Goal: Information Seeking & Learning: Learn about a topic

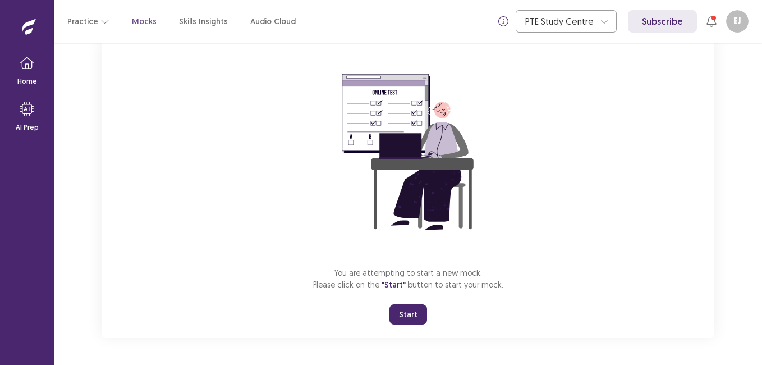
click at [408, 314] on button "Start" at bounding box center [409, 314] width 38 height 20
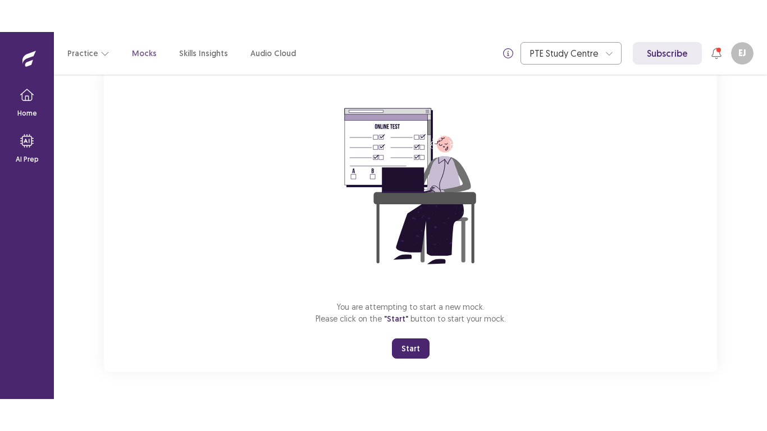
scroll to position [13, 0]
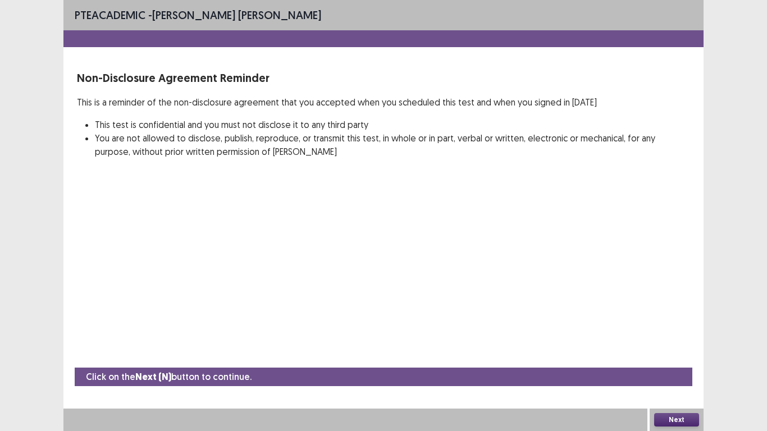
click at [673, 364] on button "Next" at bounding box center [676, 419] width 45 height 13
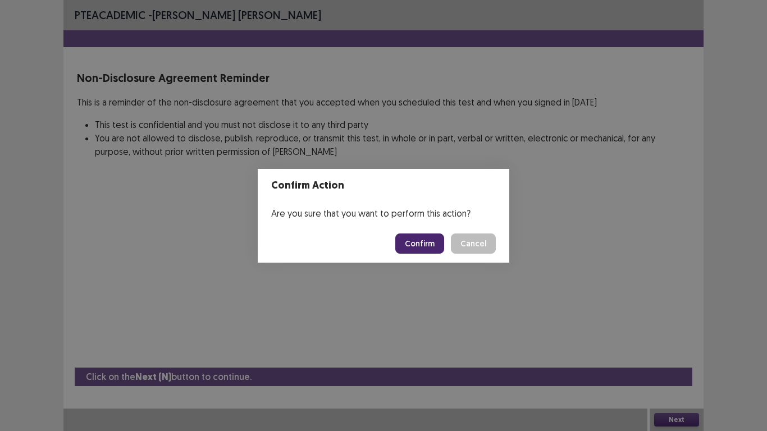
click at [417, 243] on button "Confirm" at bounding box center [419, 244] width 49 height 20
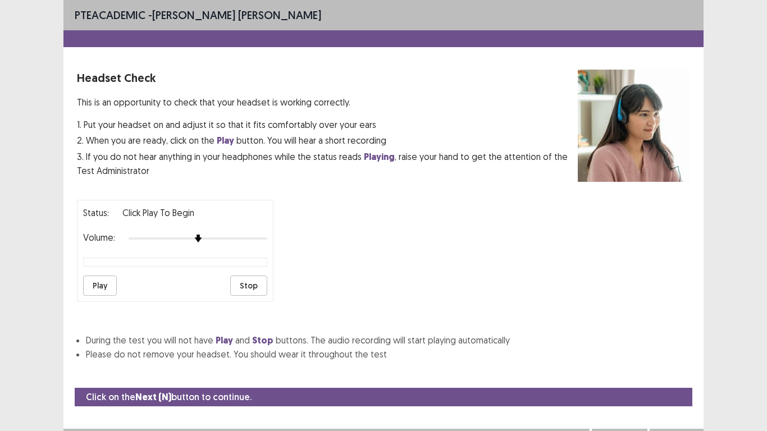
scroll to position [20, 0]
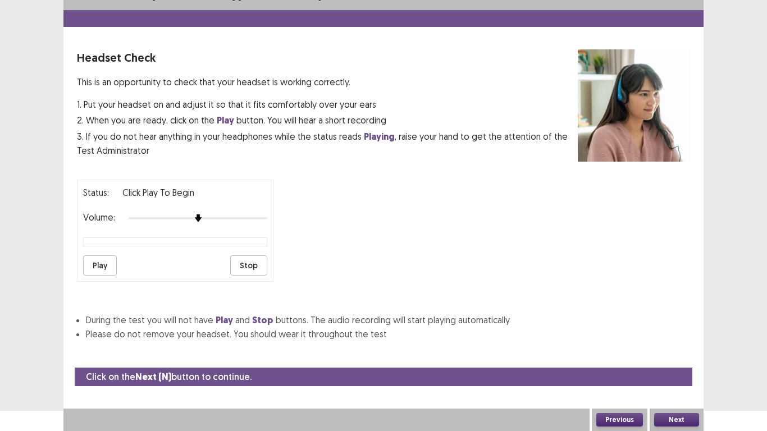
click at [103, 262] on button "Play" at bounding box center [100, 265] width 34 height 20
click at [679, 364] on button "Next" at bounding box center [676, 419] width 45 height 13
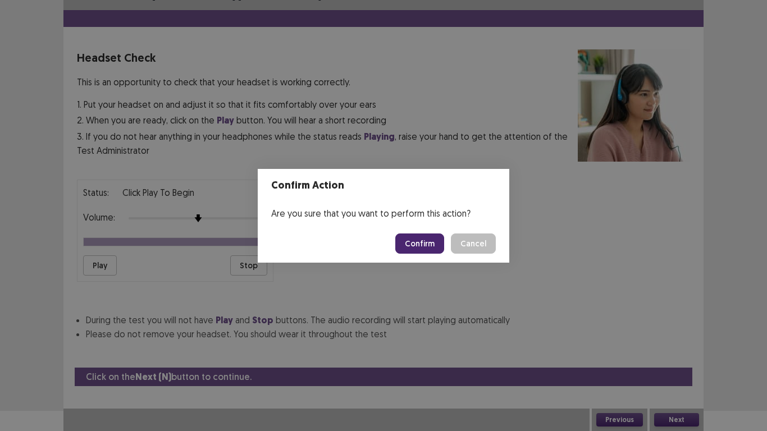
click at [432, 249] on button "Confirm" at bounding box center [419, 244] width 49 height 20
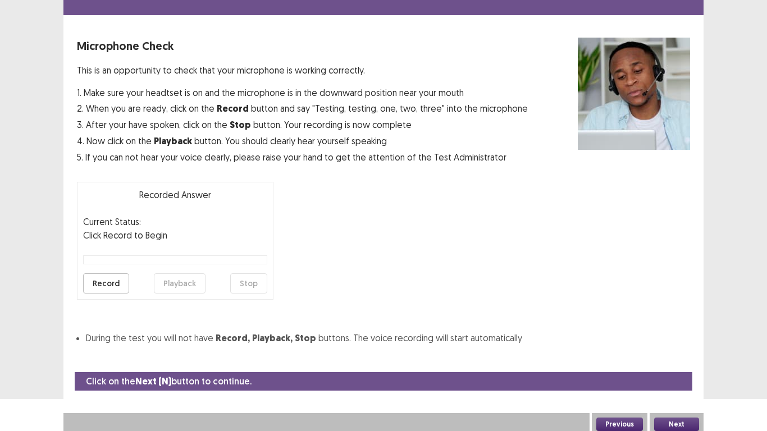
scroll to position [36, 0]
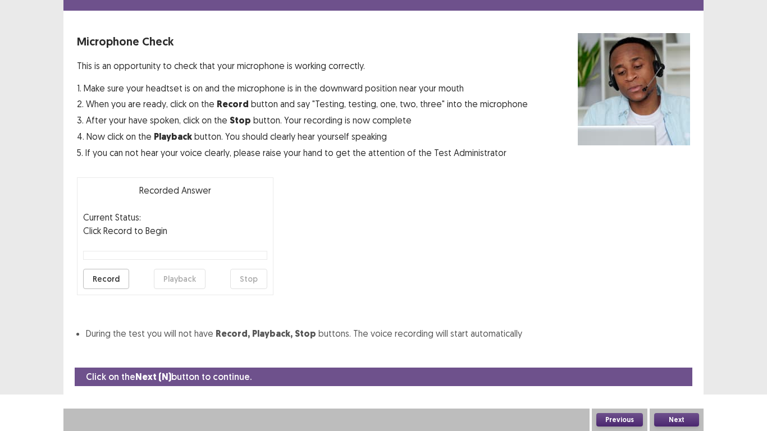
click at [99, 278] on button "Record" at bounding box center [106, 279] width 46 height 20
click at [248, 280] on button "Stop" at bounding box center [248, 279] width 37 height 20
click at [176, 278] on button "Playback" at bounding box center [180, 279] width 52 height 20
click at [687, 364] on button "Next" at bounding box center [676, 419] width 45 height 13
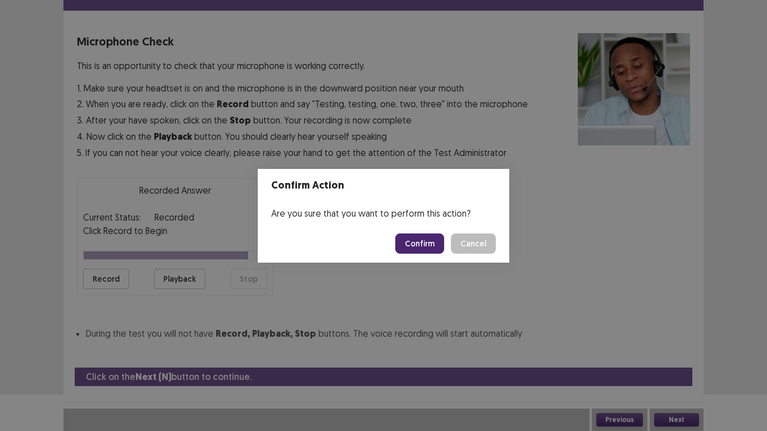
click at [426, 243] on button "Confirm" at bounding box center [419, 244] width 49 height 20
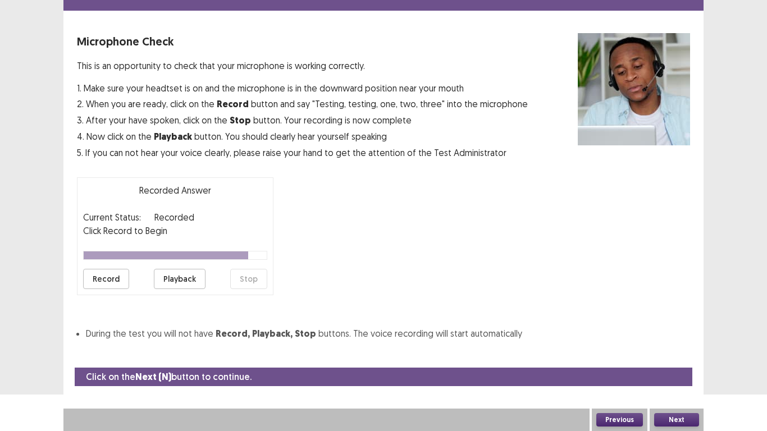
scroll to position [3, 0]
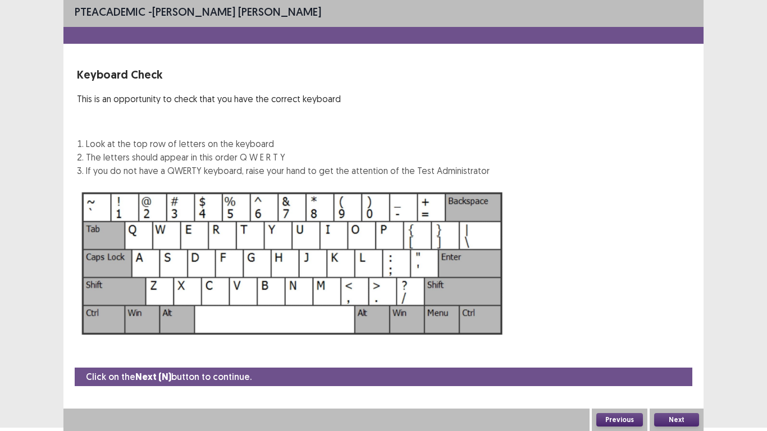
click at [676, 364] on button "Next" at bounding box center [676, 419] width 45 height 13
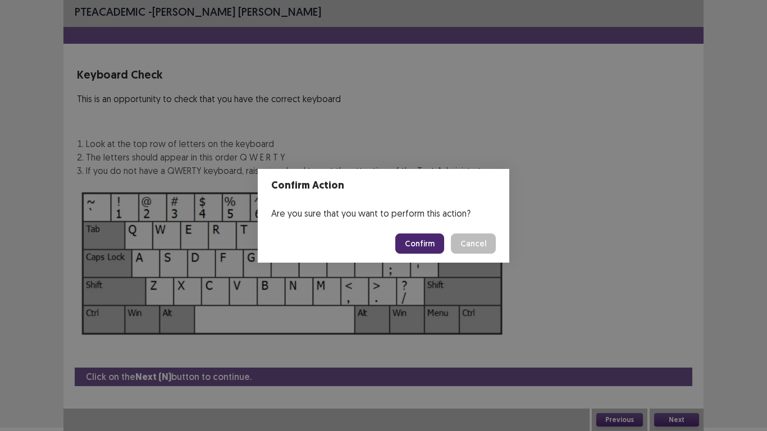
click at [427, 248] on button "Confirm" at bounding box center [419, 244] width 49 height 20
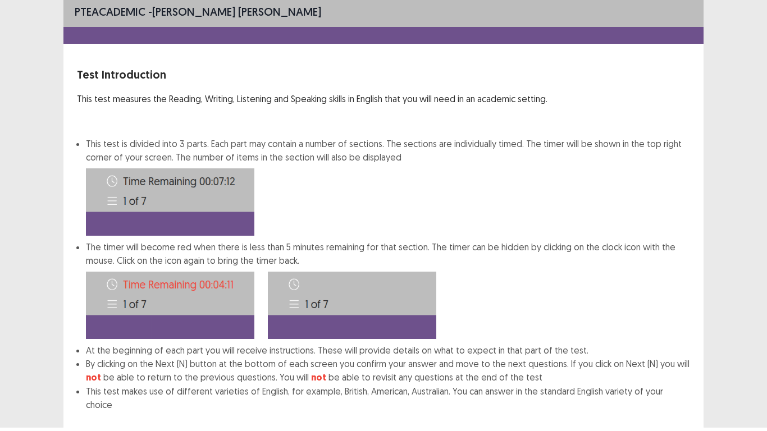
scroll to position [61, 0]
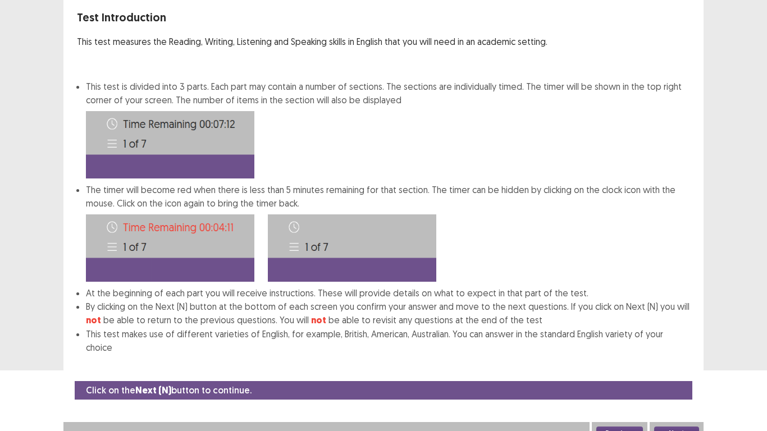
click at [682, 364] on button "Next" at bounding box center [676, 433] width 45 height 13
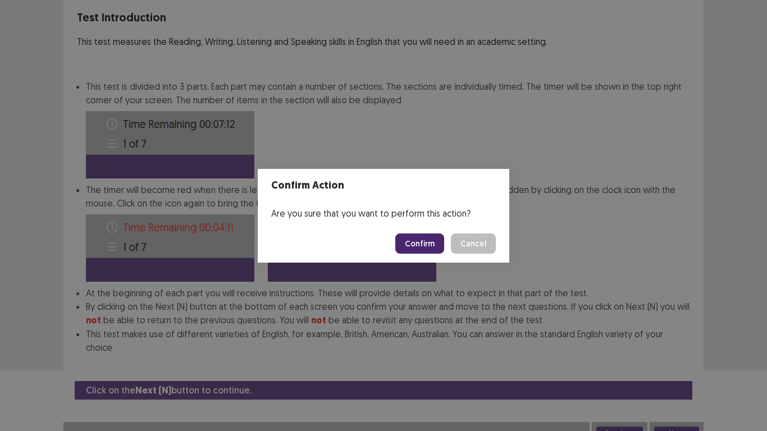
click at [417, 243] on button "Confirm" at bounding box center [419, 244] width 49 height 20
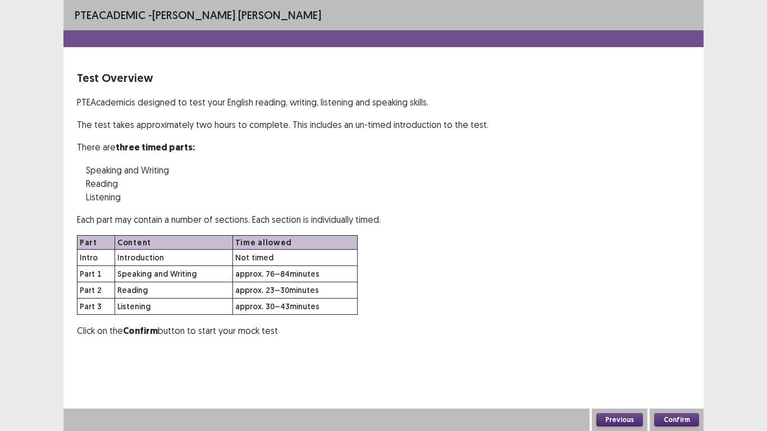
scroll to position [0, 0]
click at [673, 364] on button "Confirm" at bounding box center [676, 419] width 45 height 13
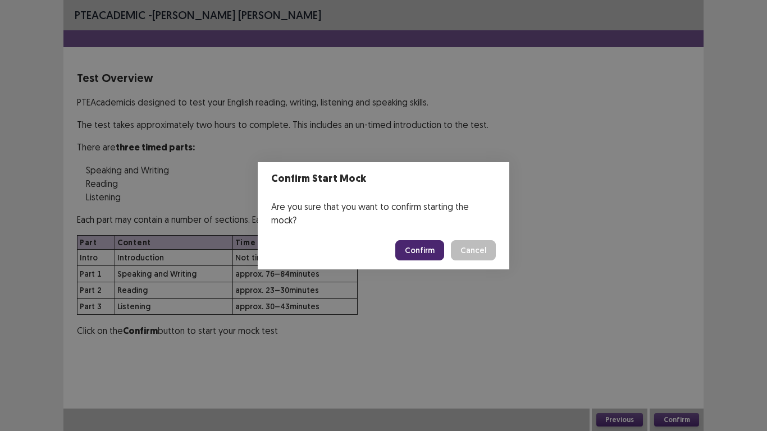
click at [414, 240] on button "Confirm" at bounding box center [419, 250] width 49 height 20
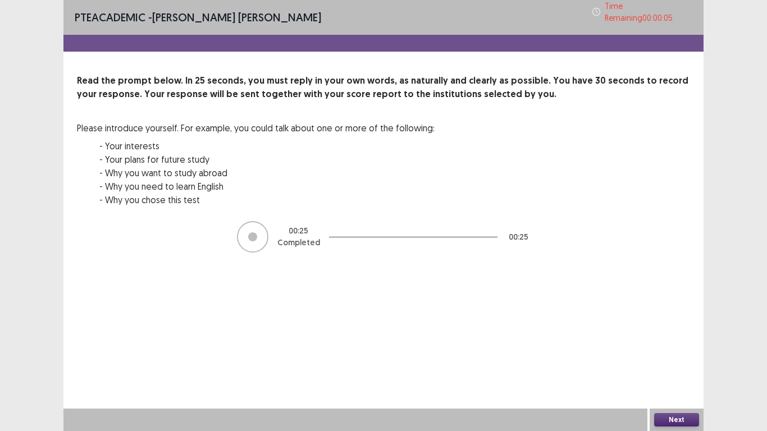
click at [684, 364] on button "Next" at bounding box center [676, 419] width 45 height 13
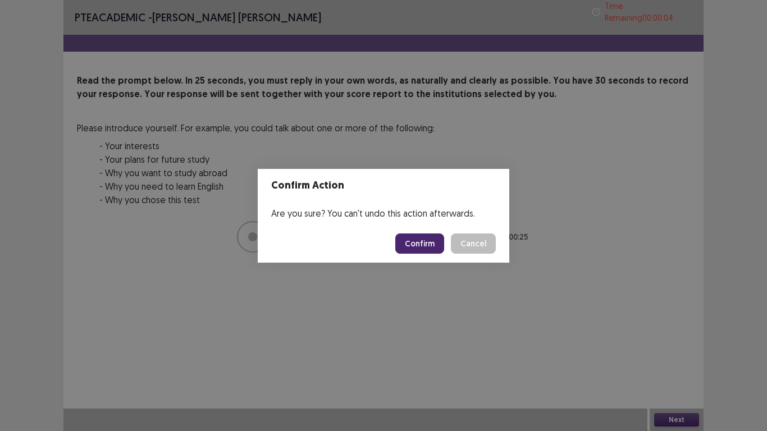
click at [424, 252] on button "Confirm" at bounding box center [419, 244] width 49 height 20
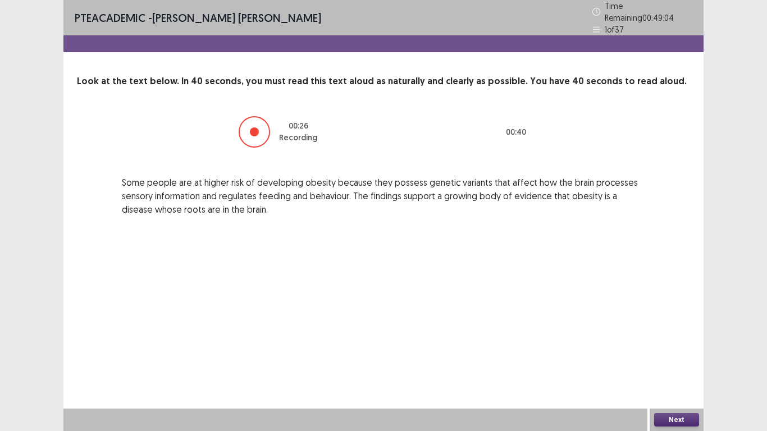
click at [679, 364] on button "Next" at bounding box center [676, 419] width 45 height 13
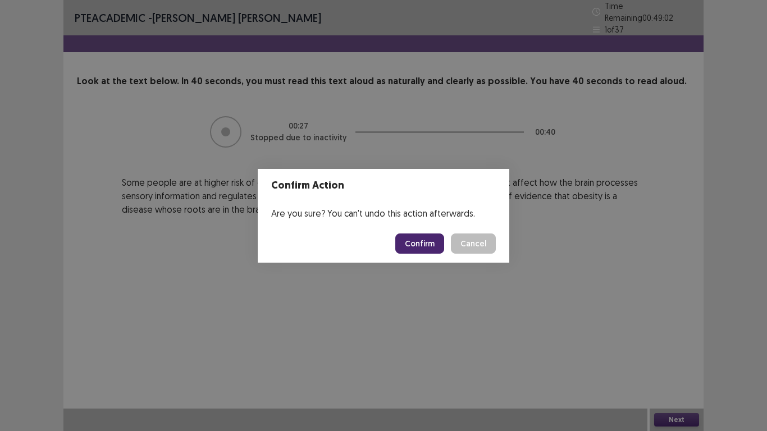
click at [417, 239] on button "Confirm" at bounding box center [419, 244] width 49 height 20
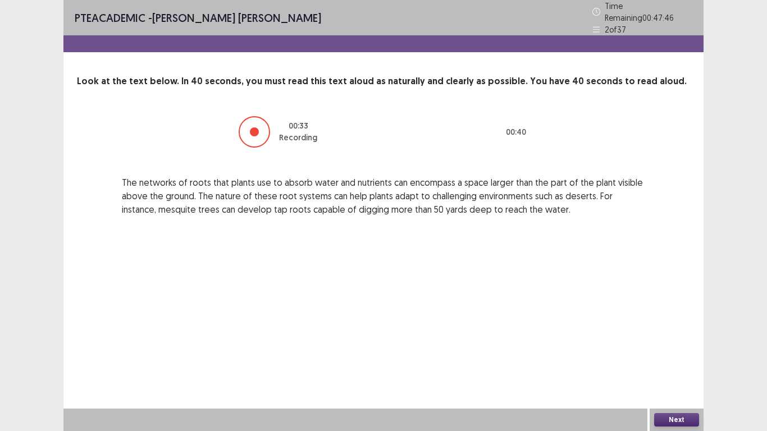
click at [674, 364] on button "Next" at bounding box center [676, 419] width 45 height 13
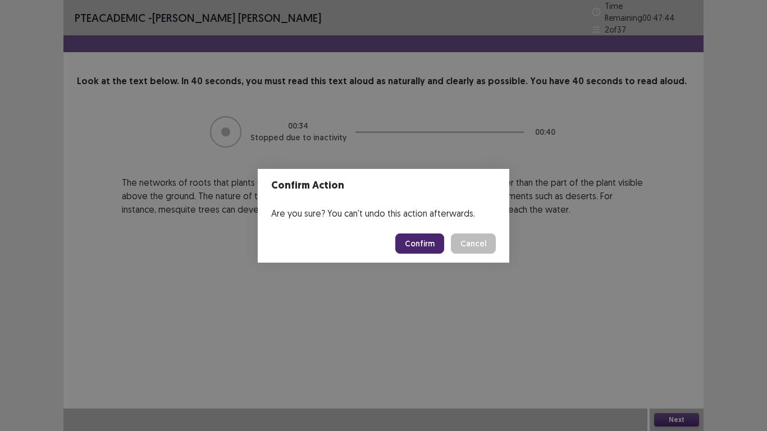
click at [428, 241] on button "Confirm" at bounding box center [419, 244] width 49 height 20
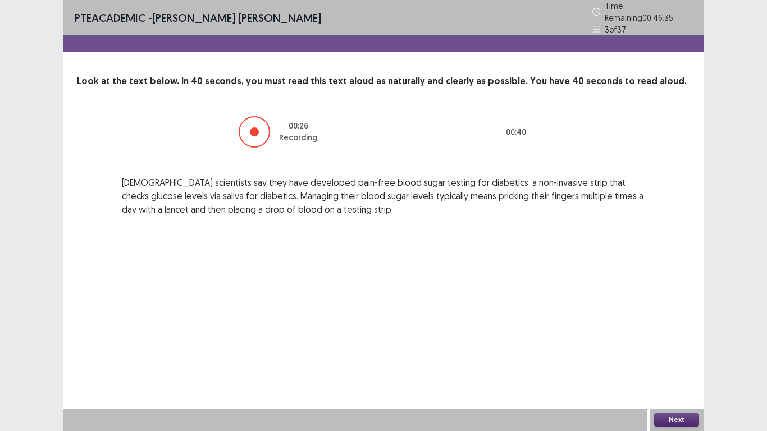
click at [684, 364] on button "Next" at bounding box center [676, 419] width 45 height 13
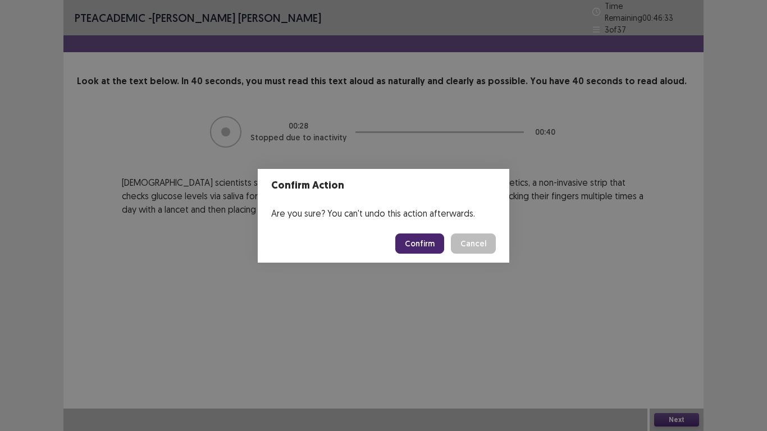
click at [421, 243] on button "Confirm" at bounding box center [419, 244] width 49 height 20
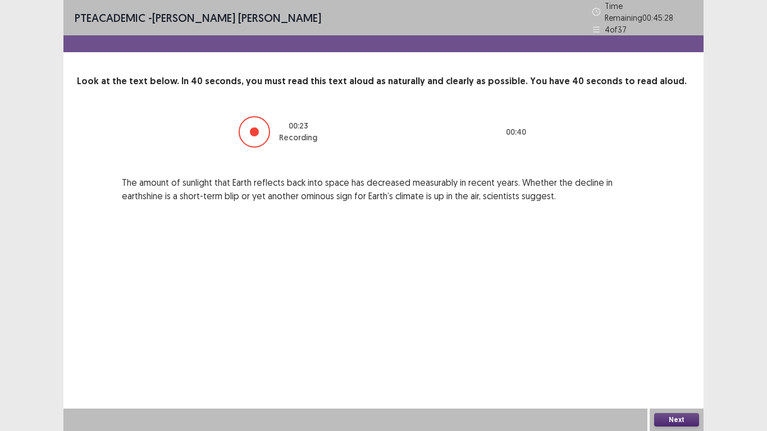
click at [683, 364] on button "Next" at bounding box center [676, 419] width 45 height 13
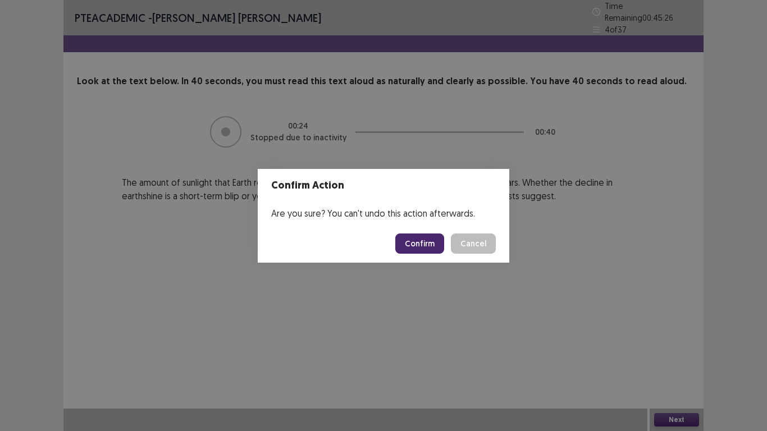
click at [422, 241] on button "Confirm" at bounding box center [419, 244] width 49 height 20
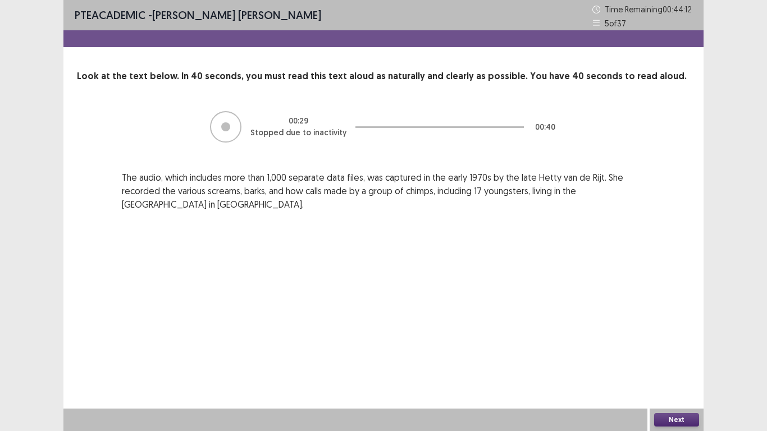
click at [682, 364] on button "Next" at bounding box center [676, 419] width 45 height 13
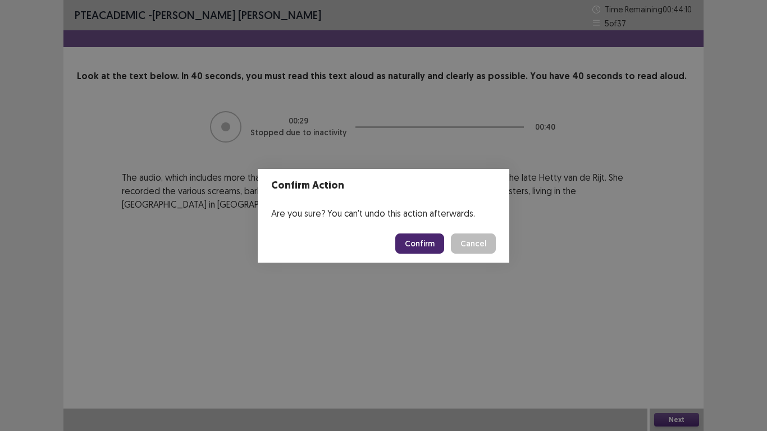
click at [427, 243] on button "Confirm" at bounding box center [419, 244] width 49 height 20
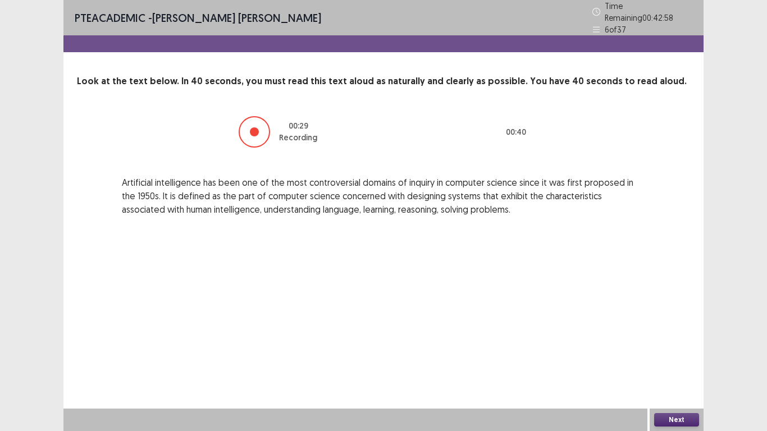
click at [689, 364] on button "Next" at bounding box center [676, 419] width 45 height 13
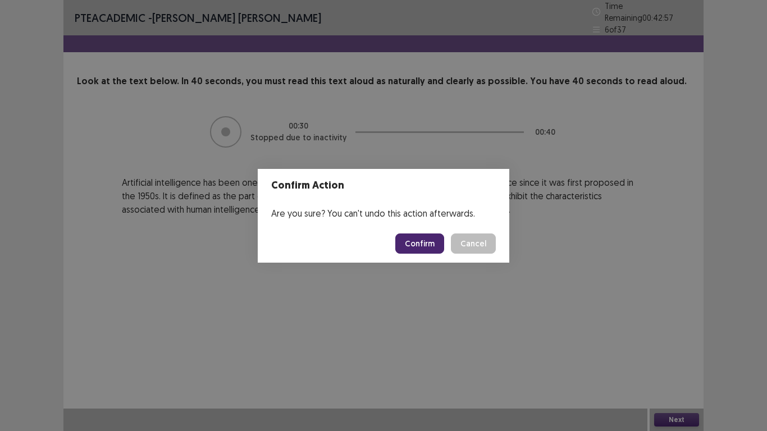
click at [424, 246] on button "Confirm" at bounding box center [419, 244] width 49 height 20
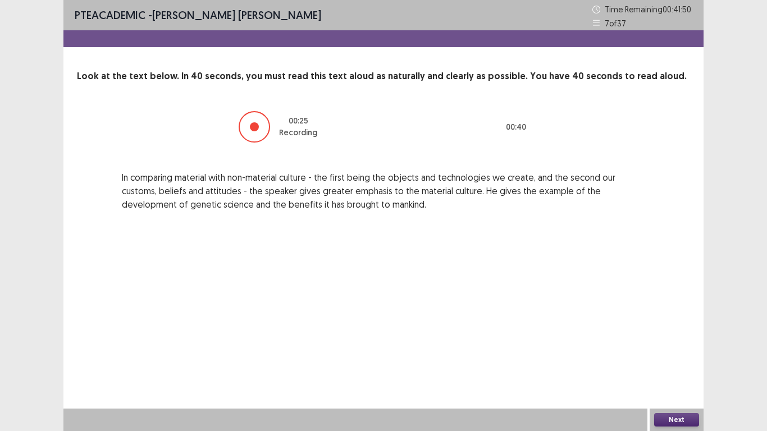
click at [685, 364] on button "Next" at bounding box center [676, 419] width 45 height 13
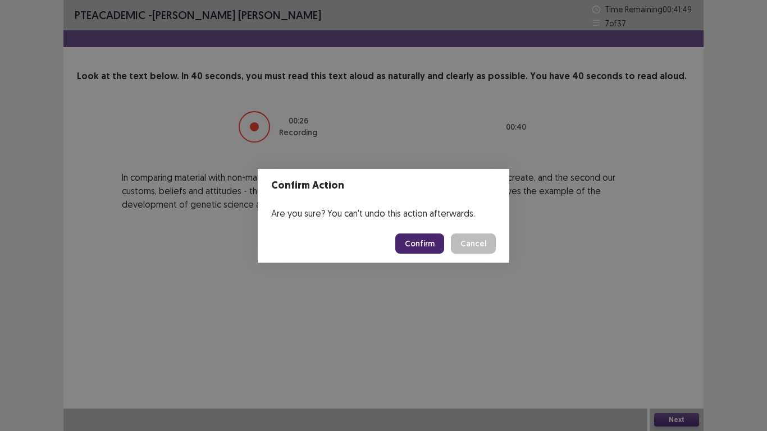
click at [432, 239] on button "Confirm" at bounding box center [419, 244] width 49 height 20
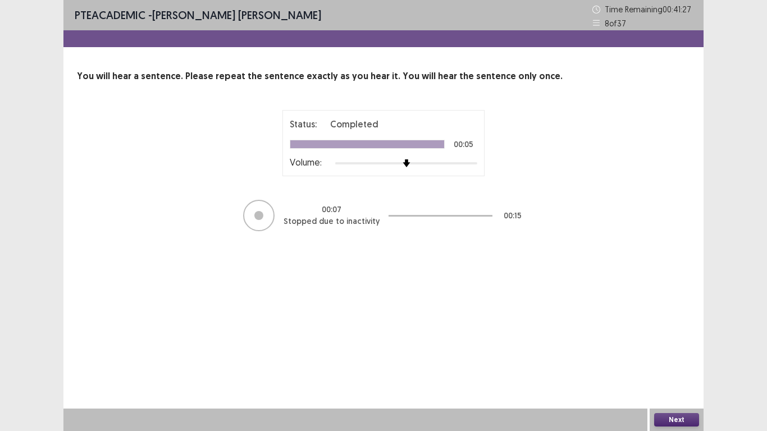
click at [683, 364] on button "Next" at bounding box center [676, 419] width 45 height 13
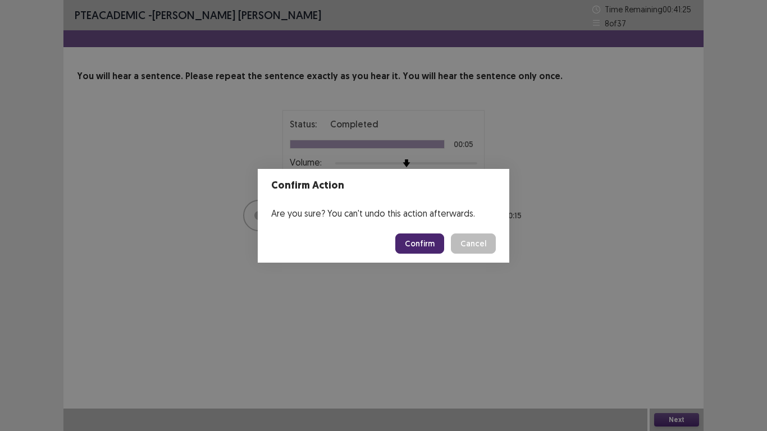
click at [430, 243] on button "Confirm" at bounding box center [419, 244] width 49 height 20
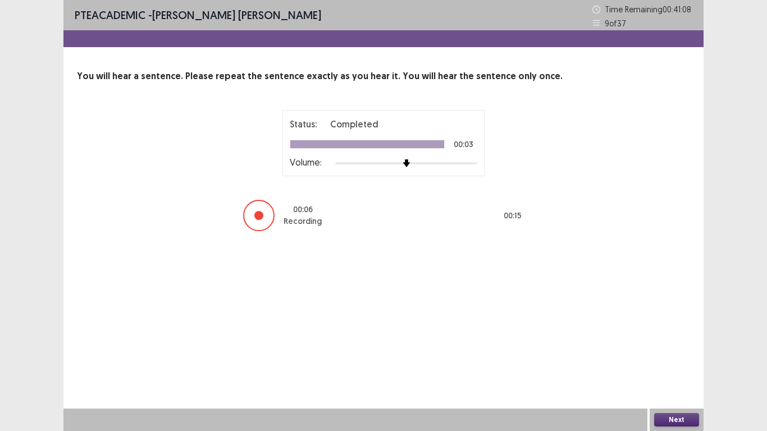
click at [676, 364] on button "Next" at bounding box center [676, 419] width 45 height 13
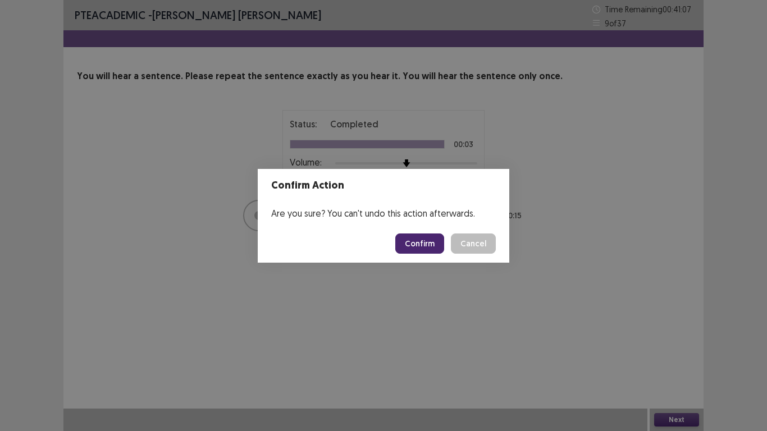
click at [429, 243] on button "Confirm" at bounding box center [419, 244] width 49 height 20
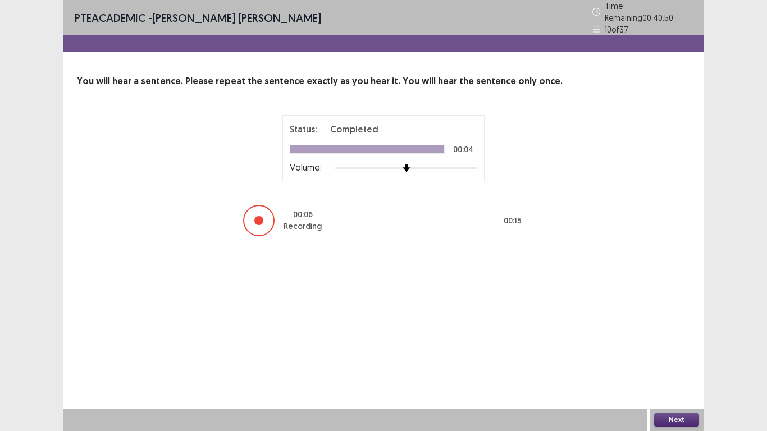
click at [684, 364] on button "Next" at bounding box center [676, 419] width 45 height 13
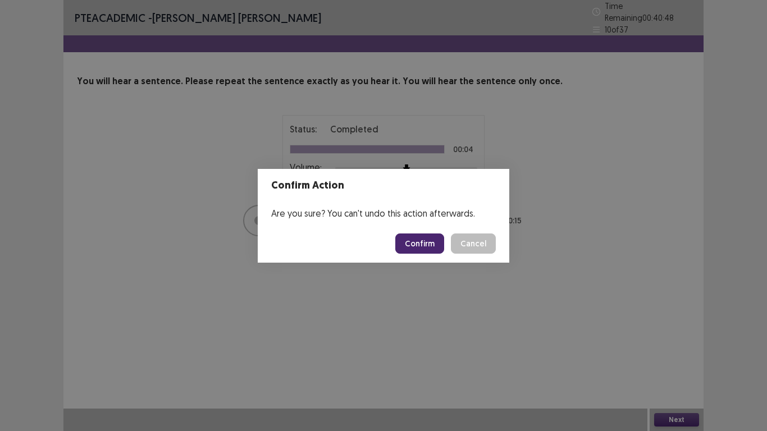
click at [417, 246] on button "Confirm" at bounding box center [419, 244] width 49 height 20
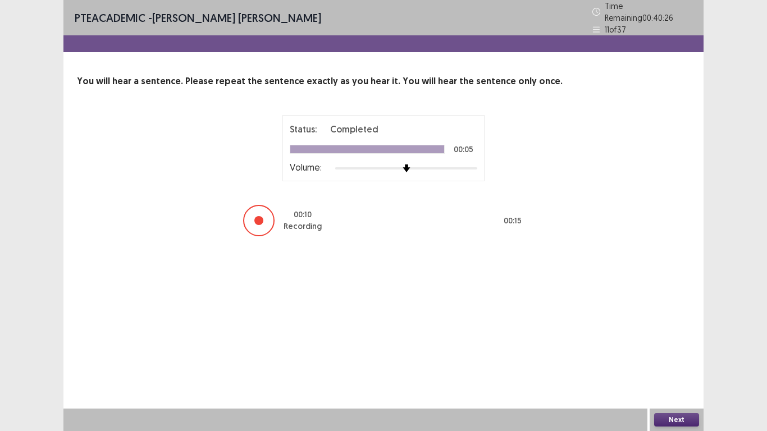
click at [679, 364] on button "Next" at bounding box center [676, 419] width 45 height 13
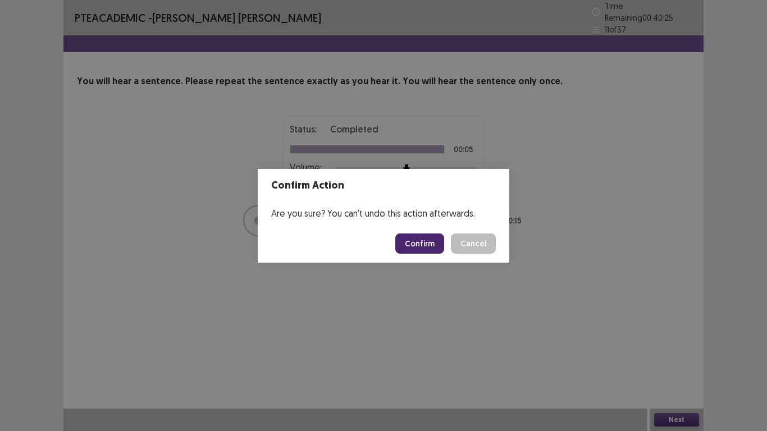
click at [422, 241] on button "Confirm" at bounding box center [419, 244] width 49 height 20
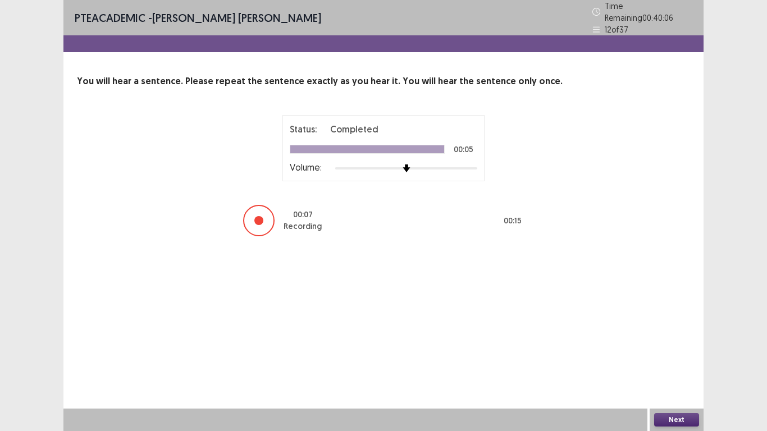
click at [673, 364] on button "Next" at bounding box center [676, 419] width 45 height 13
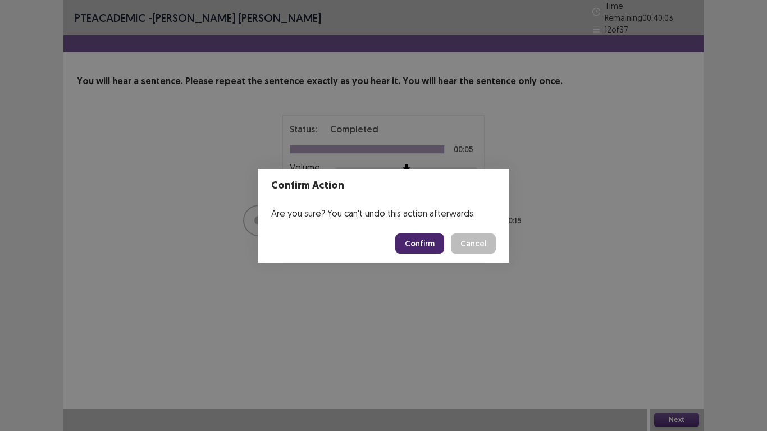
click at [423, 244] on button "Confirm" at bounding box center [419, 244] width 49 height 20
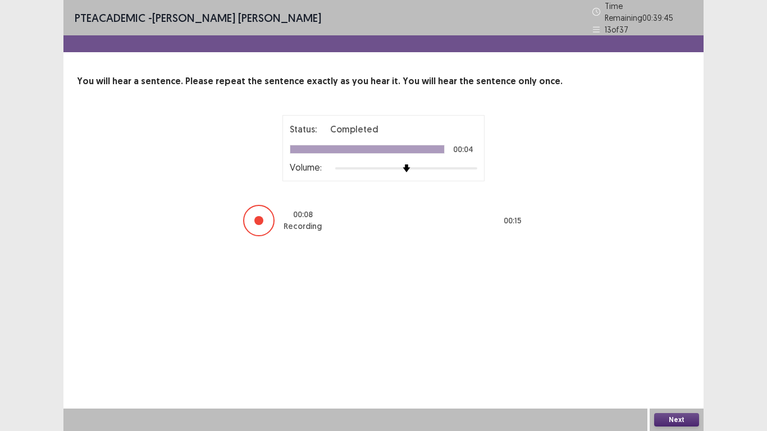
click at [674, 364] on button "Next" at bounding box center [676, 419] width 45 height 13
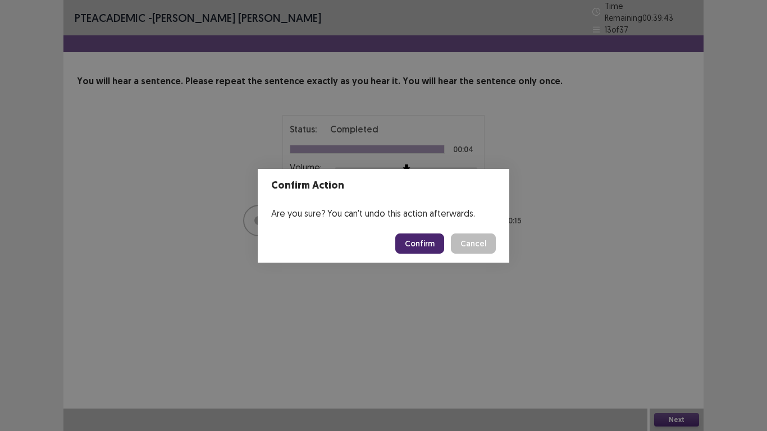
click at [417, 243] on button "Confirm" at bounding box center [419, 244] width 49 height 20
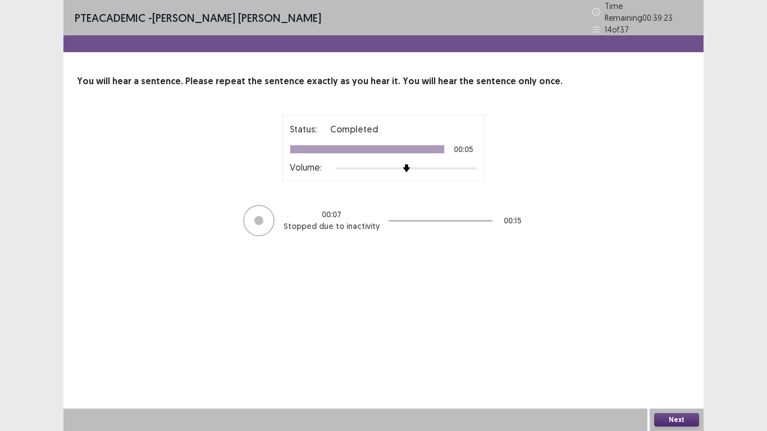
click at [684, 364] on button "Next" at bounding box center [676, 419] width 45 height 13
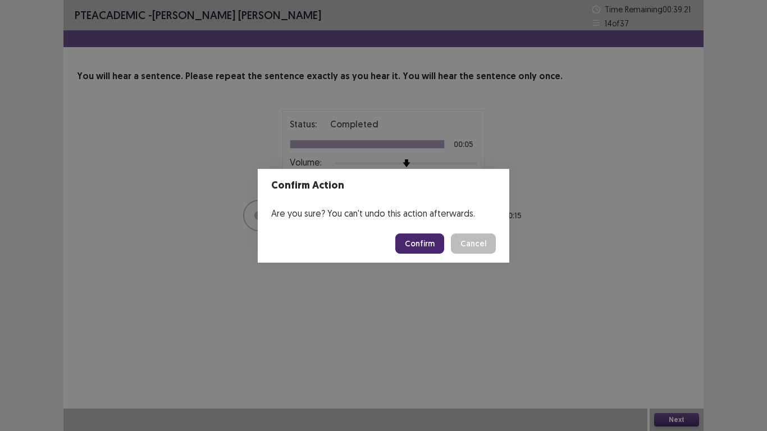
click at [418, 247] on button "Confirm" at bounding box center [419, 244] width 49 height 20
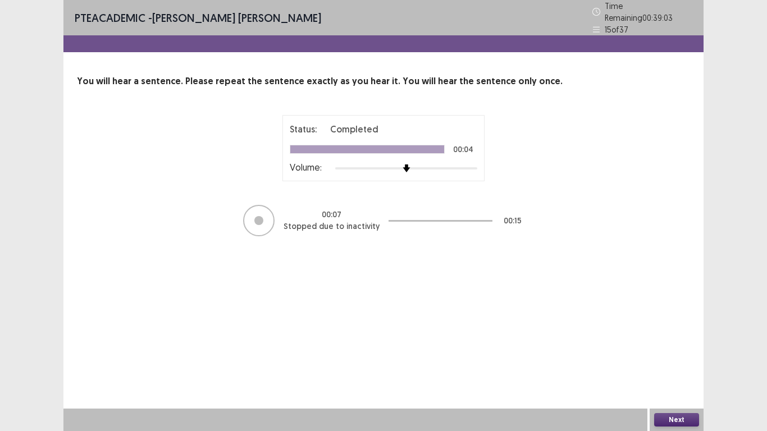
click at [677, 364] on button "Next" at bounding box center [676, 419] width 45 height 13
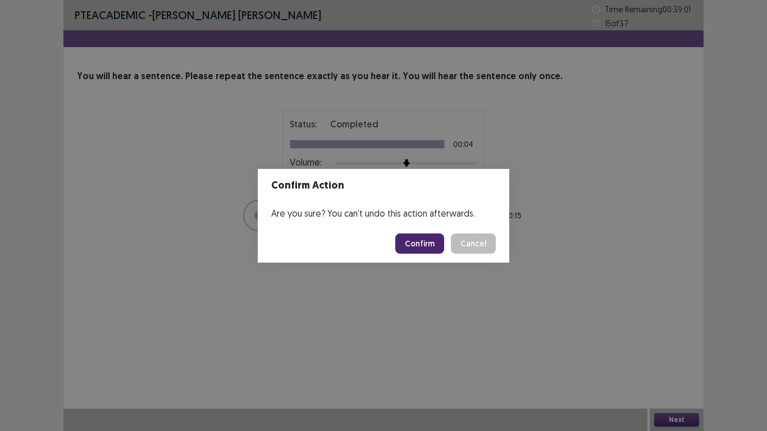
click at [417, 246] on button "Confirm" at bounding box center [419, 244] width 49 height 20
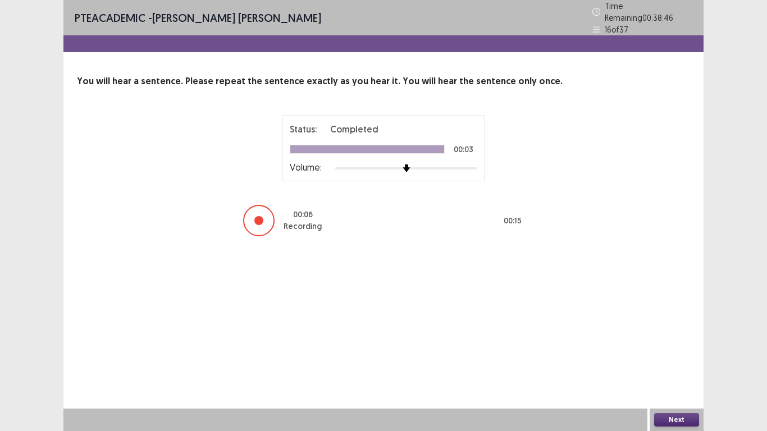
click at [682, 364] on button "Next" at bounding box center [676, 419] width 45 height 13
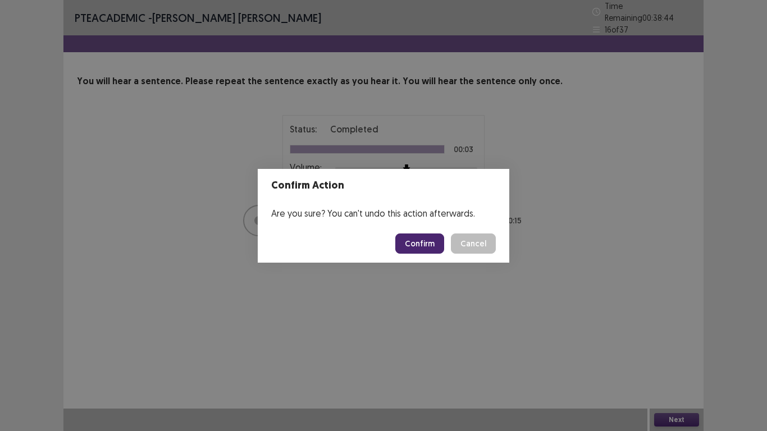
click at [417, 244] on button "Confirm" at bounding box center [419, 244] width 49 height 20
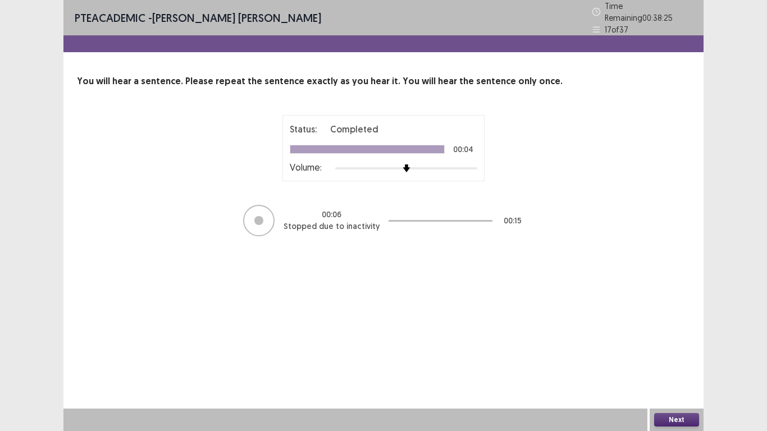
click at [670, 364] on button "Next" at bounding box center [676, 419] width 45 height 13
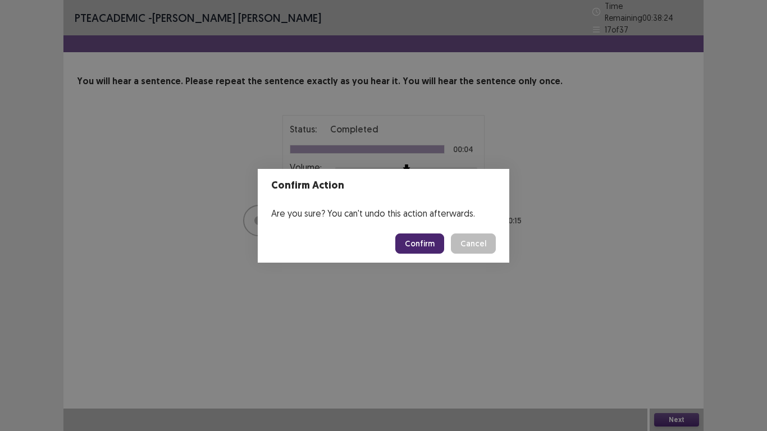
click at [428, 239] on button "Confirm" at bounding box center [419, 244] width 49 height 20
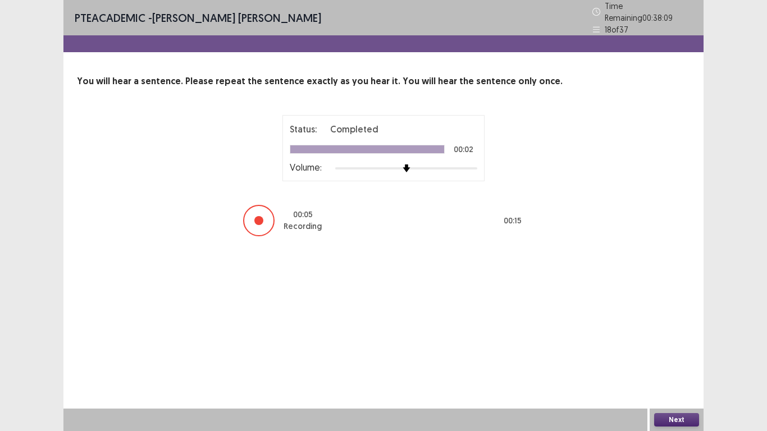
click at [680, 364] on button "Next" at bounding box center [676, 419] width 45 height 13
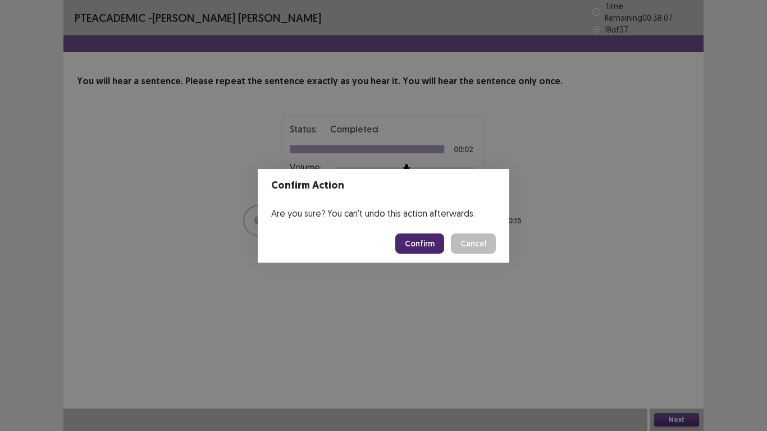
click at [418, 240] on button "Confirm" at bounding box center [419, 244] width 49 height 20
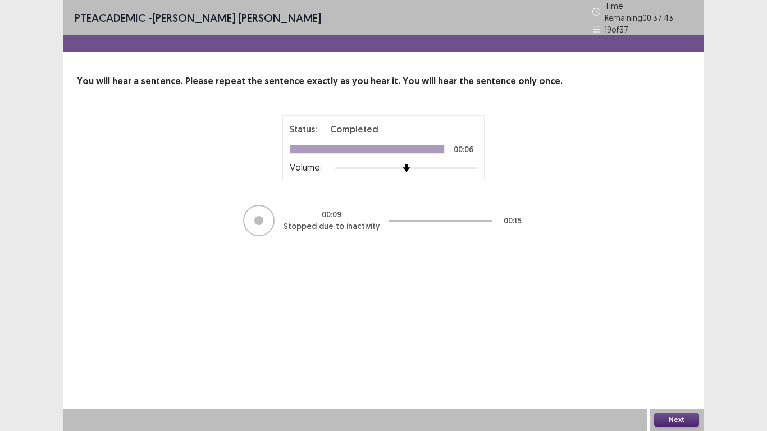
click at [674, 364] on button "Next" at bounding box center [676, 419] width 45 height 13
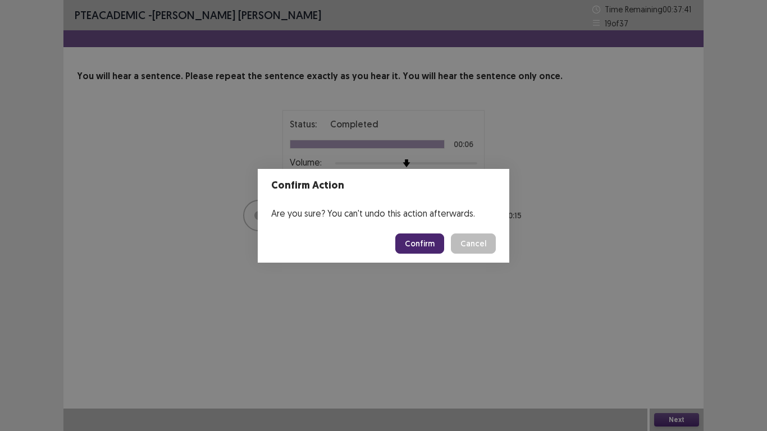
click at [418, 246] on button "Confirm" at bounding box center [419, 244] width 49 height 20
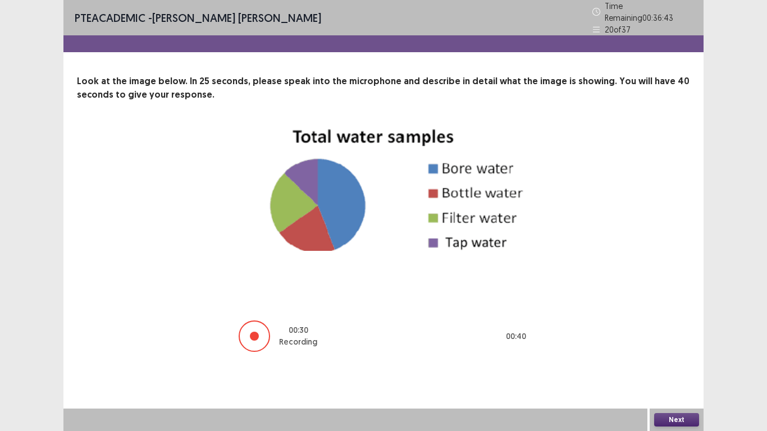
drag, startPoint x: 685, startPoint y: 415, endPoint x: 680, endPoint y: 405, distance: 11.3
click at [683, 364] on div "Next" at bounding box center [677, 420] width 54 height 22
click at [671, 364] on button "Next" at bounding box center [676, 419] width 45 height 13
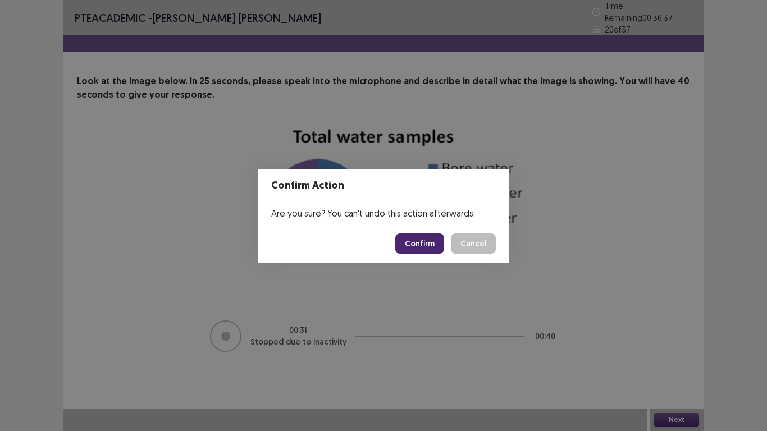
click at [415, 239] on button "Confirm" at bounding box center [419, 244] width 49 height 20
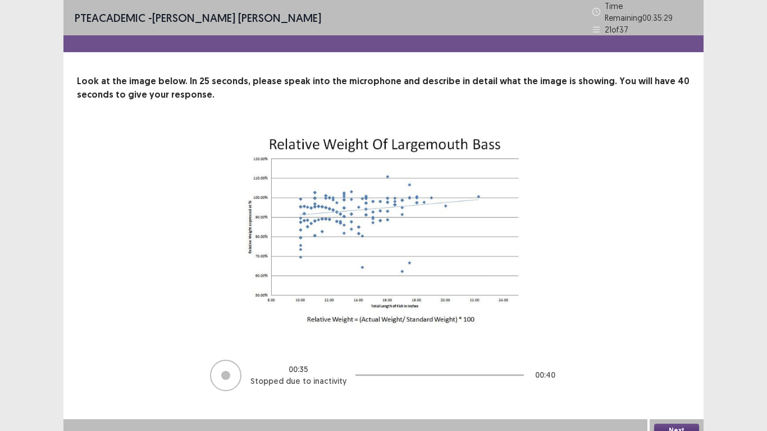
click at [673, 364] on button "Next" at bounding box center [676, 430] width 45 height 13
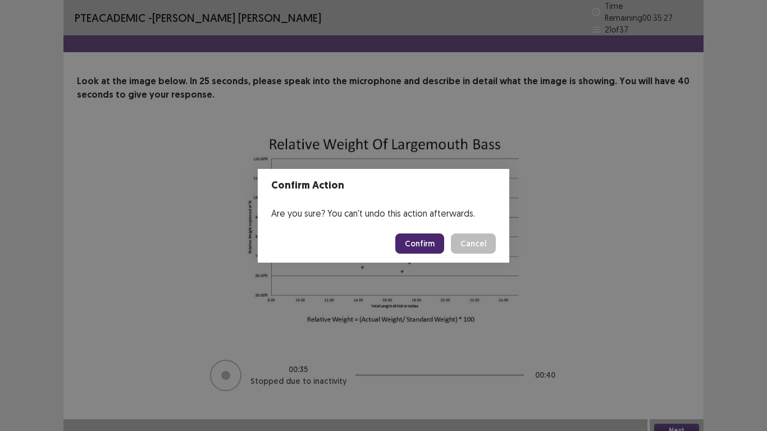
click at [427, 245] on button "Confirm" at bounding box center [419, 244] width 49 height 20
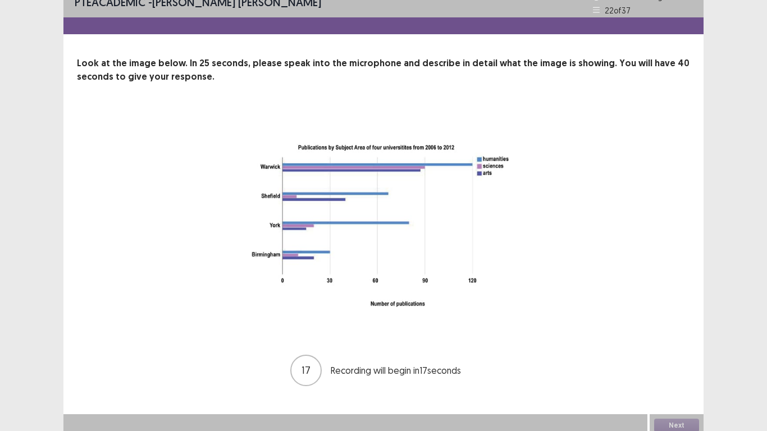
scroll to position [19, 0]
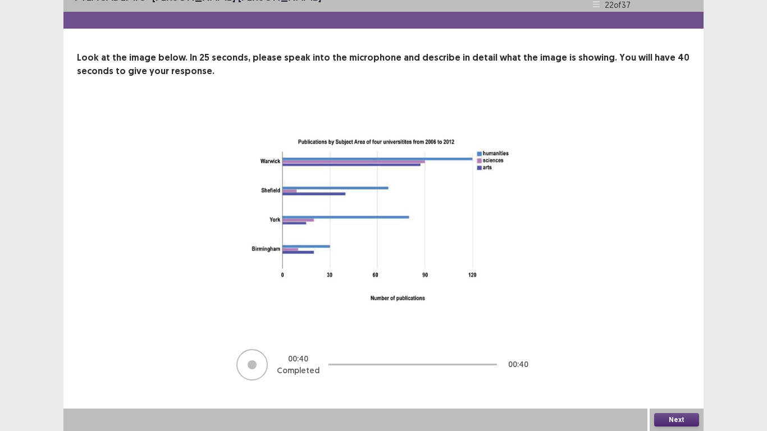
click at [679, 364] on button "Next" at bounding box center [676, 419] width 45 height 13
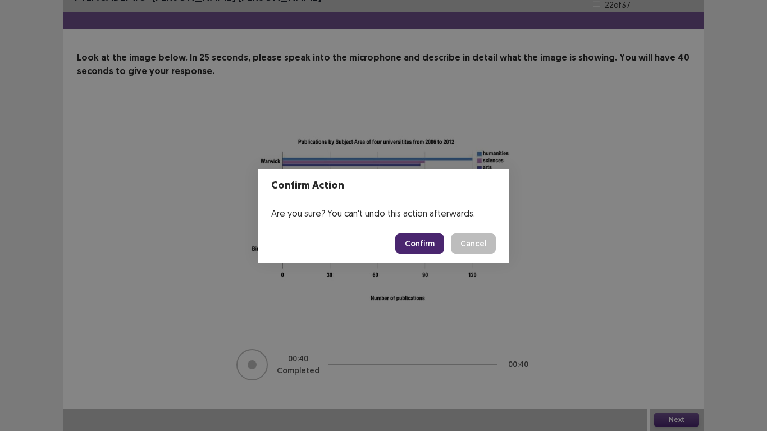
click at [424, 243] on button "Confirm" at bounding box center [419, 244] width 49 height 20
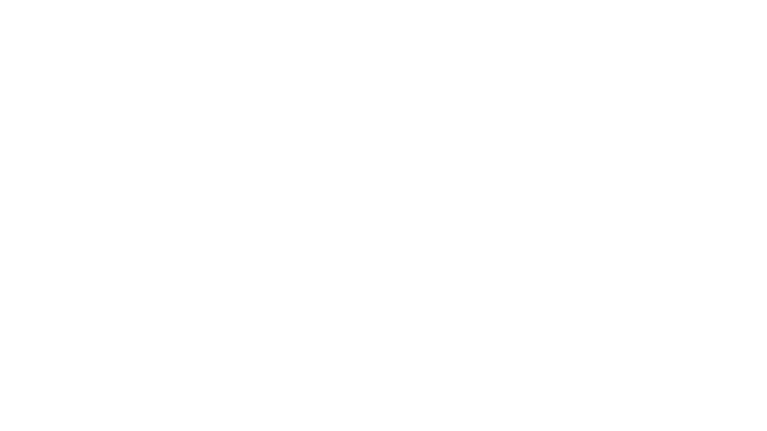
scroll to position [0, 0]
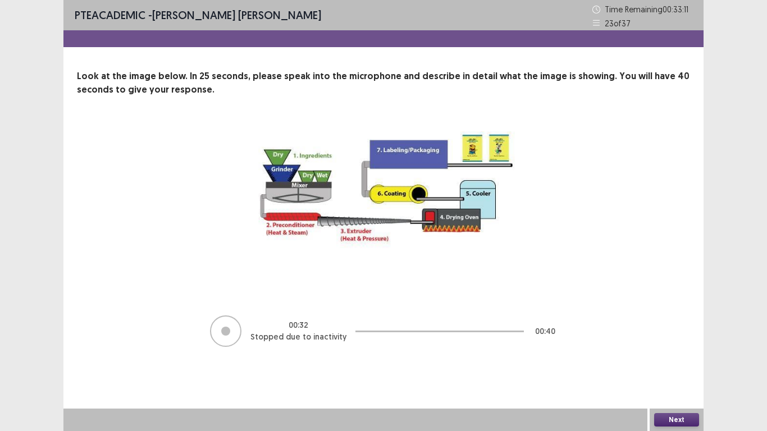
click at [678, 364] on button "Next" at bounding box center [676, 419] width 45 height 13
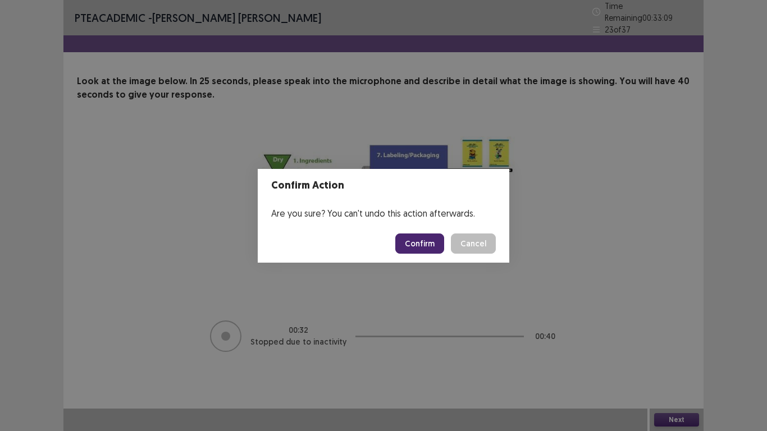
click at [425, 245] on button "Confirm" at bounding box center [419, 244] width 49 height 20
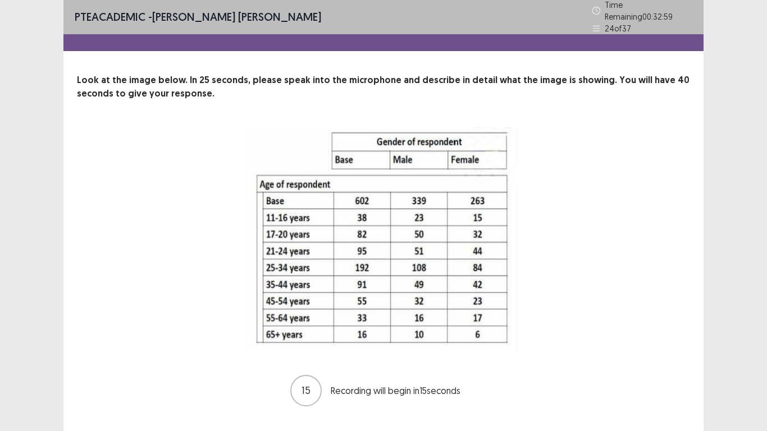
scroll to position [22, 0]
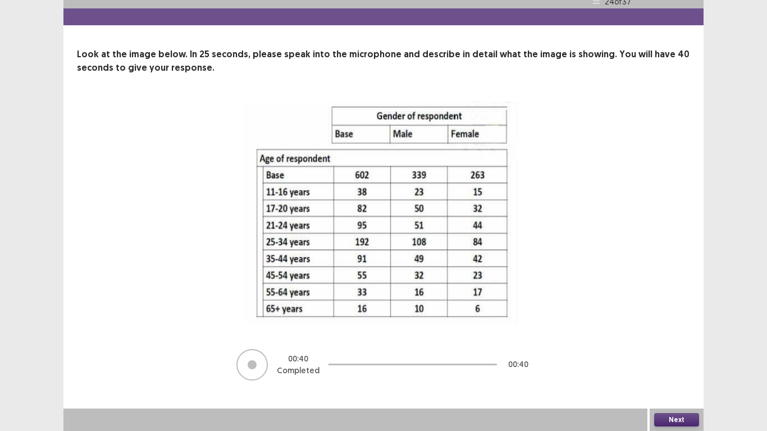
click at [675, 364] on button "Next" at bounding box center [676, 419] width 45 height 13
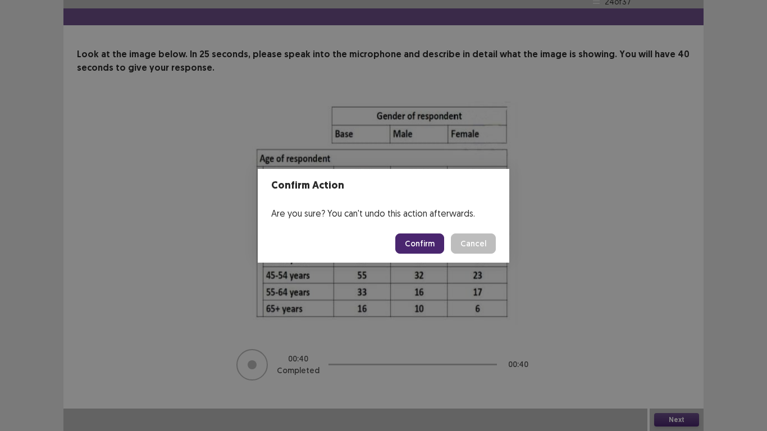
click at [421, 243] on button "Confirm" at bounding box center [419, 244] width 49 height 20
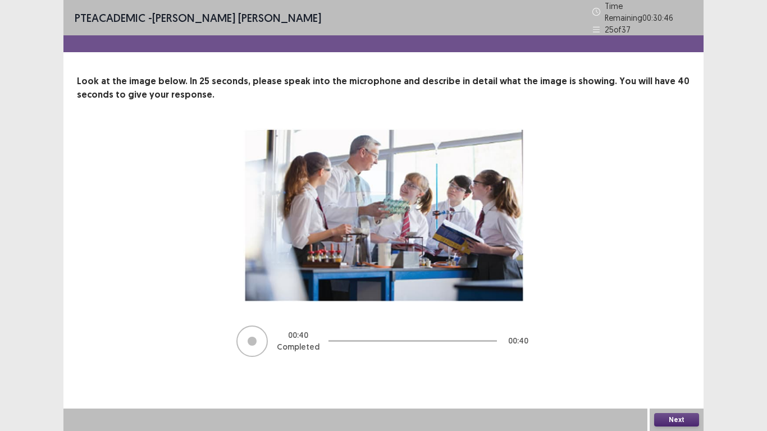
click at [681, 364] on button "Next" at bounding box center [676, 419] width 45 height 13
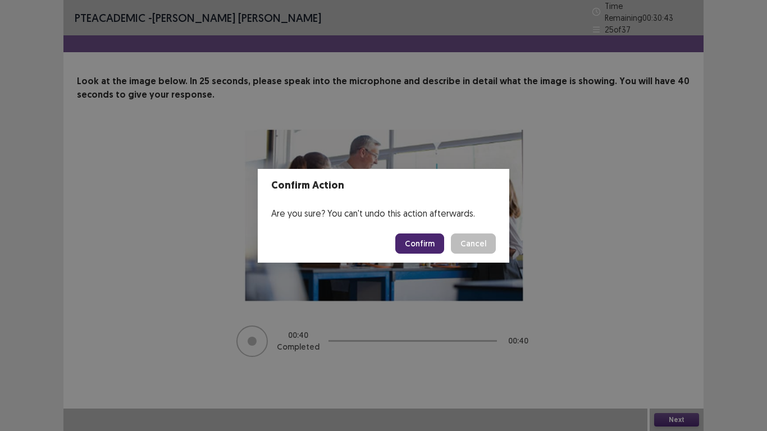
click at [418, 245] on button "Confirm" at bounding box center [419, 244] width 49 height 20
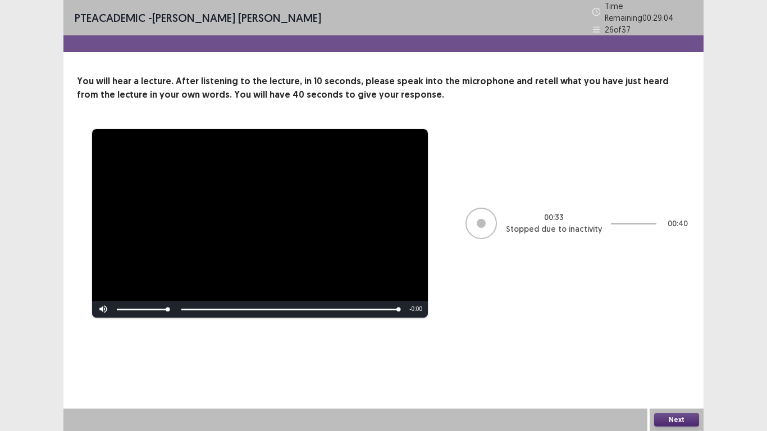
click at [678, 364] on button "Next" at bounding box center [676, 419] width 45 height 13
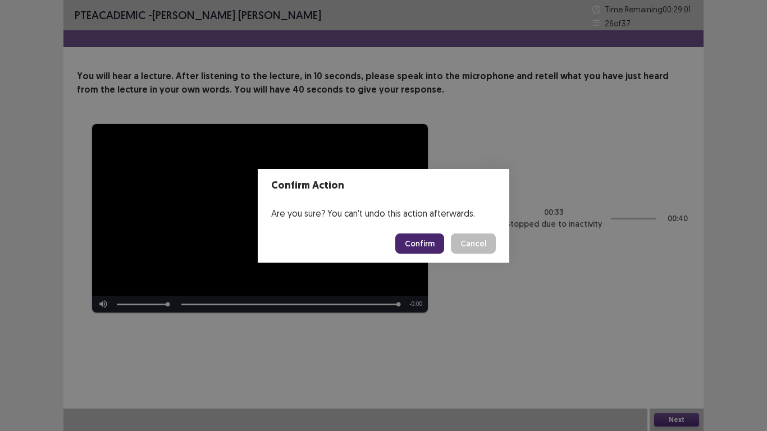
click at [431, 242] on button "Confirm" at bounding box center [419, 244] width 49 height 20
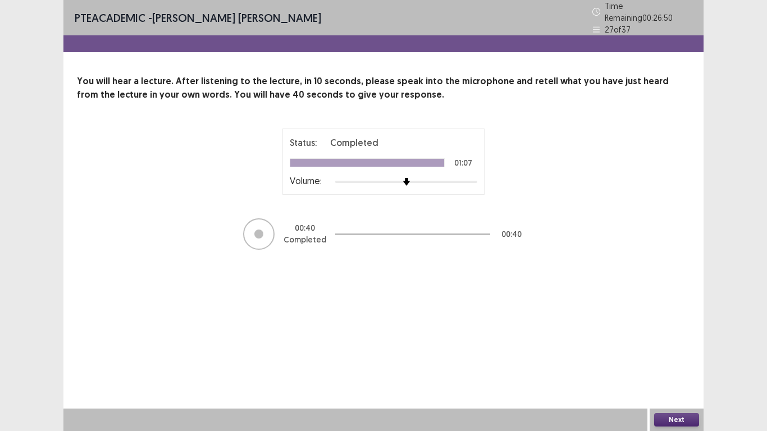
click at [684, 364] on button "Next" at bounding box center [676, 419] width 45 height 13
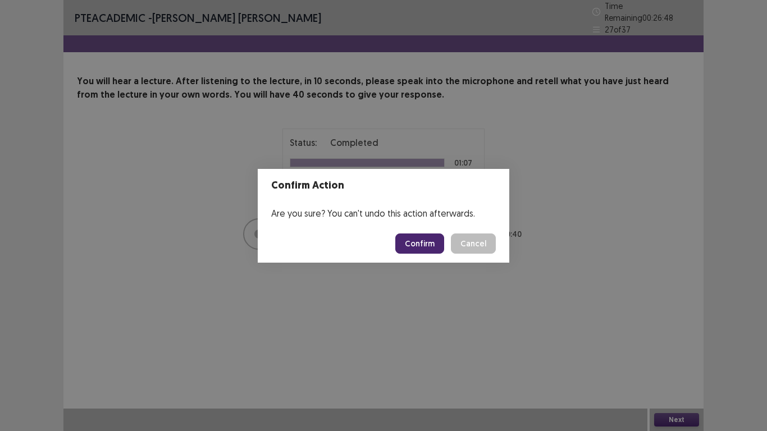
click at [432, 244] on button "Confirm" at bounding box center [419, 244] width 49 height 20
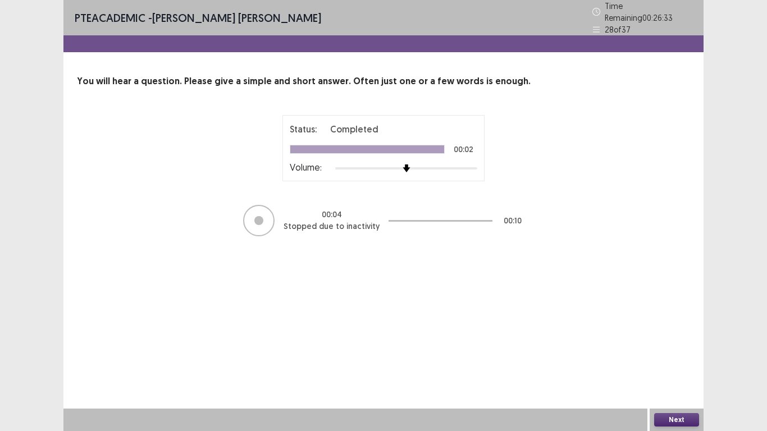
click at [669, 364] on button "Next" at bounding box center [676, 419] width 45 height 13
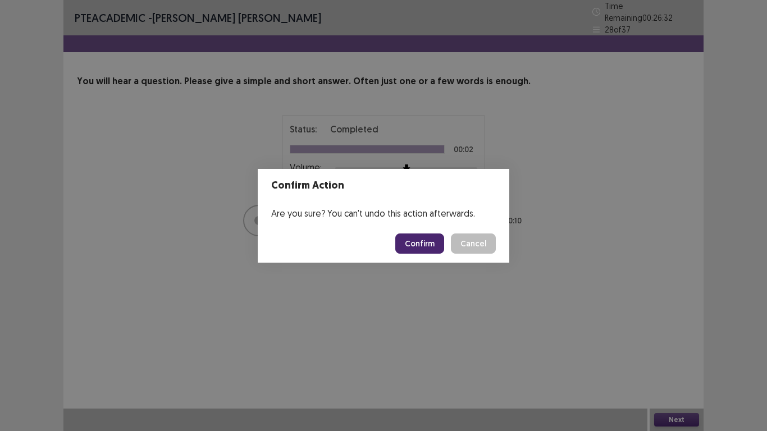
click at [431, 244] on button "Confirm" at bounding box center [419, 244] width 49 height 20
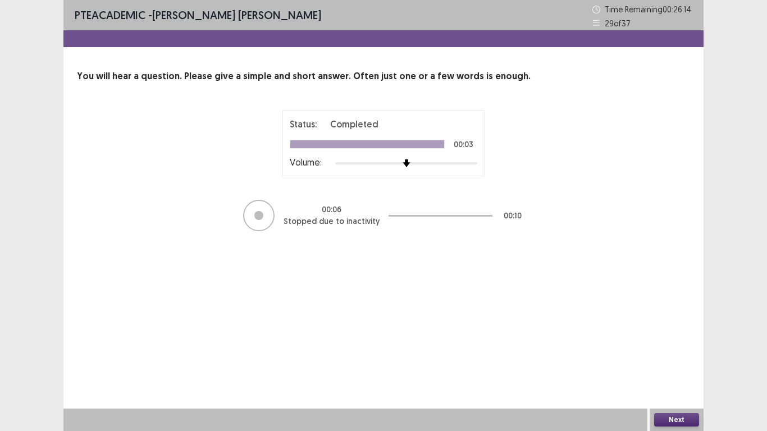
click at [671, 364] on button "Next" at bounding box center [676, 419] width 45 height 13
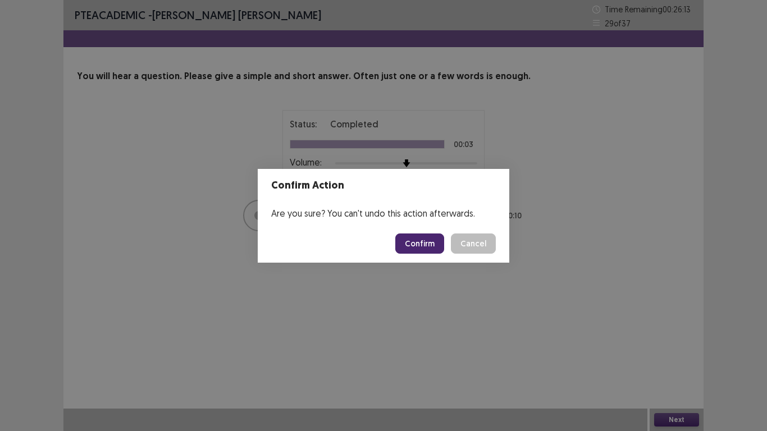
click at [426, 241] on button "Confirm" at bounding box center [419, 244] width 49 height 20
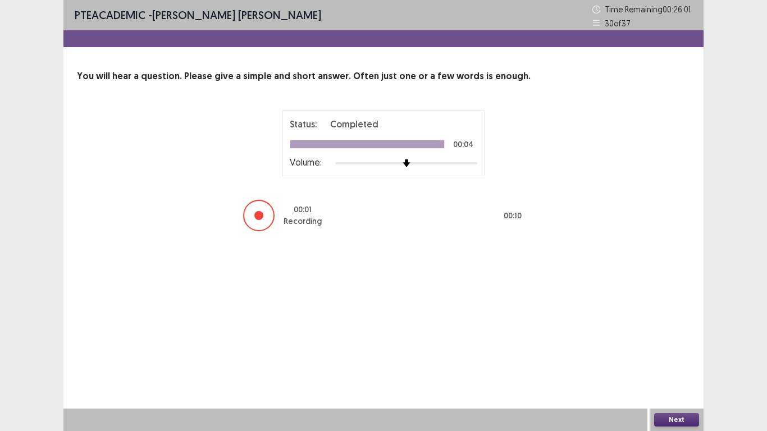
click at [663, 364] on button "Next" at bounding box center [676, 419] width 45 height 13
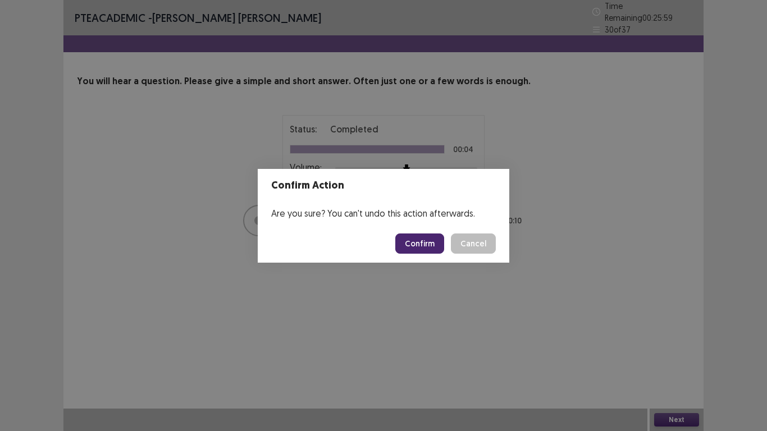
click at [429, 241] on button "Confirm" at bounding box center [419, 244] width 49 height 20
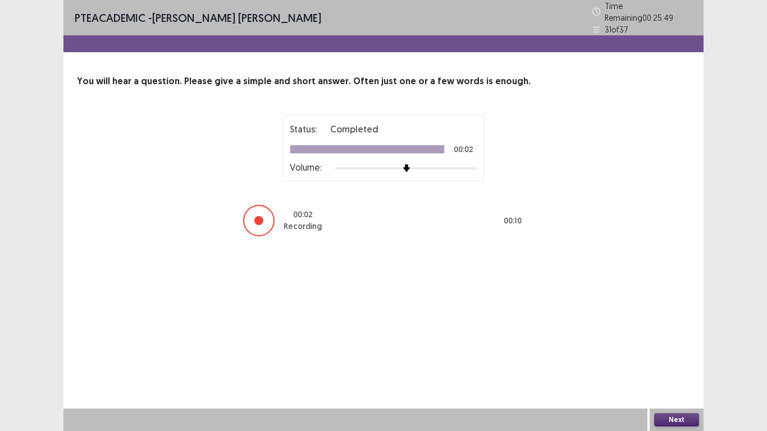
click at [691, 364] on button "Next" at bounding box center [676, 419] width 45 height 13
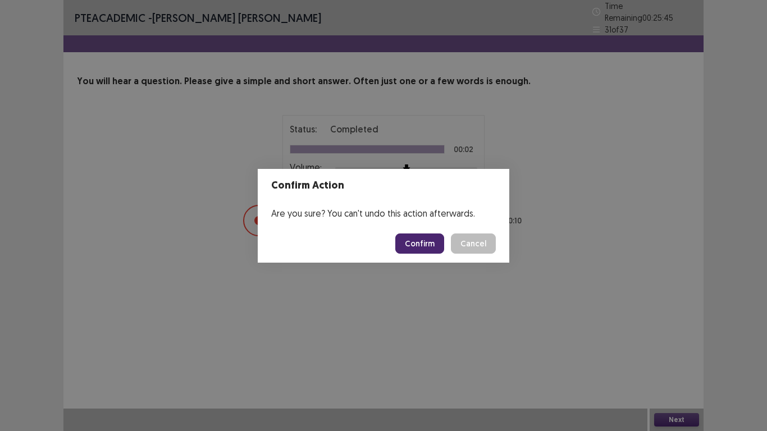
click at [426, 244] on button "Confirm" at bounding box center [419, 244] width 49 height 20
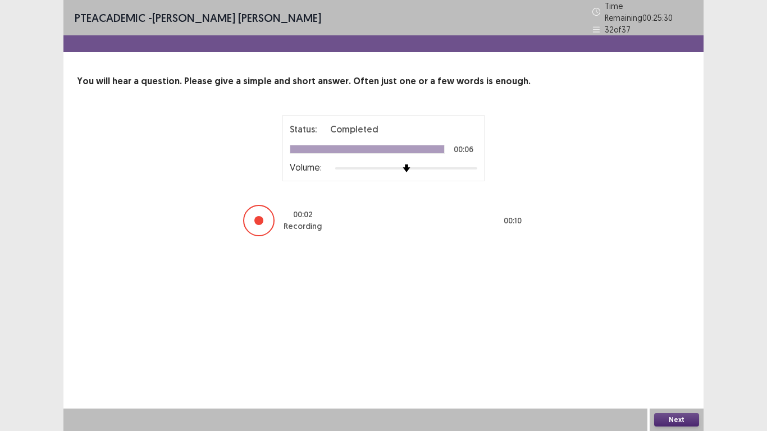
click at [672, 364] on button "Next" at bounding box center [676, 419] width 45 height 13
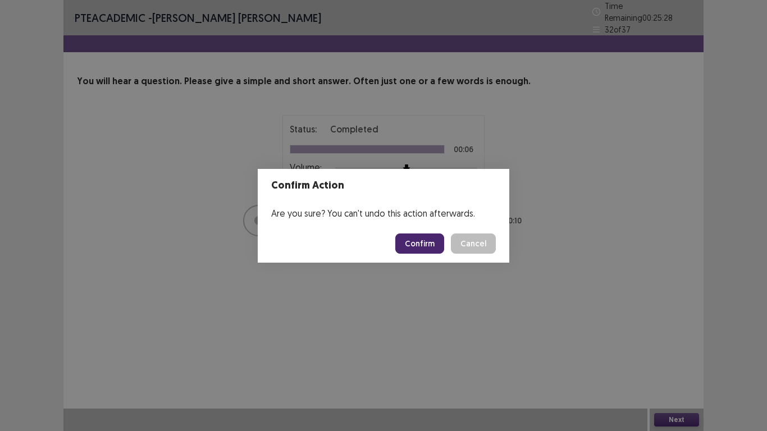
click at [425, 240] on button "Confirm" at bounding box center [419, 244] width 49 height 20
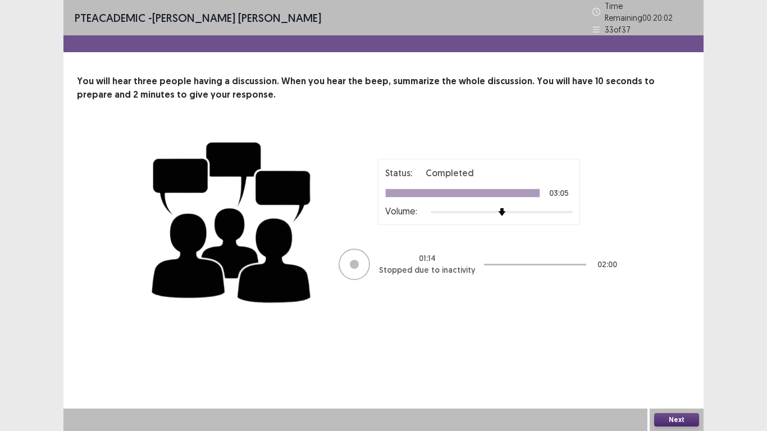
click at [677, 364] on button "Next" at bounding box center [676, 419] width 45 height 13
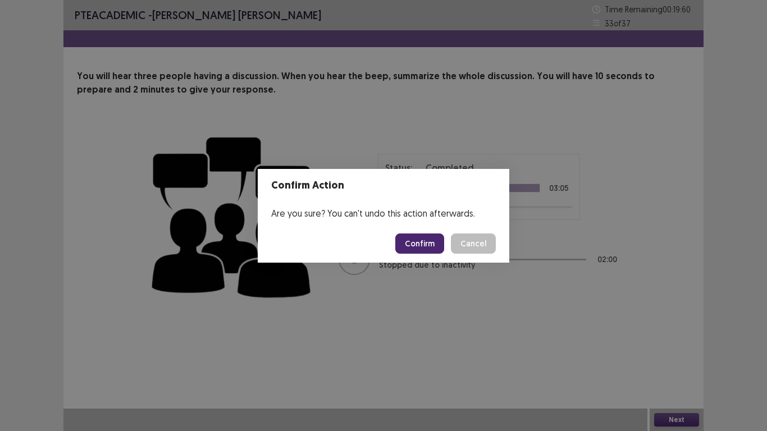
click at [416, 241] on button "Confirm" at bounding box center [419, 244] width 49 height 20
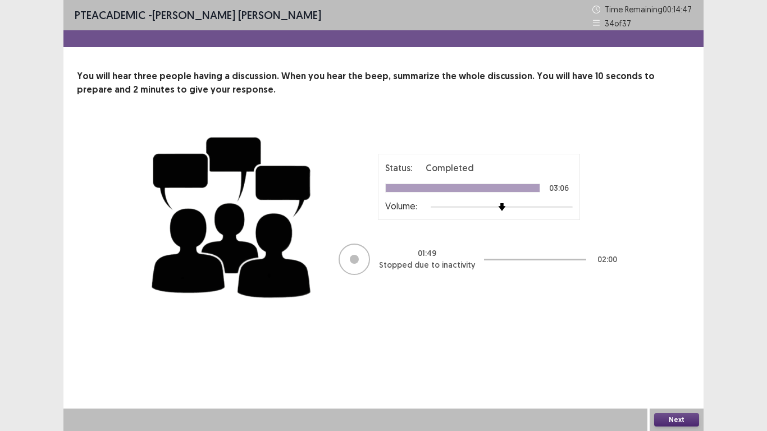
click at [684, 364] on button "Next" at bounding box center [676, 419] width 45 height 13
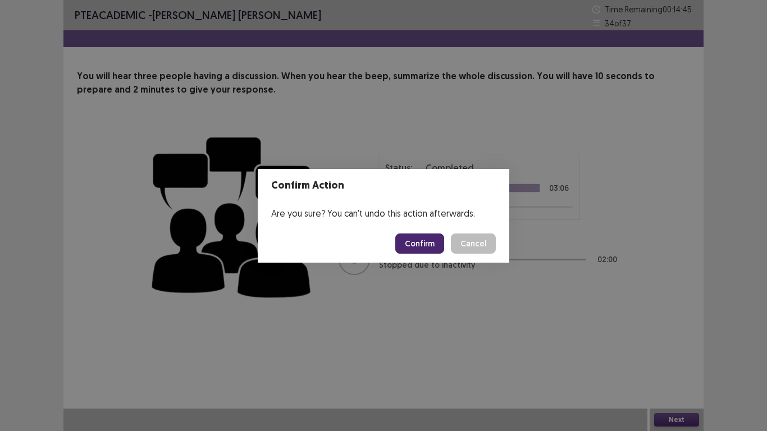
click at [423, 246] on button "Confirm" at bounding box center [419, 244] width 49 height 20
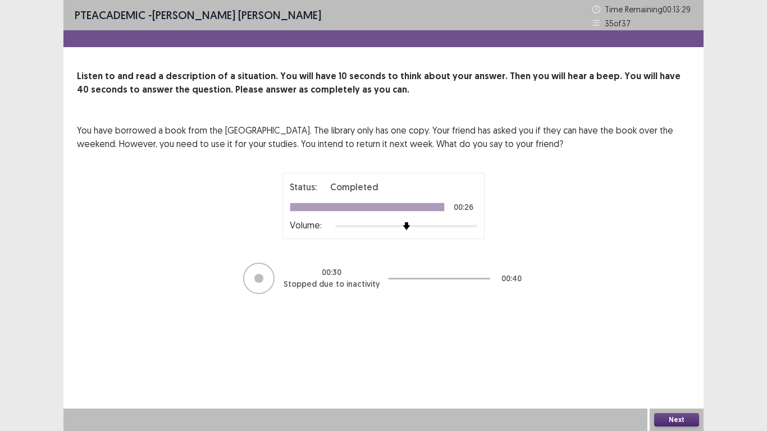
click at [680, 364] on button "Next" at bounding box center [676, 419] width 45 height 13
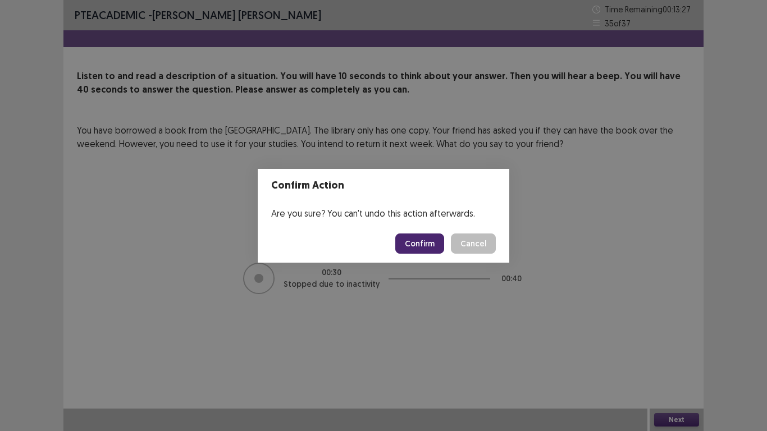
click at [418, 244] on button "Confirm" at bounding box center [419, 244] width 49 height 20
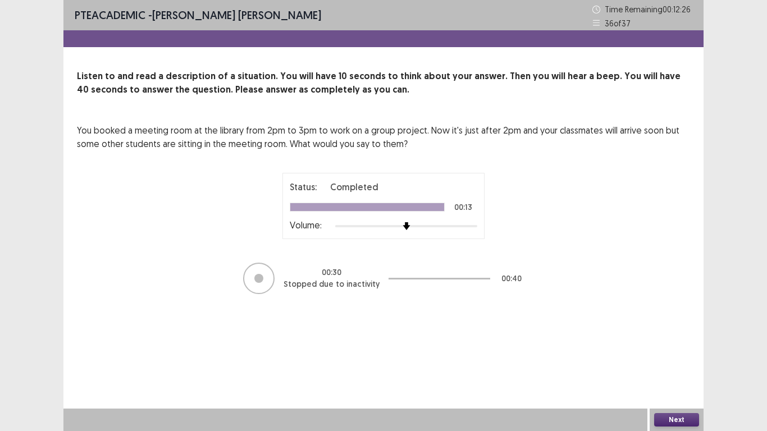
click at [670, 364] on button "Next" at bounding box center [676, 419] width 45 height 13
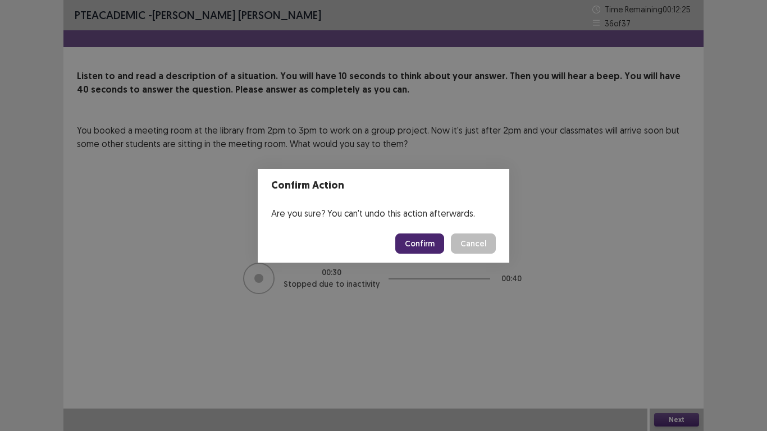
click at [428, 244] on button "Confirm" at bounding box center [419, 244] width 49 height 20
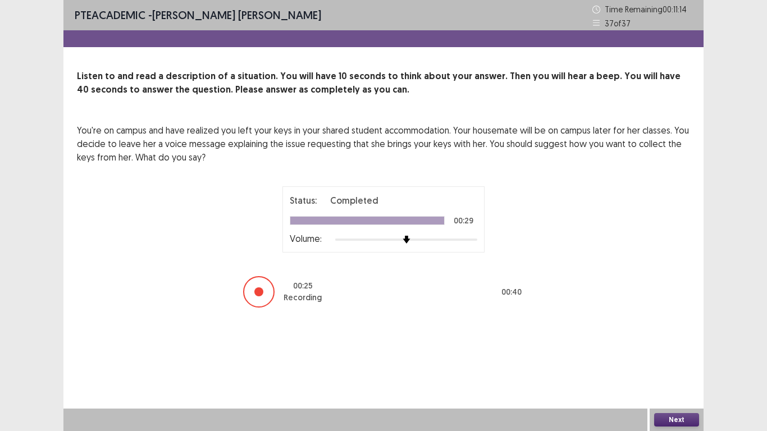
click at [687, 364] on button "Next" at bounding box center [676, 419] width 45 height 13
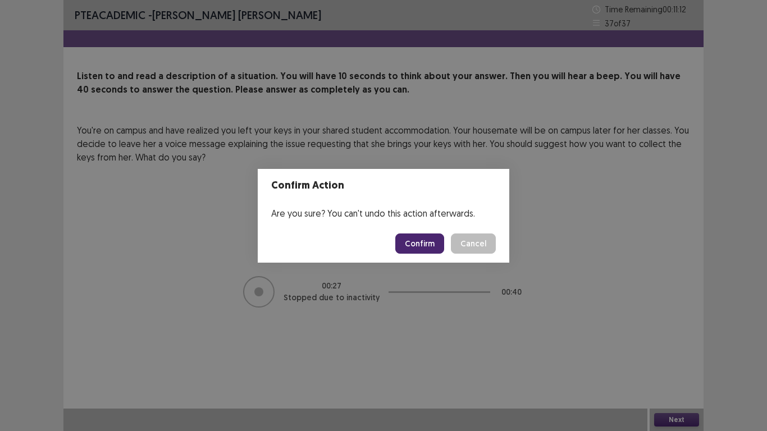
click at [424, 243] on button "Confirm" at bounding box center [419, 244] width 49 height 20
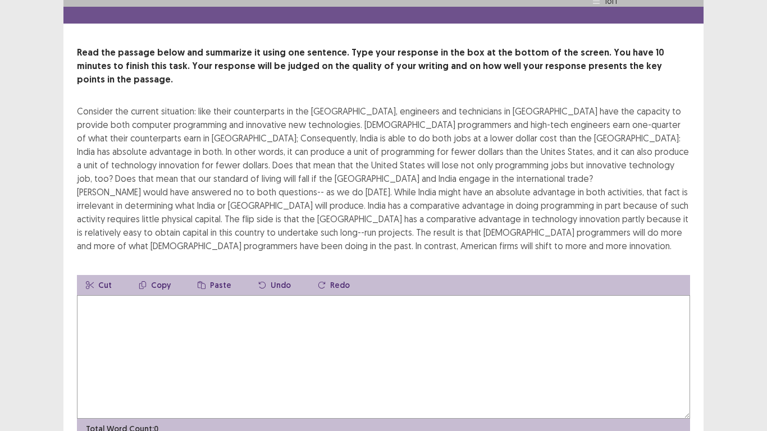
scroll to position [56, 0]
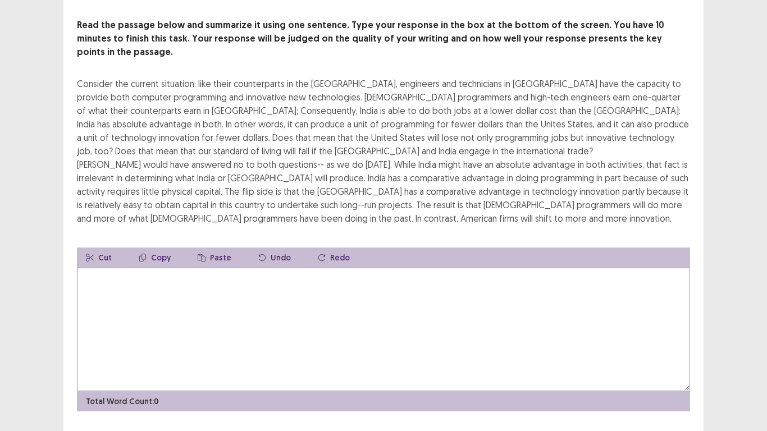
click at [107, 268] on textarea at bounding box center [383, 330] width 613 height 124
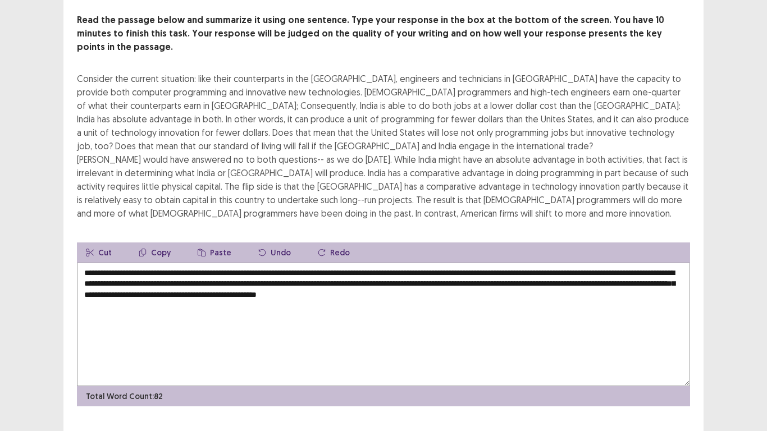
click at [357, 283] on textarea "**********" at bounding box center [383, 325] width 613 height 124
click at [478, 272] on textarea "**********" at bounding box center [383, 325] width 613 height 124
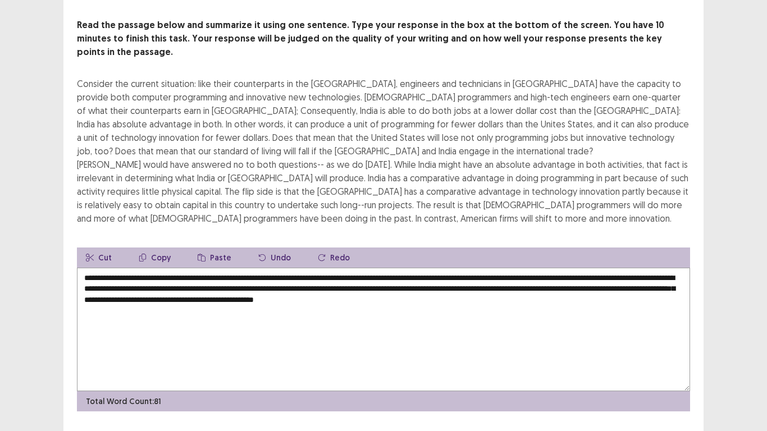
click at [482, 271] on textarea "**********" at bounding box center [383, 330] width 613 height 124
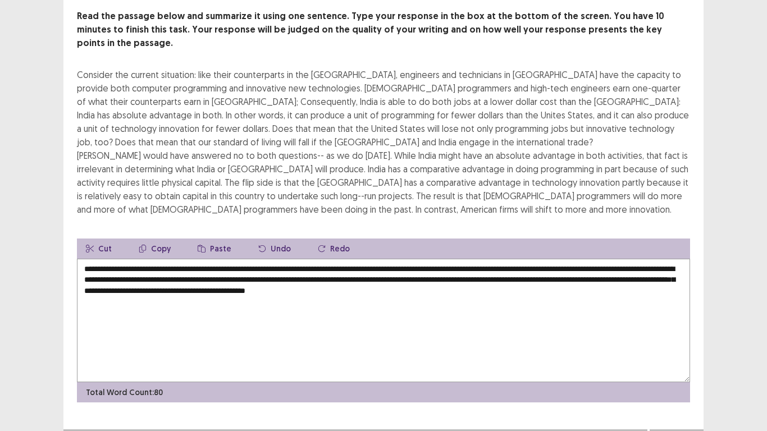
scroll to position [67, 0]
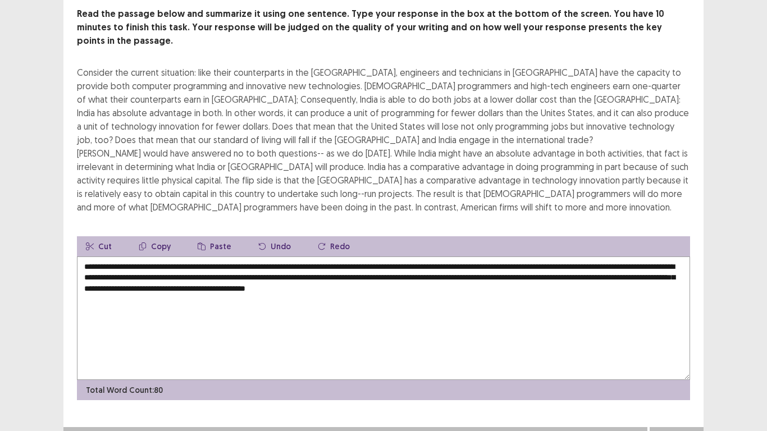
type textarea "**********"
click at [682, 364] on button "Next" at bounding box center [676, 438] width 45 height 13
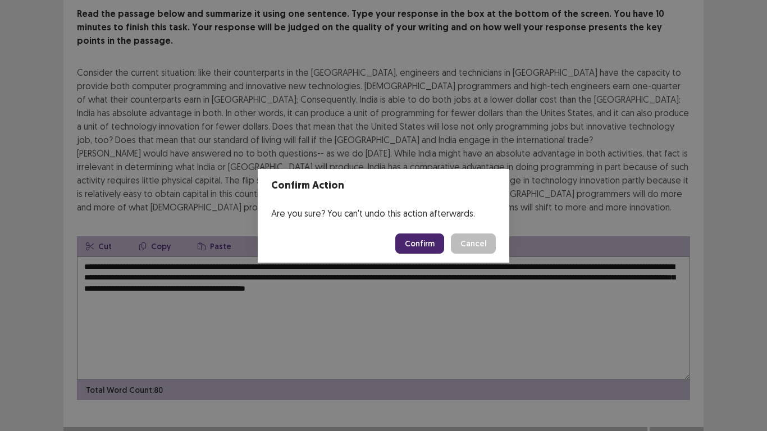
click at [425, 240] on button "Confirm" at bounding box center [419, 244] width 49 height 20
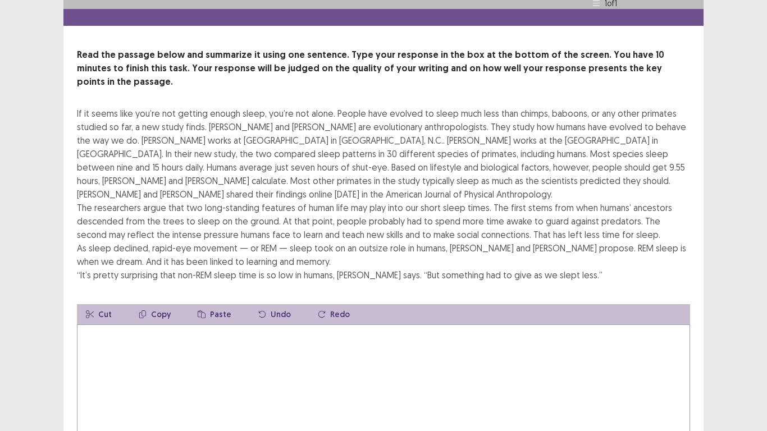
scroll to position [0, 0]
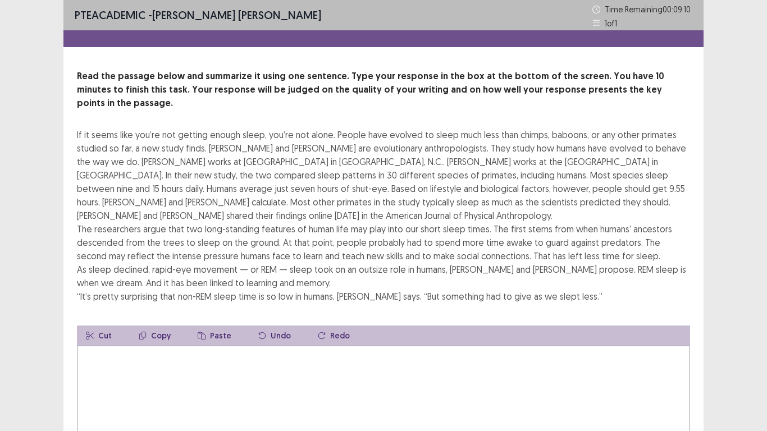
click at [132, 349] on textarea at bounding box center [383, 408] width 613 height 124
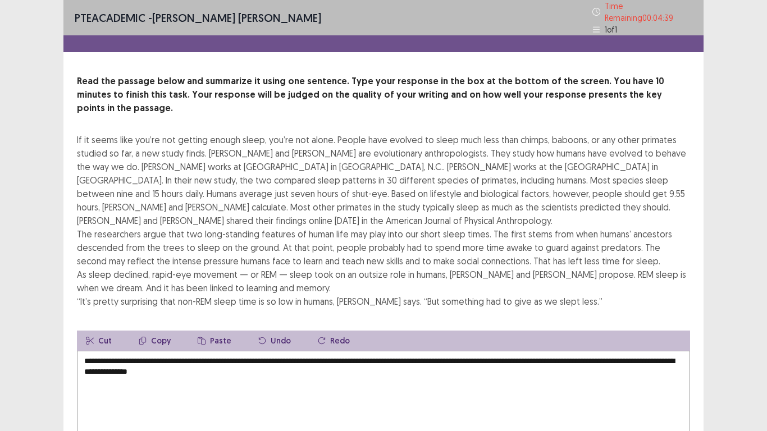
scroll to position [94, 0]
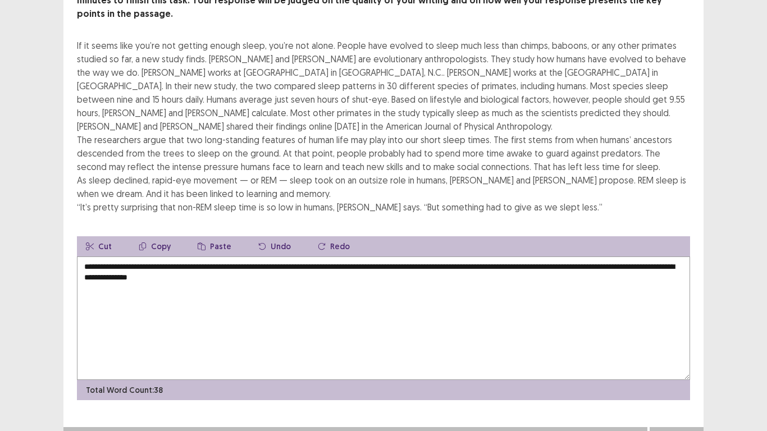
click at [309, 260] on textarea "**********" at bounding box center [383, 319] width 613 height 124
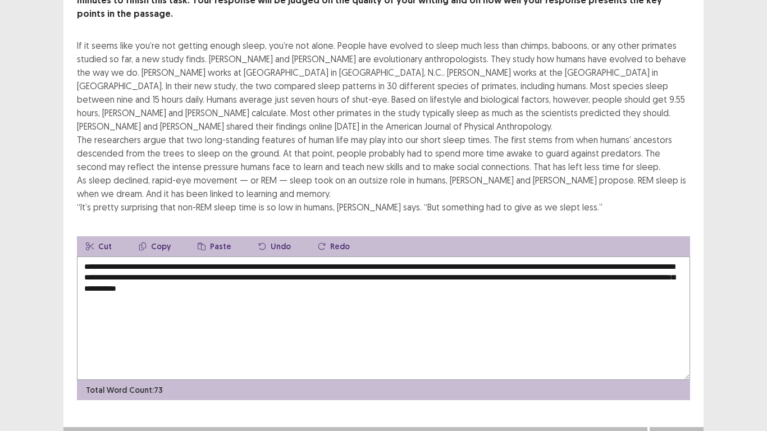
type textarea "**********"
click at [682, 364] on button "Next" at bounding box center [676, 438] width 45 height 13
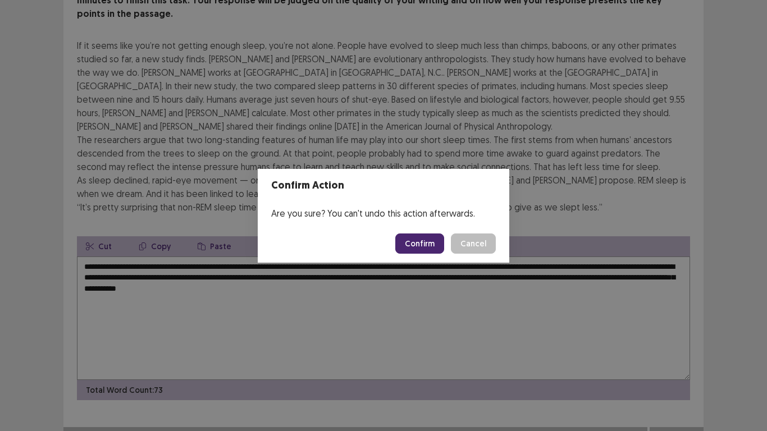
click at [430, 247] on button "Confirm" at bounding box center [419, 244] width 49 height 20
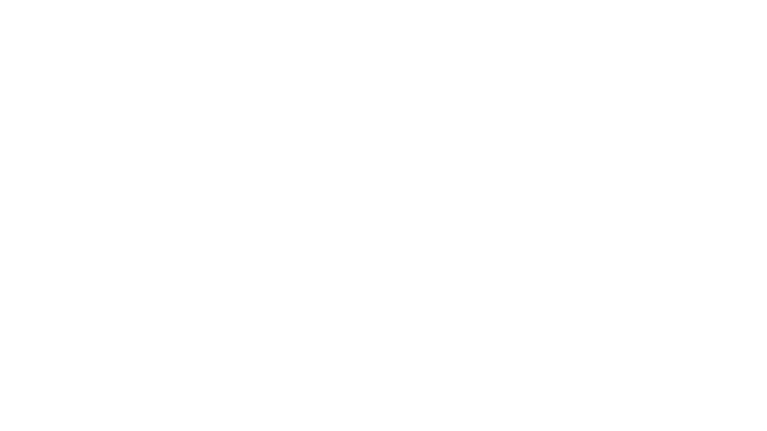
scroll to position [0, 0]
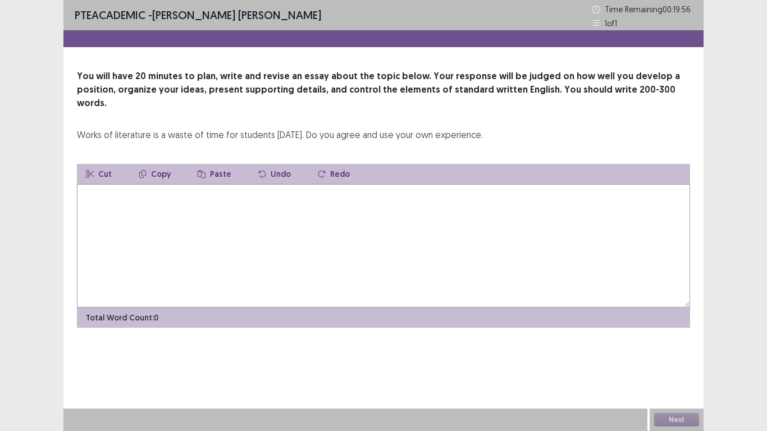
click at [106, 187] on textarea at bounding box center [383, 246] width 613 height 124
type textarea "*"
drag, startPoint x: 149, startPoint y: 183, endPoint x: 337, endPoint y: 203, distance: 189.1
click at [337, 203] on textarea "**********" at bounding box center [383, 246] width 613 height 124
click at [157, 164] on button "Copy" at bounding box center [155, 174] width 50 height 20
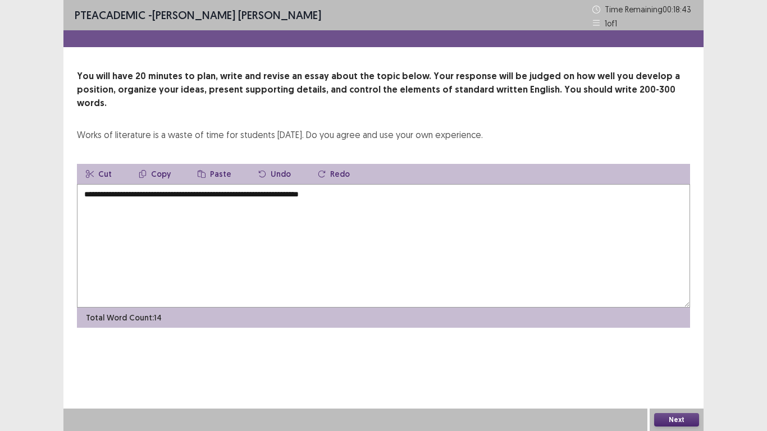
click at [350, 185] on textarea "**********" at bounding box center [383, 246] width 613 height 124
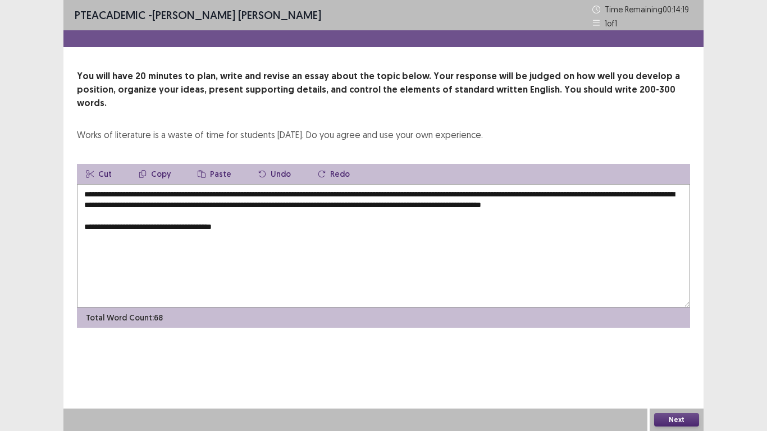
click at [219, 164] on button "Paste" at bounding box center [215, 174] width 52 height 20
click at [246, 225] on textarea "**********" at bounding box center [383, 246] width 613 height 124
click at [245, 226] on textarea "**********" at bounding box center [383, 246] width 613 height 124
drag, startPoint x: 213, startPoint y: 152, endPoint x: 209, endPoint y: 183, distance: 31.6
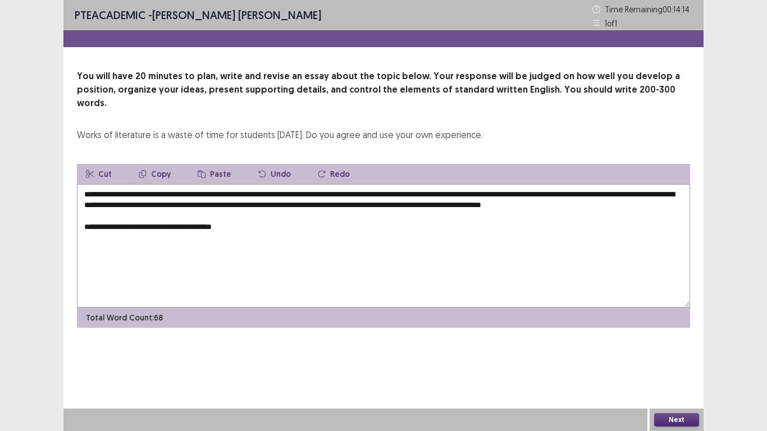
click at [210, 177] on div "**********" at bounding box center [383, 246] width 613 height 164
drag, startPoint x: 215, startPoint y: 159, endPoint x: 307, endPoint y: 335, distance: 197.9
click at [222, 177] on div "**********" at bounding box center [383, 246] width 613 height 164
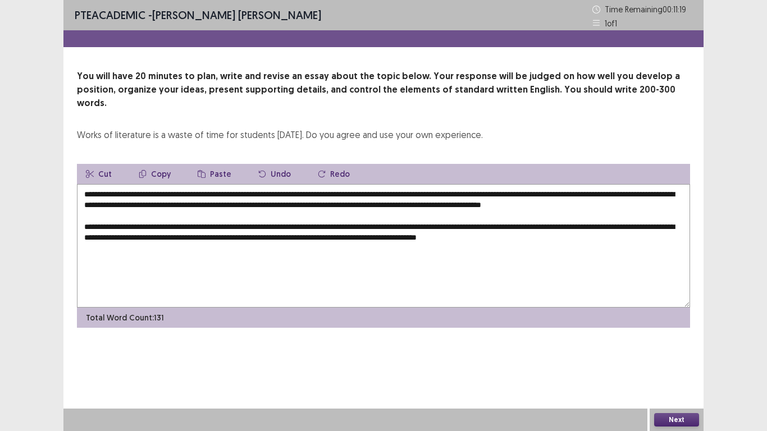
click at [583, 234] on textarea "**********" at bounding box center [383, 246] width 613 height 124
click at [180, 250] on textarea "**********" at bounding box center [383, 246] width 613 height 124
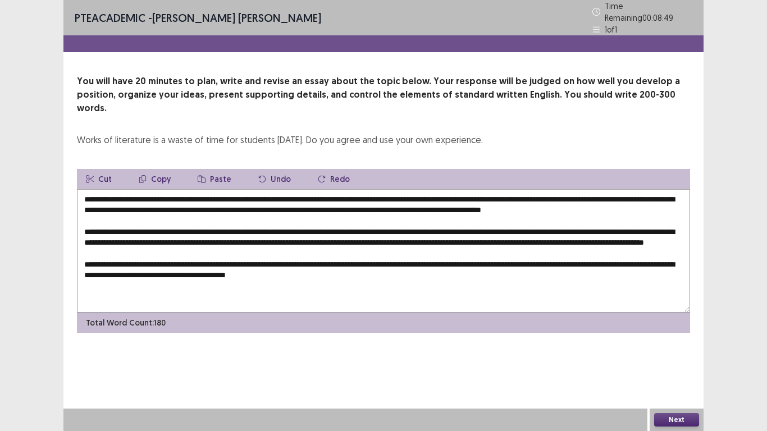
click at [274, 280] on textarea "**********" at bounding box center [383, 251] width 613 height 124
click at [392, 280] on textarea at bounding box center [383, 251] width 613 height 124
click at [470, 280] on textarea at bounding box center [383, 251] width 613 height 124
click at [560, 279] on textarea at bounding box center [383, 251] width 613 height 124
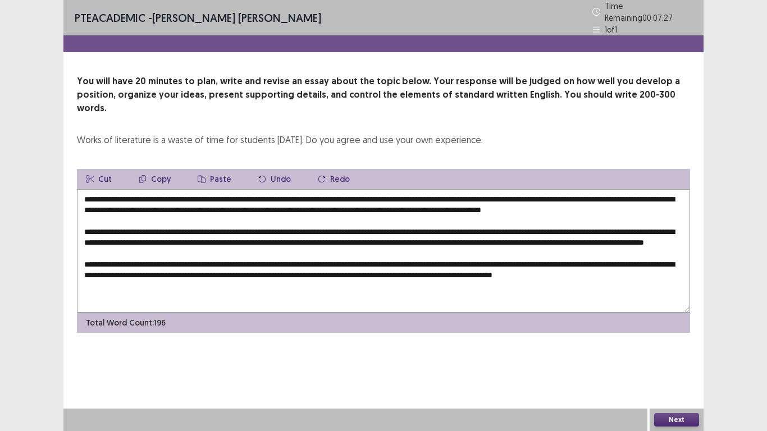
scroll to position [6, 0]
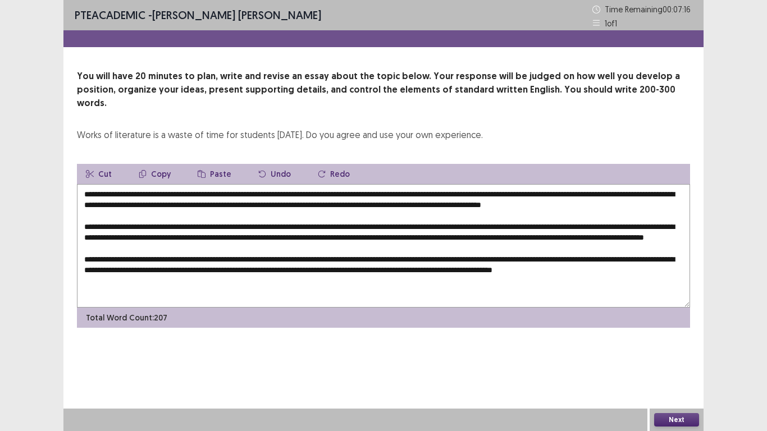
click at [137, 283] on textarea at bounding box center [383, 246] width 613 height 124
click at [324, 288] on textarea at bounding box center [383, 246] width 613 height 124
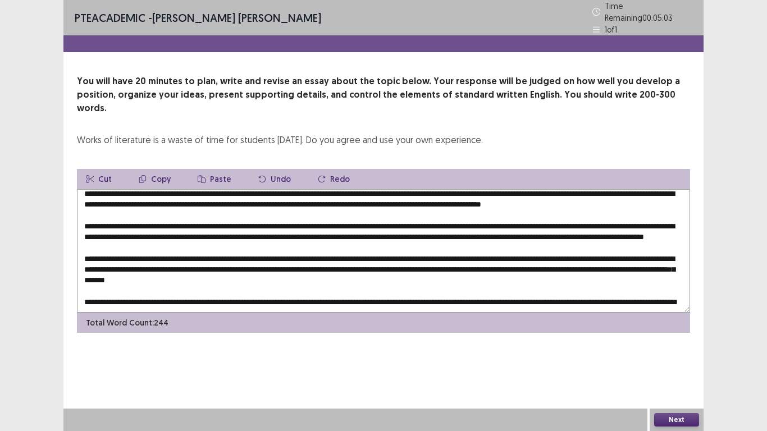
scroll to position [0, 0]
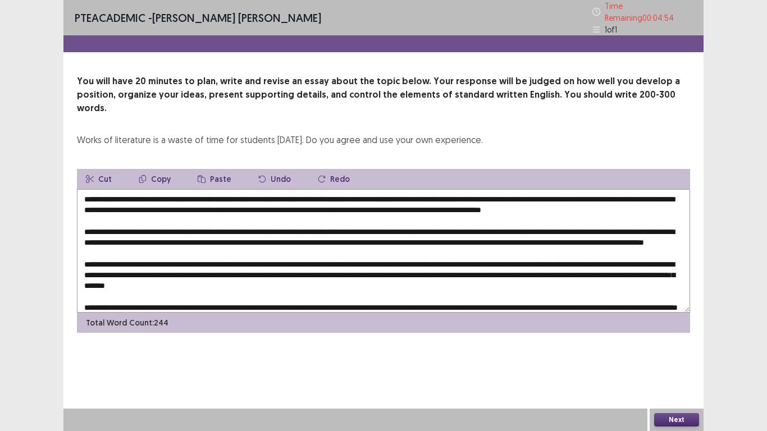
click at [429, 191] on textarea at bounding box center [383, 251] width 613 height 124
click at [502, 192] on textarea at bounding box center [383, 251] width 613 height 124
drag, startPoint x: 495, startPoint y: 191, endPoint x: 536, endPoint y: 194, distance: 41.6
click at [536, 194] on textarea at bounding box center [383, 251] width 613 height 124
click at [157, 169] on button "Copy" at bounding box center [155, 179] width 50 height 20
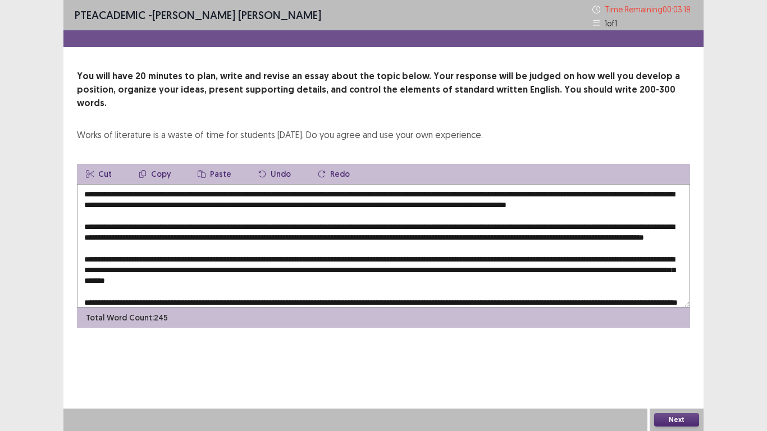
click at [92, 236] on textarea at bounding box center [383, 246] width 613 height 124
click at [93, 231] on textarea at bounding box center [383, 246] width 613 height 124
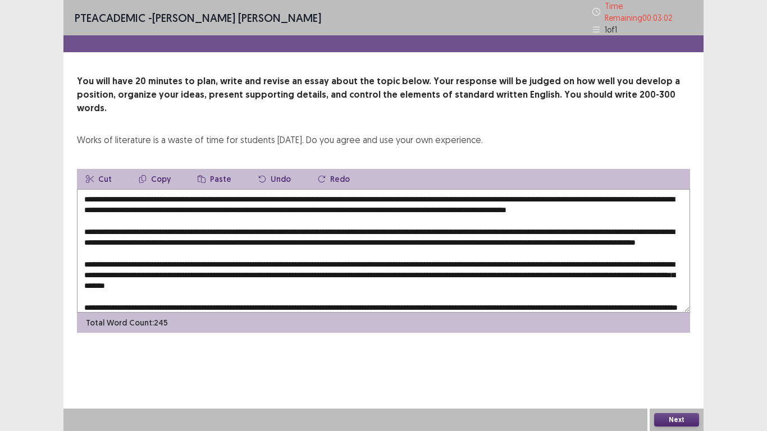
click at [206, 169] on button "Paste" at bounding box center [215, 179] width 52 height 20
click at [673, 223] on textarea at bounding box center [383, 251] width 613 height 124
click at [97, 234] on textarea at bounding box center [383, 251] width 613 height 124
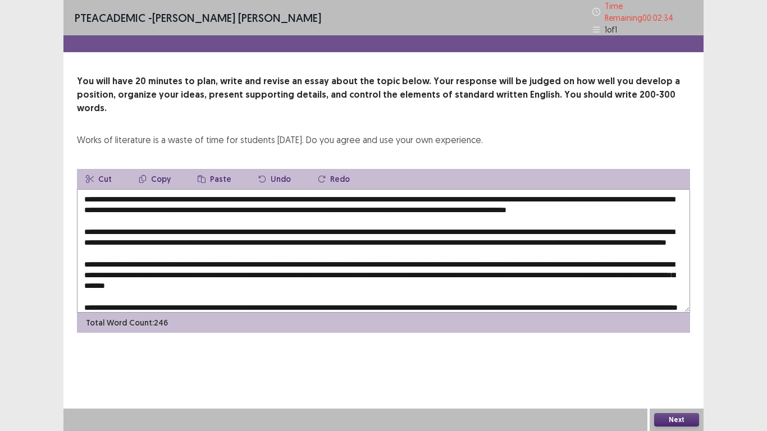
click at [278, 234] on textarea at bounding box center [383, 251] width 613 height 124
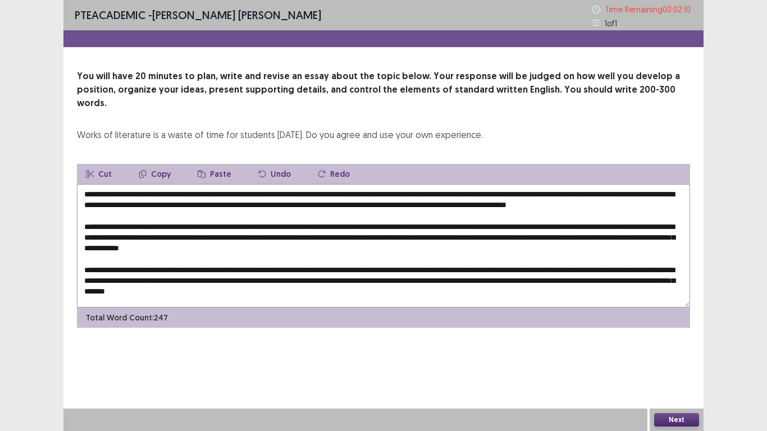
click at [358, 232] on textarea at bounding box center [383, 246] width 613 height 124
click at [534, 236] on textarea at bounding box center [383, 246] width 613 height 124
click at [582, 192] on textarea at bounding box center [383, 246] width 613 height 124
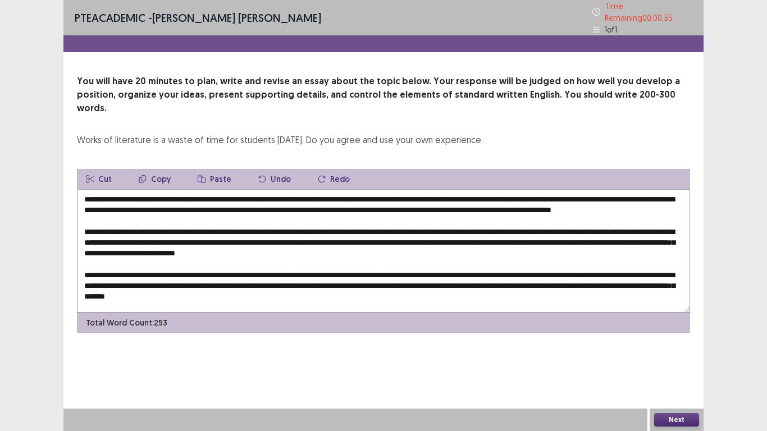
drag, startPoint x: 573, startPoint y: 193, endPoint x: 554, endPoint y: 193, distance: 18.5
click at [554, 193] on textarea at bounding box center [383, 251] width 613 height 124
drag, startPoint x: 570, startPoint y: 194, endPoint x: 581, endPoint y: 196, distance: 11.5
click at [600, 189] on textarea at bounding box center [383, 251] width 613 height 124
drag, startPoint x: 571, startPoint y: 190, endPoint x: 636, endPoint y: 194, distance: 65.2
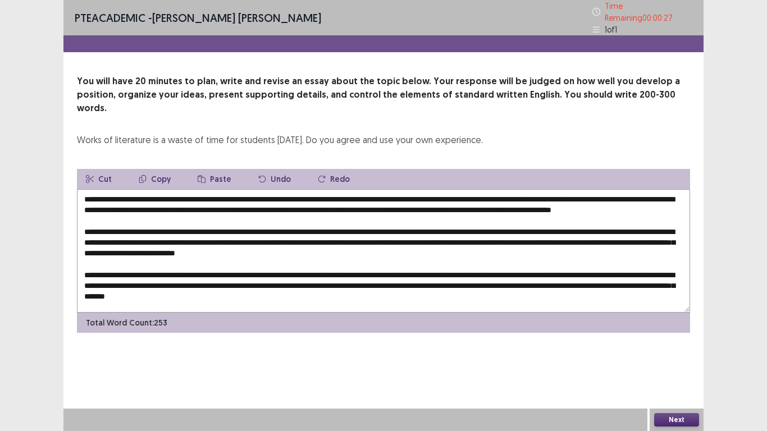
click at [636, 194] on textarea at bounding box center [383, 251] width 613 height 124
click at [158, 169] on button "Copy" at bounding box center [155, 179] width 50 height 20
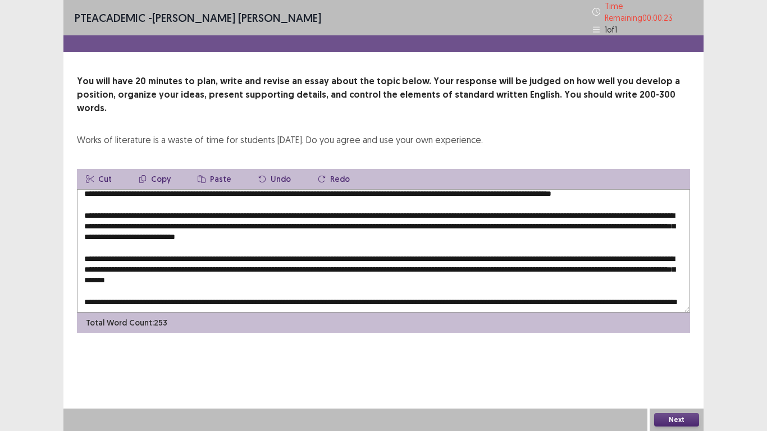
scroll to position [38, 0]
click at [228, 241] on textarea at bounding box center [383, 251] width 613 height 124
click at [646, 239] on textarea at bounding box center [383, 251] width 613 height 124
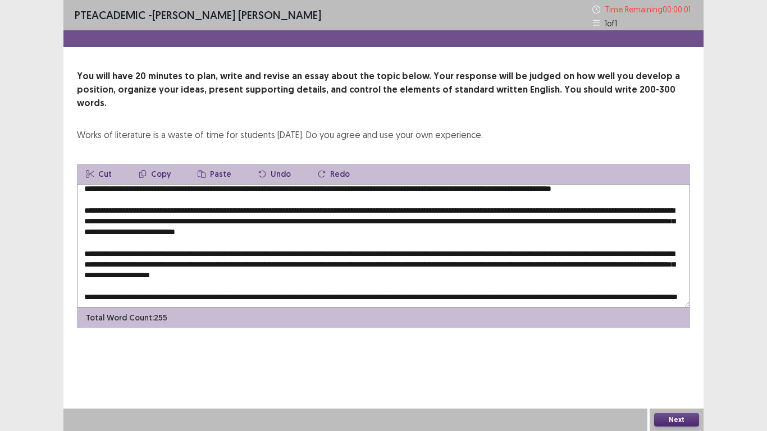
type textarea "**********"
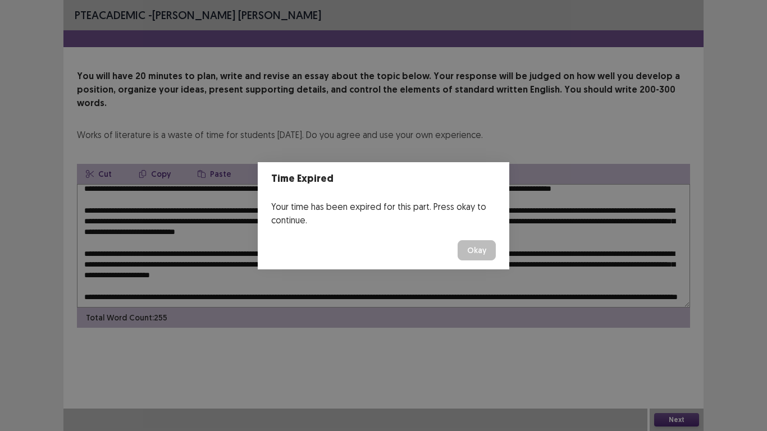
click at [482, 245] on button "Okay" at bounding box center [477, 250] width 38 height 20
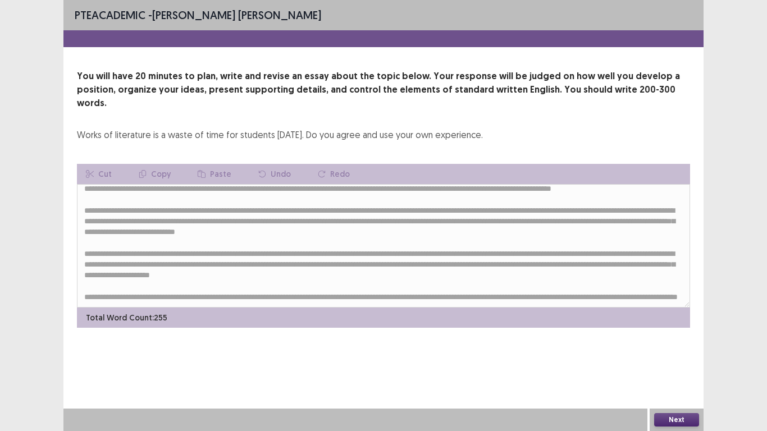
click at [683, 364] on button "Next" at bounding box center [676, 419] width 45 height 13
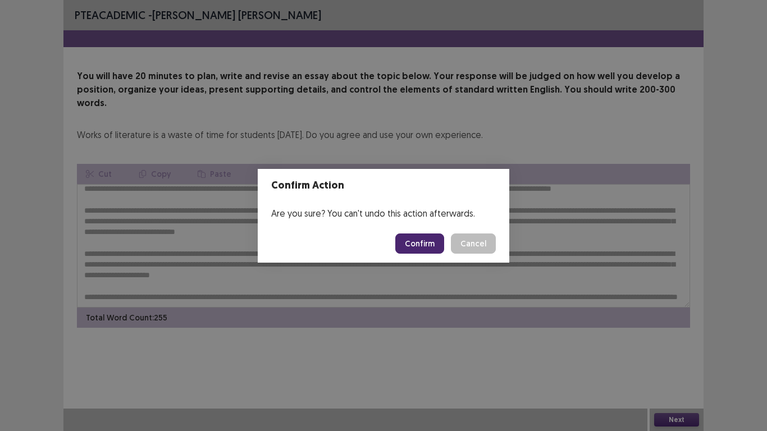
click at [424, 244] on button "Confirm" at bounding box center [419, 244] width 49 height 20
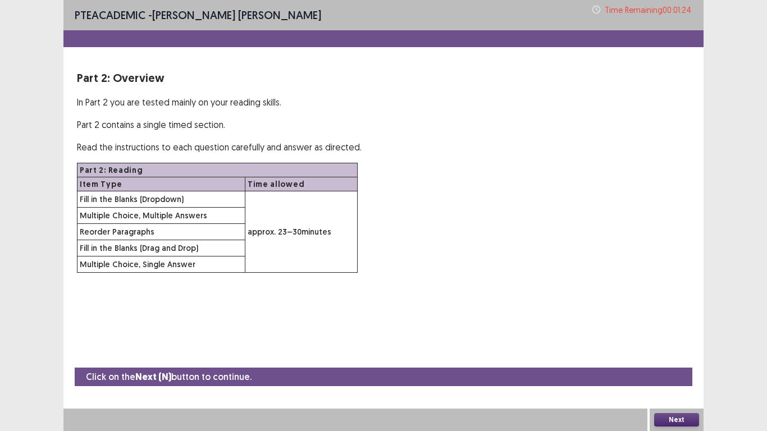
click at [675, 364] on button "Next" at bounding box center [676, 419] width 45 height 13
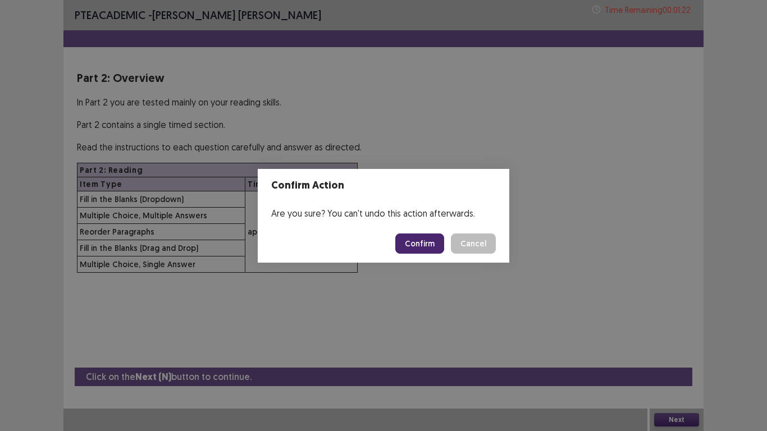
click at [419, 245] on button "Confirm" at bounding box center [419, 244] width 49 height 20
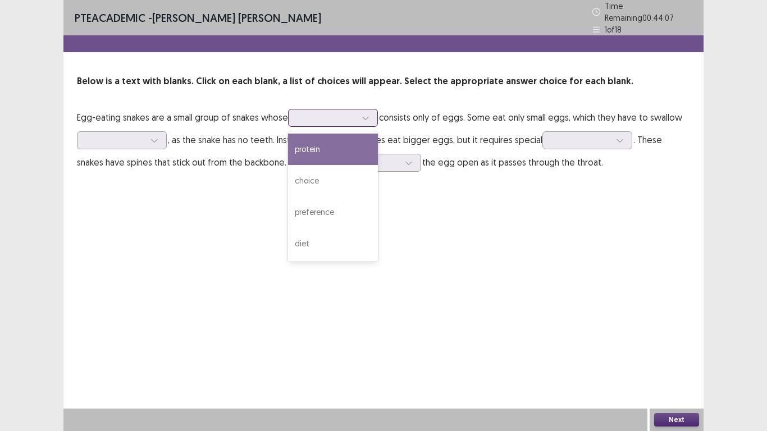
click at [367, 116] on icon at bounding box center [366, 118] width 8 height 8
click at [337, 142] on div "protein" at bounding box center [333, 149] width 90 height 31
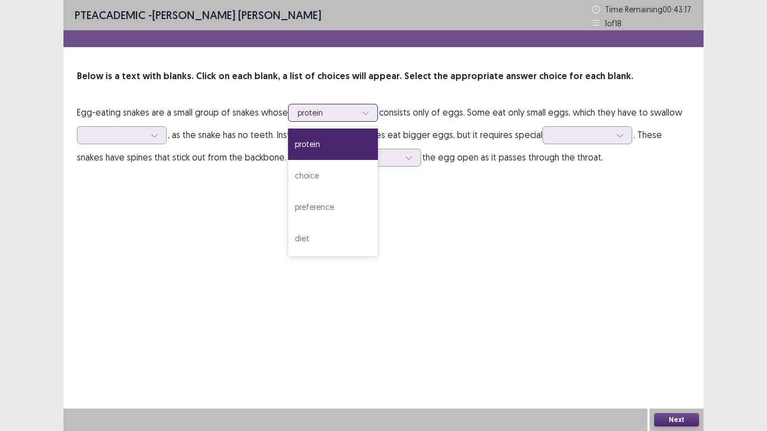
click at [363, 112] on icon at bounding box center [366, 113] width 8 height 8
click at [346, 166] on div "choice" at bounding box center [333, 175] width 90 height 31
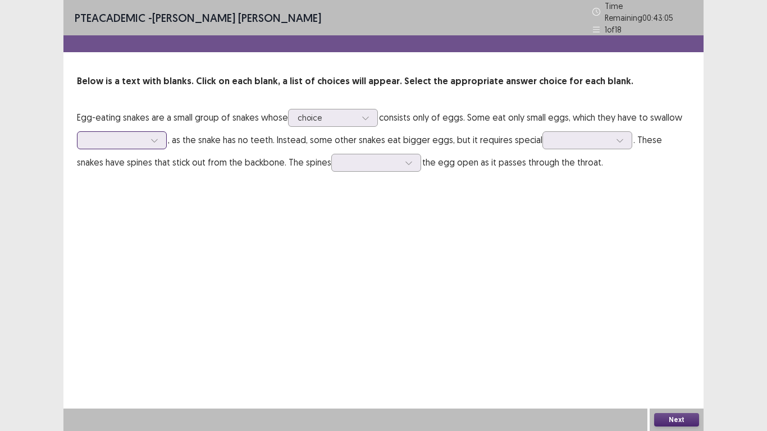
click at [155, 136] on icon at bounding box center [154, 140] width 8 height 8
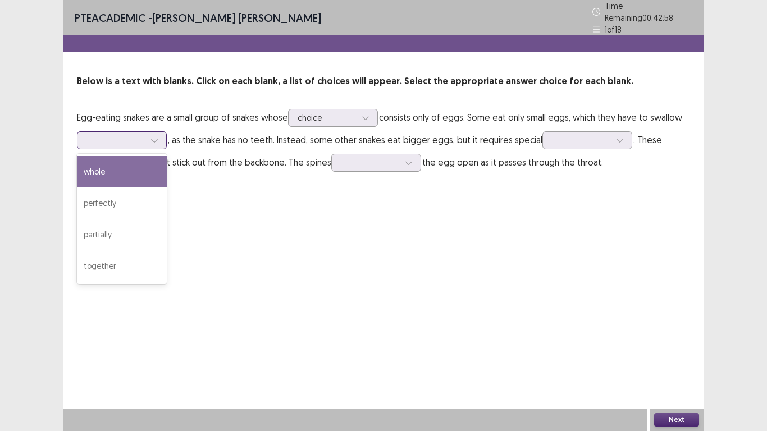
click at [155, 165] on div "whole" at bounding box center [122, 171] width 90 height 31
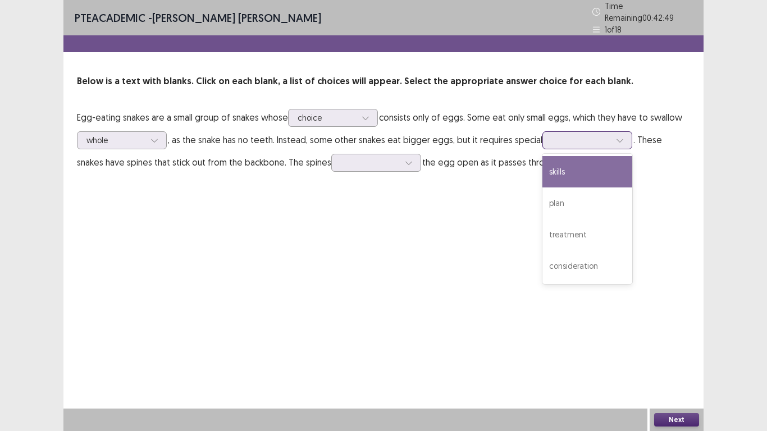
click at [616, 138] on icon at bounding box center [620, 140] width 8 height 8
click at [577, 172] on div "skills" at bounding box center [587, 171] width 90 height 31
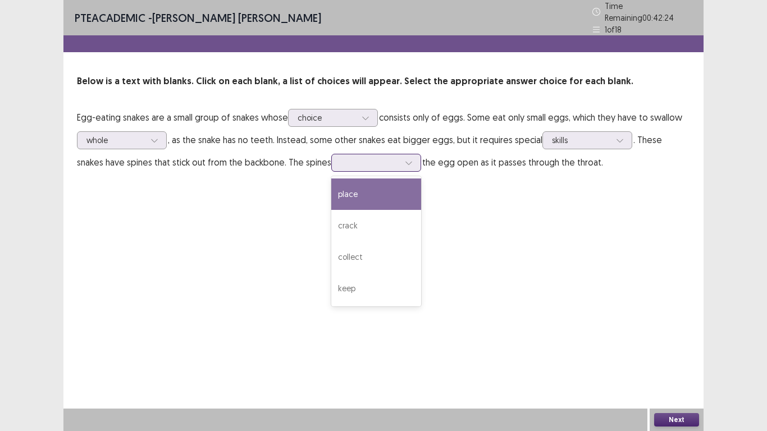
click at [363, 157] on div at bounding box center [370, 162] width 58 height 11
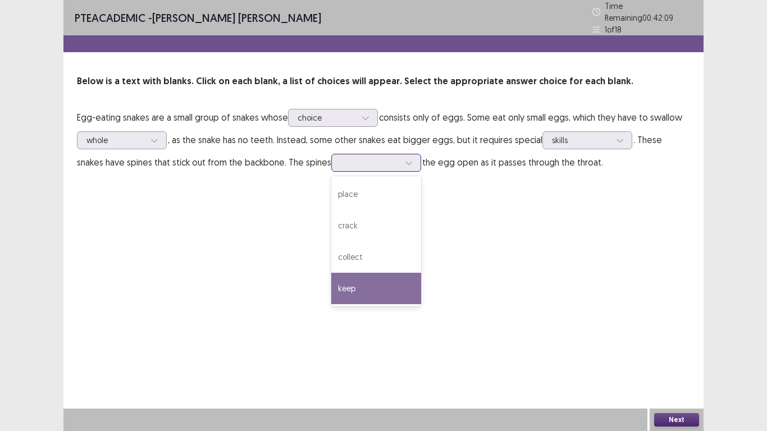
click at [360, 289] on div "keep" at bounding box center [376, 288] width 90 height 31
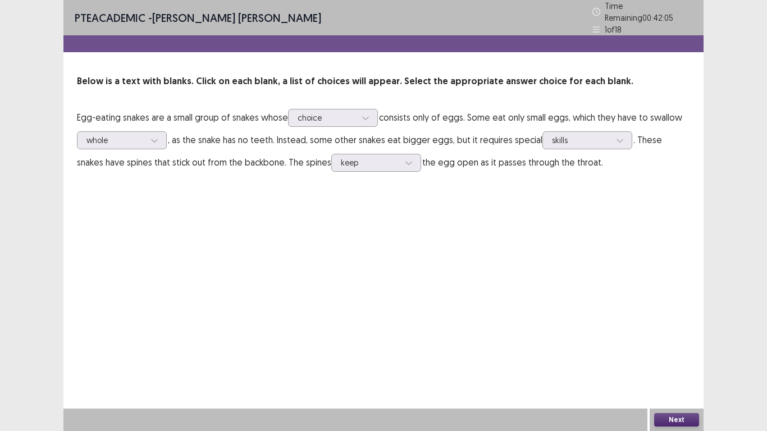
click at [680, 364] on button "Next" at bounding box center [676, 419] width 45 height 13
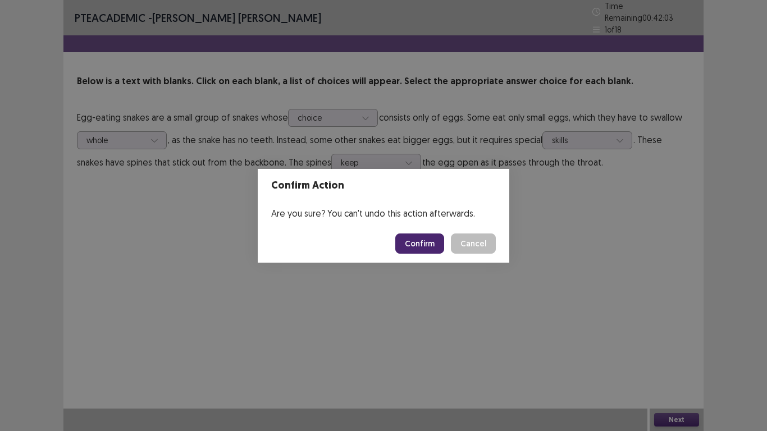
click at [427, 241] on button "Confirm" at bounding box center [419, 244] width 49 height 20
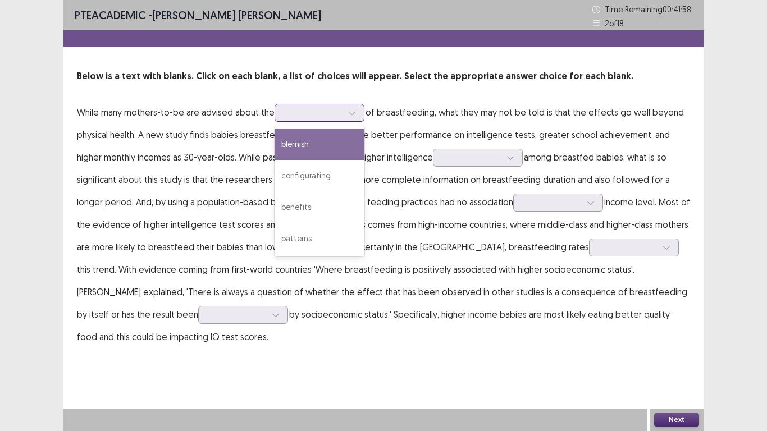
click at [349, 115] on icon at bounding box center [352, 113] width 8 height 8
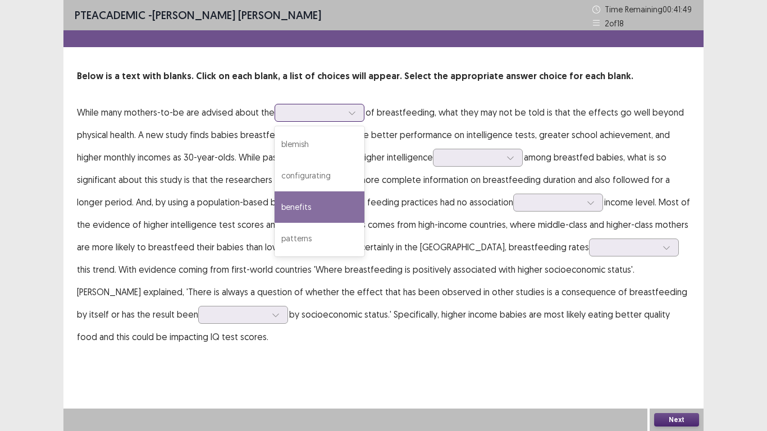
click at [325, 203] on div "benefits" at bounding box center [320, 206] width 90 height 31
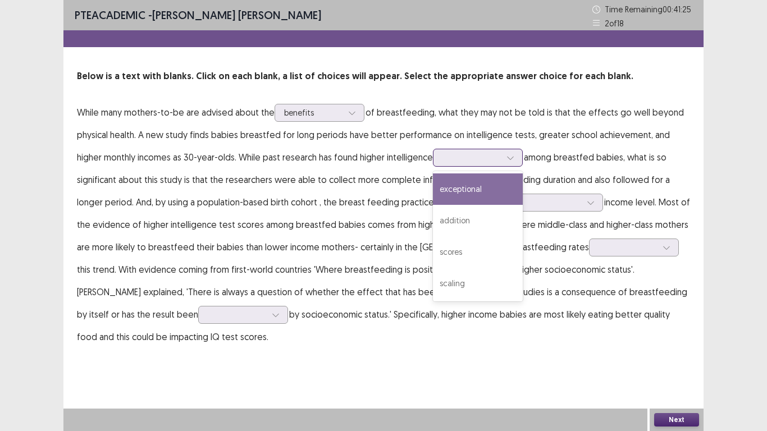
click at [507, 159] on icon at bounding box center [510, 158] width 6 height 3
click at [465, 192] on div "exceptional" at bounding box center [478, 188] width 90 height 31
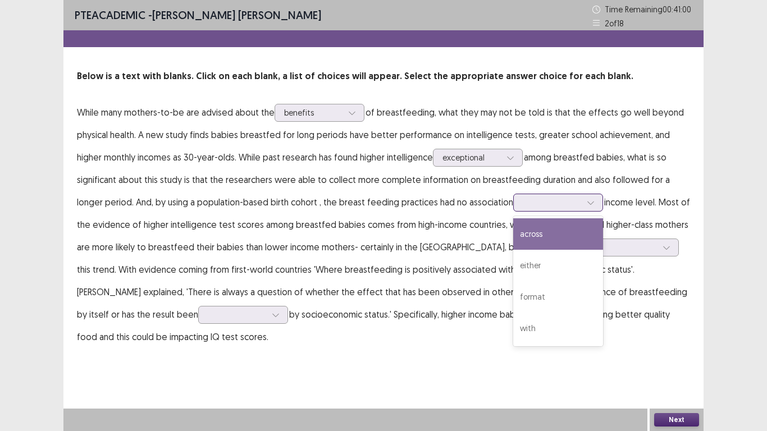
click at [582, 205] on div at bounding box center [590, 202] width 17 height 17
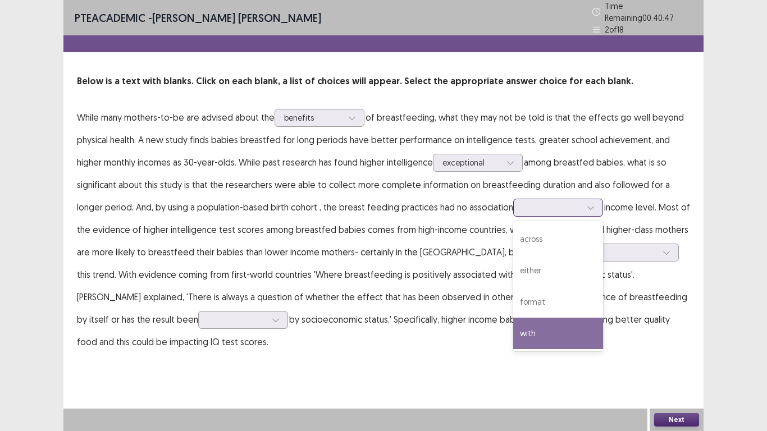
click at [522, 333] on div "with" at bounding box center [558, 333] width 90 height 31
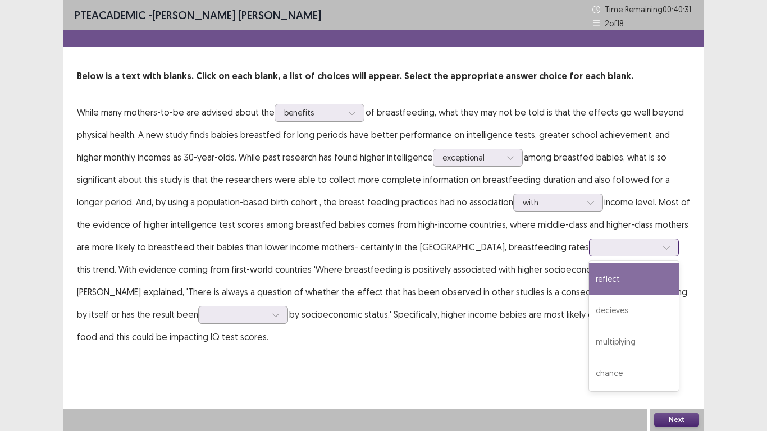
click at [597, 246] on div at bounding box center [627, 247] width 61 height 13
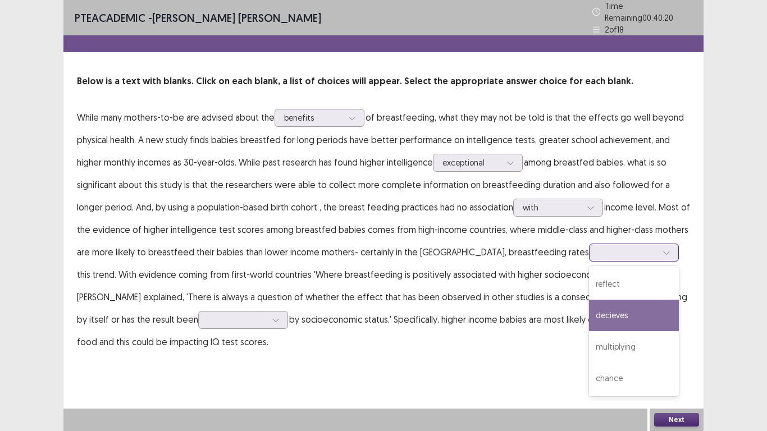
click at [589, 310] on div "decieves" at bounding box center [634, 315] width 90 height 31
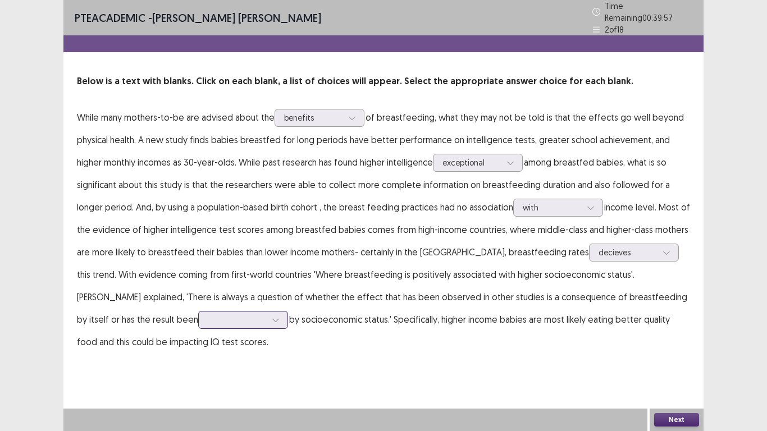
click at [272, 316] on icon at bounding box center [276, 320] width 8 height 8
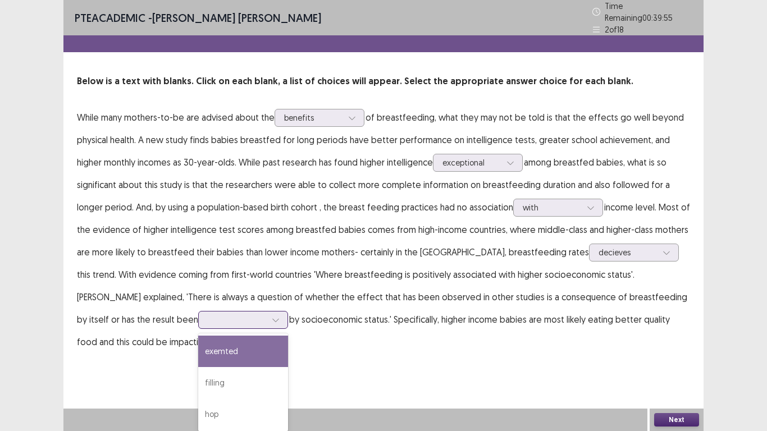
scroll to position [32, 0]
click at [198, 352] on div "filling" at bounding box center [243, 350] width 90 height 31
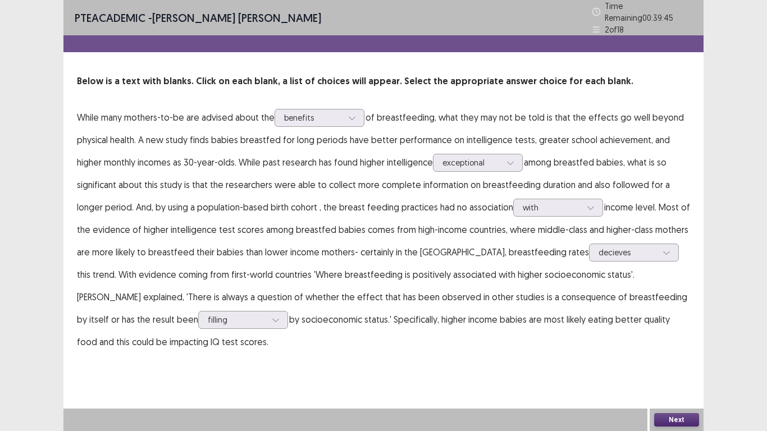
click at [686, 364] on button "Next" at bounding box center [676, 419] width 45 height 13
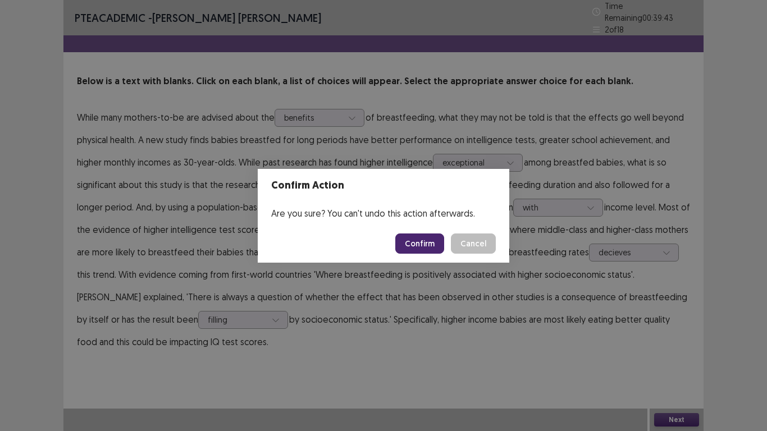
click at [431, 245] on button "Confirm" at bounding box center [419, 244] width 49 height 20
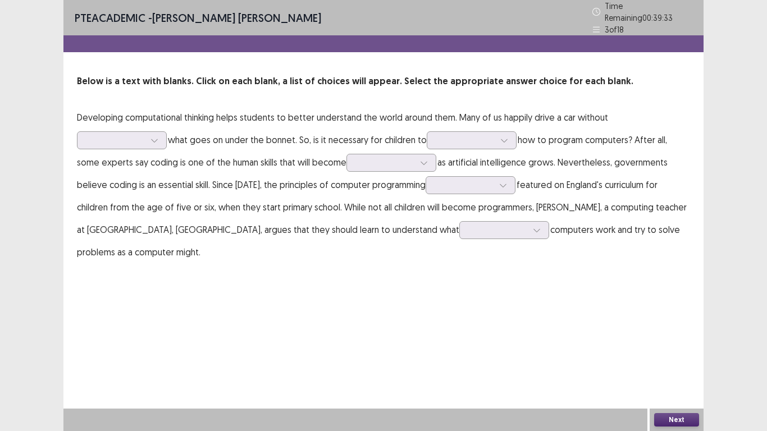
click at [171, 135] on p "Developing computational thinking helps students to better understand the world…" at bounding box center [383, 184] width 613 height 157
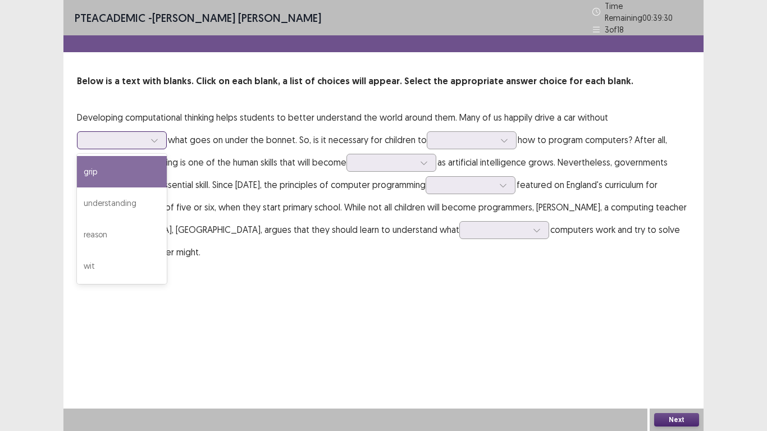
click at [154, 140] on div at bounding box center [154, 140] width 17 height 17
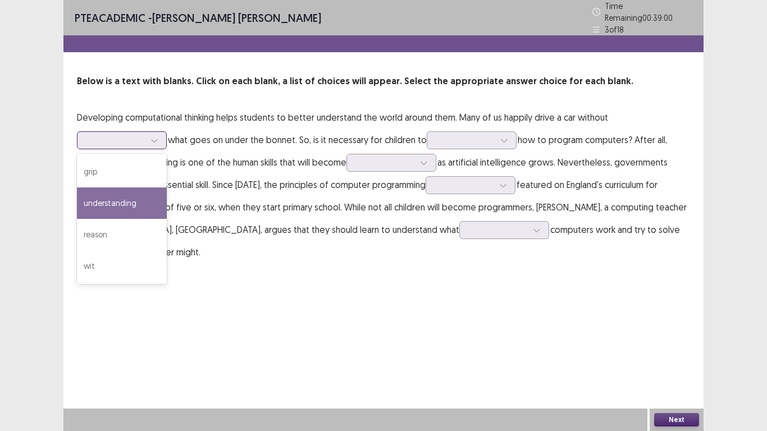
click at [156, 193] on div "understanding" at bounding box center [122, 203] width 90 height 31
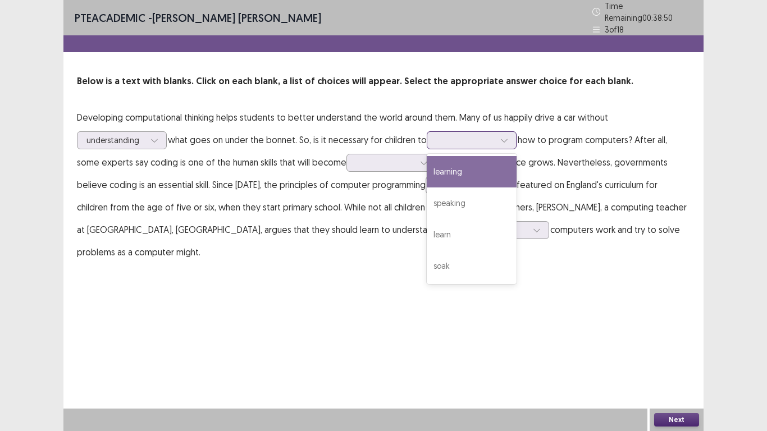
click at [506, 140] on div at bounding box center [504, 140] width 17 height 17
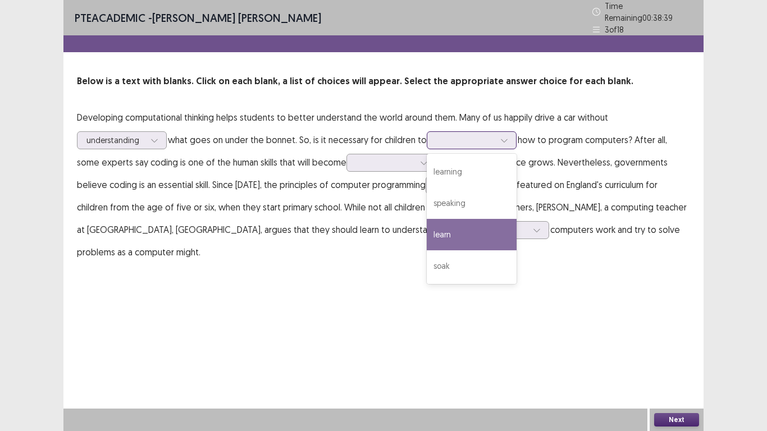
click at [514, 219] on div "learn" at bounding box center [472, 234] width 90 height 31
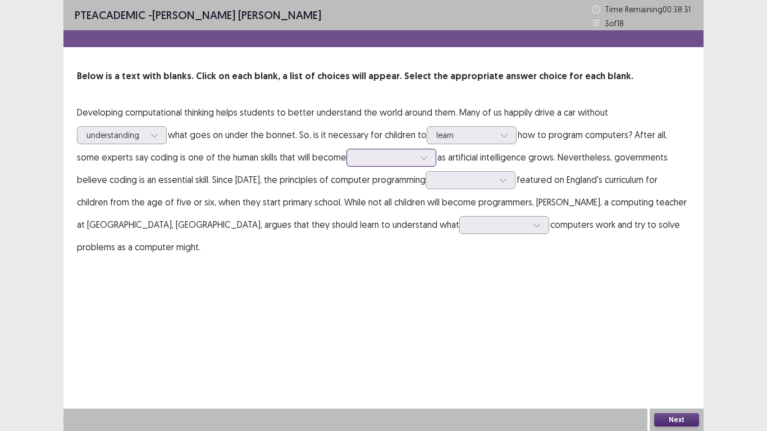
click at [404, 150] on div at bounding box center [391, 158] width 90 height 18
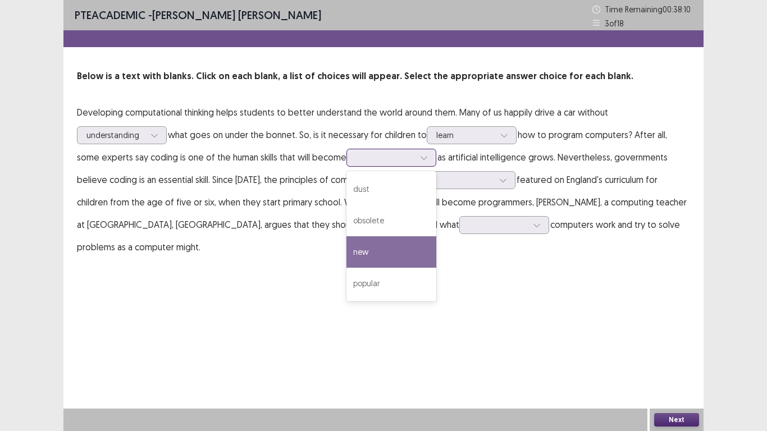
click at [391, 254] on div "new" at bounding box center [391, 251] width 90 height 31
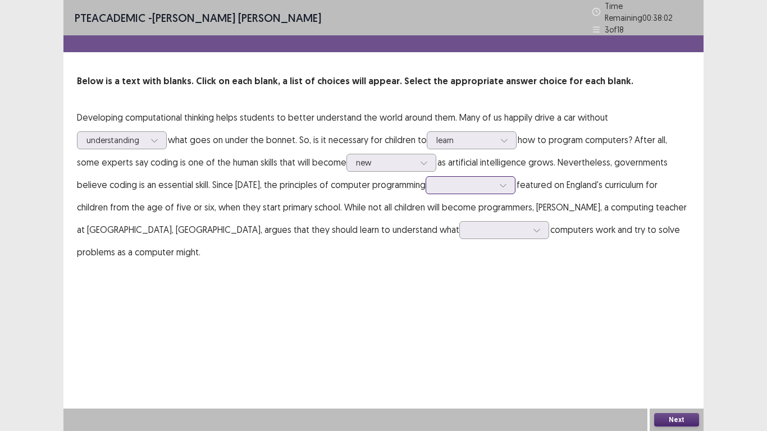
click at [501, 181] on icon at bounding box center [503, 185] width 8 height 8
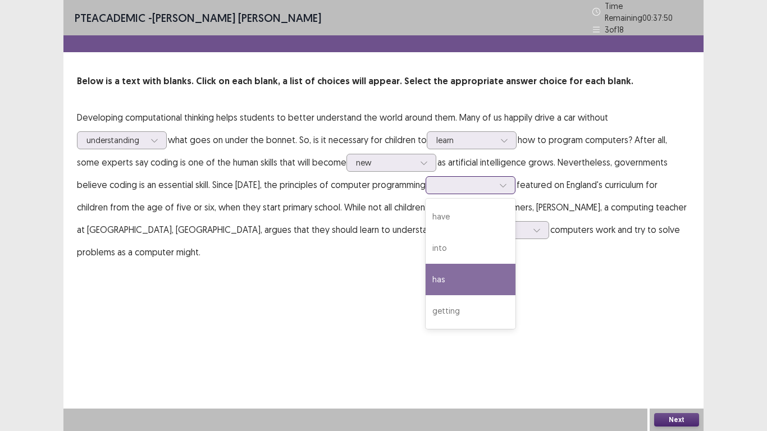
click at [505, 264] on div "has" at bounding box center [471, 279] width 90 height 31
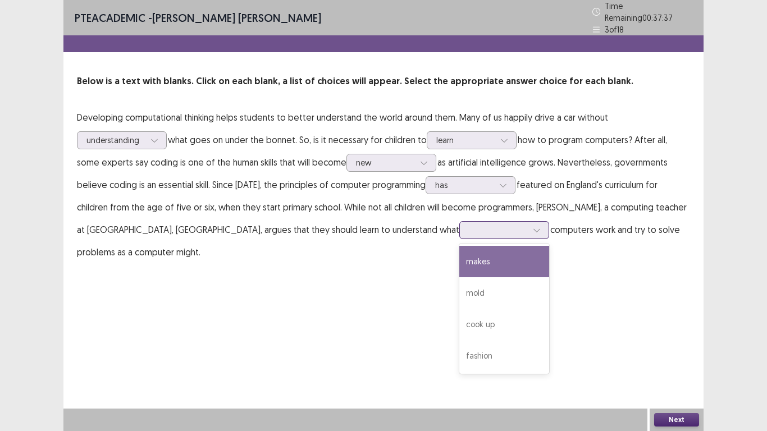
click at [533, 226] on icon at bounding box center [537, 230] width 8 height 8
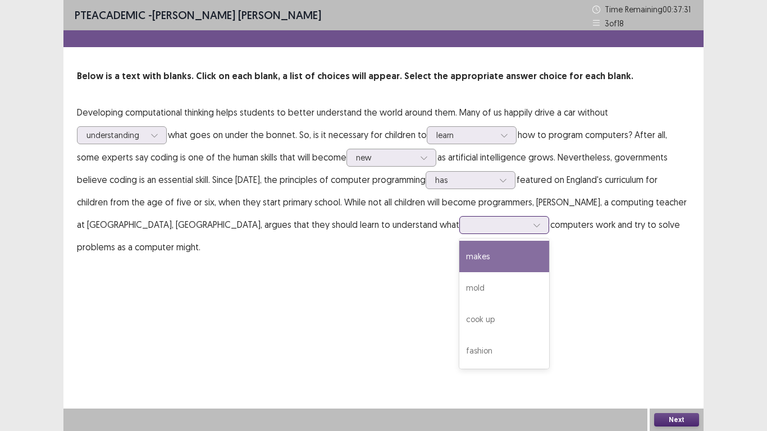
click at [459, 261] on div "makes" at bounding box center [504, 256] width 90 height 31
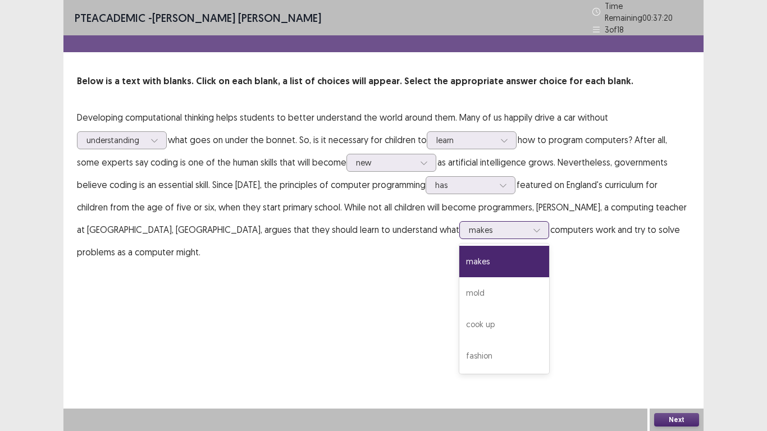
click at [528, 222] on div at bounding box center [536, 230] width 17 height 17
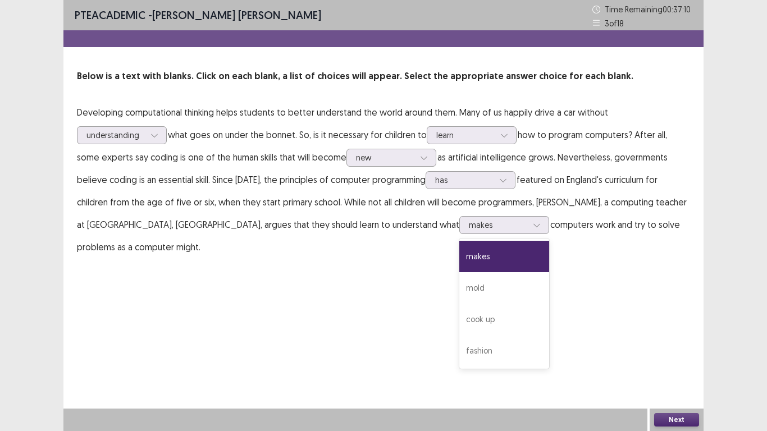
click at [678, 364] on button "Next" at bounding box center [676, 419] width 45 height 13
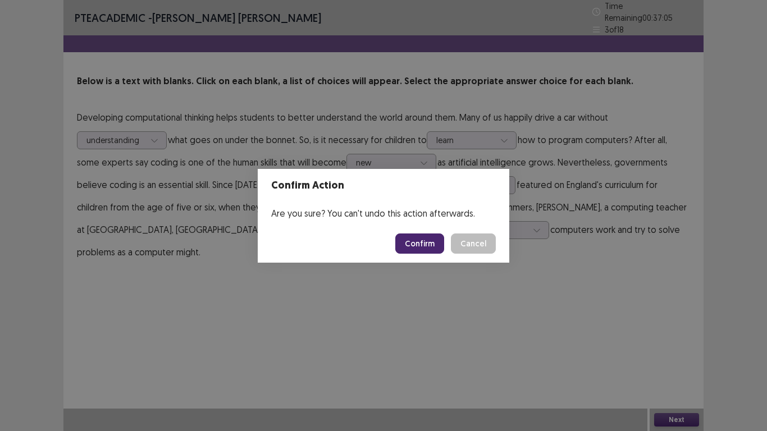
click at [408, 245] on button "Confirm" at bounding box center [419, 244] width 49 height 20
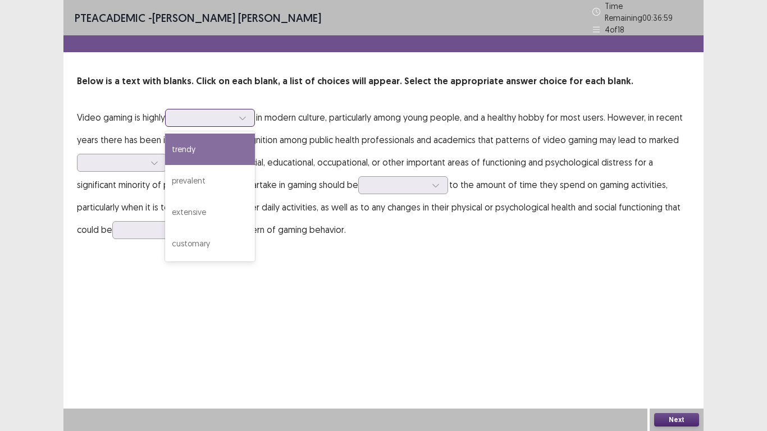
click at [244, 114] on icon at bounding box center [243, 118] width 8 height 8
click at [214, 142] on div "trendy" at bounding box center [210, 149] width 90 height 31
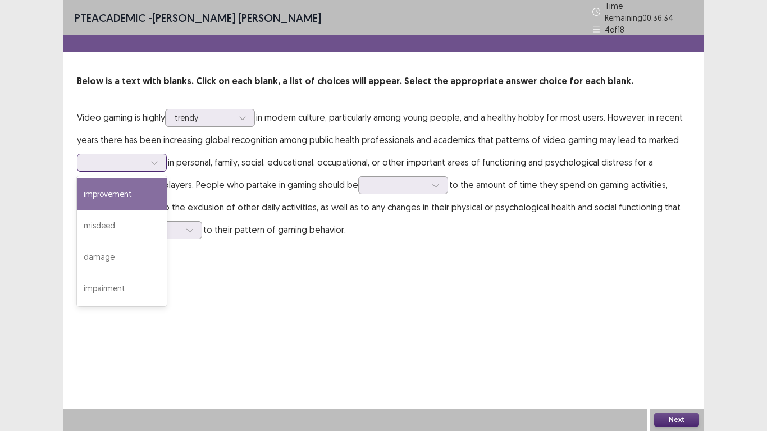
click at [113, 154] on div at bounding box center [122, 163] width 90 height 18
click at [148, 182] on div "improvement" at bounding box center [122, 194] width 90 height 31
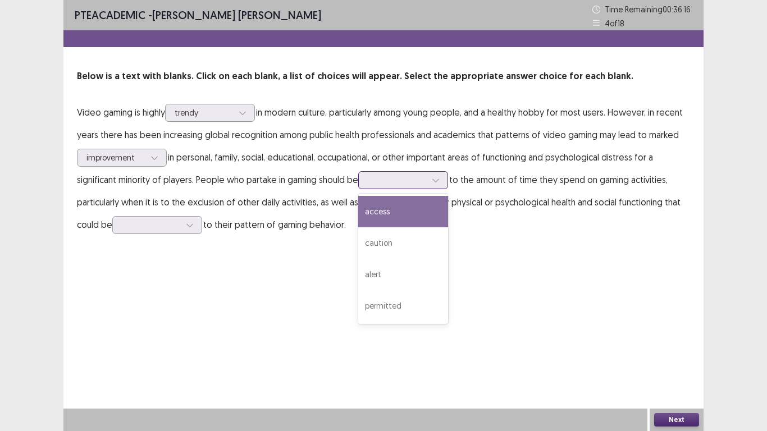
click at [415, 185] on div at bounding box center [397, 180] width 58 height 11
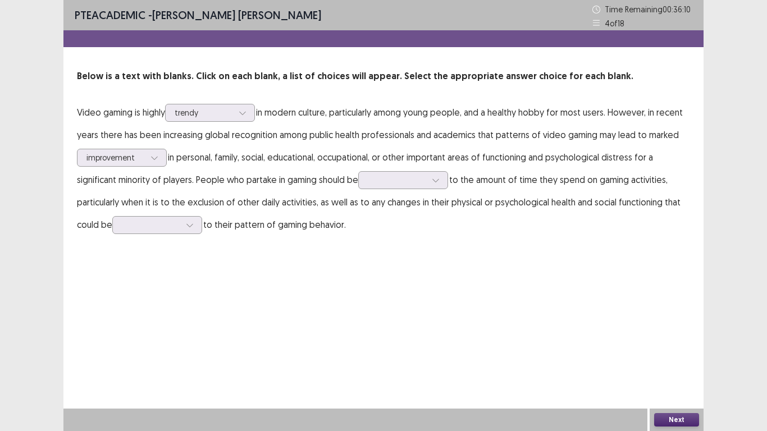
click at [454, 205] on p "Video gaming is highly trendy in modern culture, particularly among young peopl…" at bounding box center [383, 168] width 613 height 135
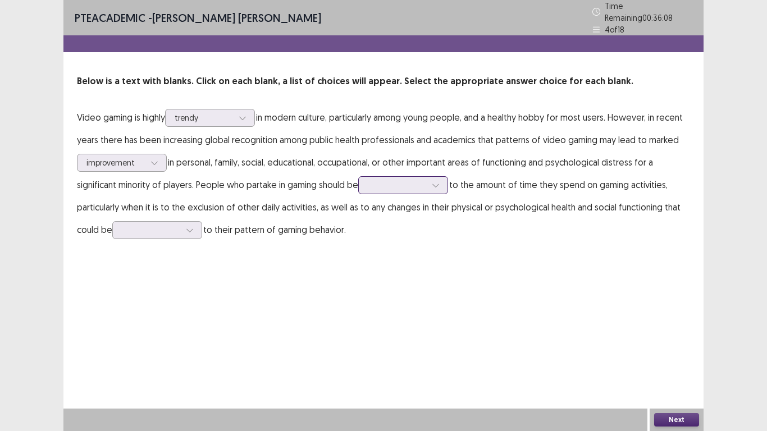
click at [441, 184] on div at bounding box center [435, 185] width 17 height 17
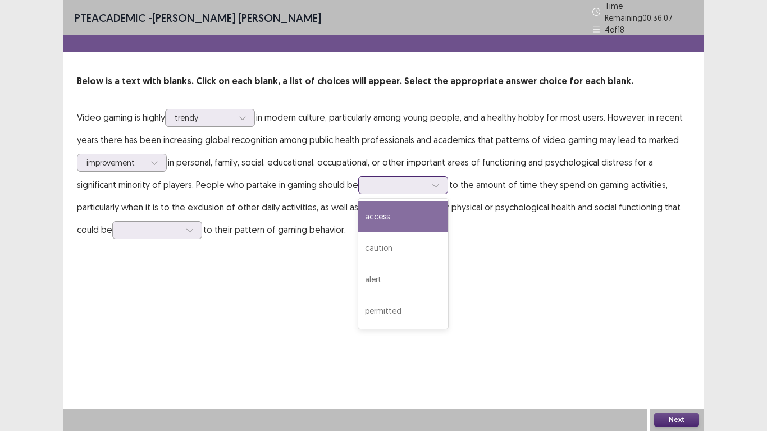
click at [444, 205] on div "access" at bounding box center [403, 216] width 90 height 31
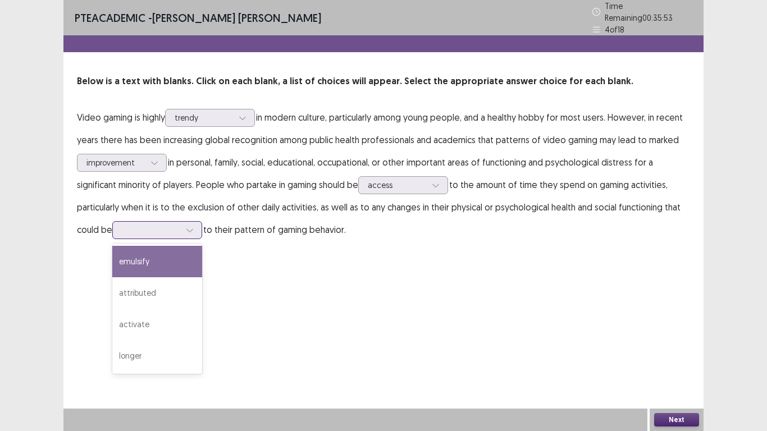
click at [189, 226] on icon at bounding box center [190, 230] width 8 height 8
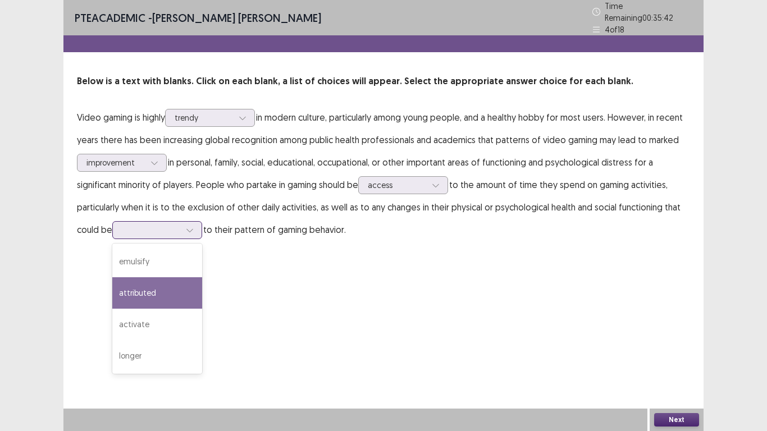
click at [161, 289] on div "attributed" at bounding box center [157, 292] width 90 height 31
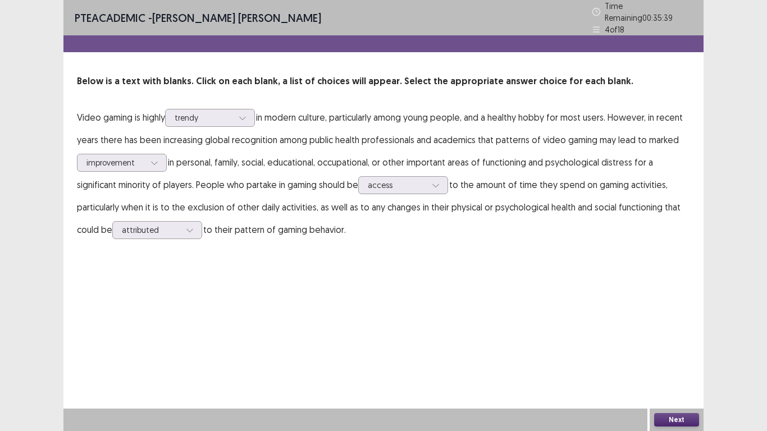
click at [683, 364] on button "Next" at bounding box center [676, 419] width 45 height 13
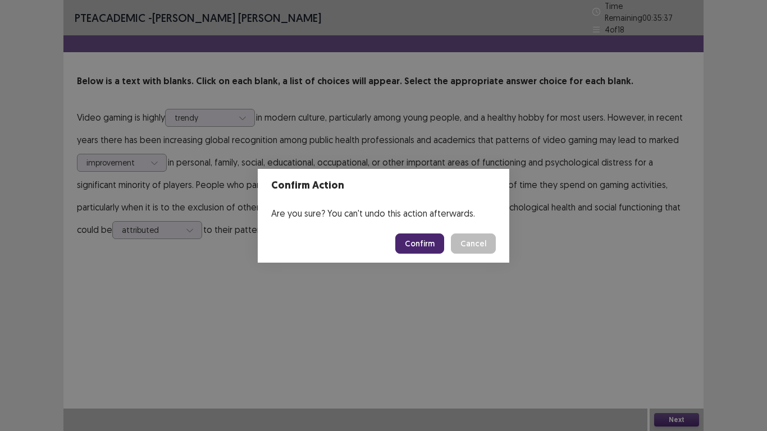
click at [414, 243] on button "Confirm" at bounding box center [419, 244] width 49 height 20
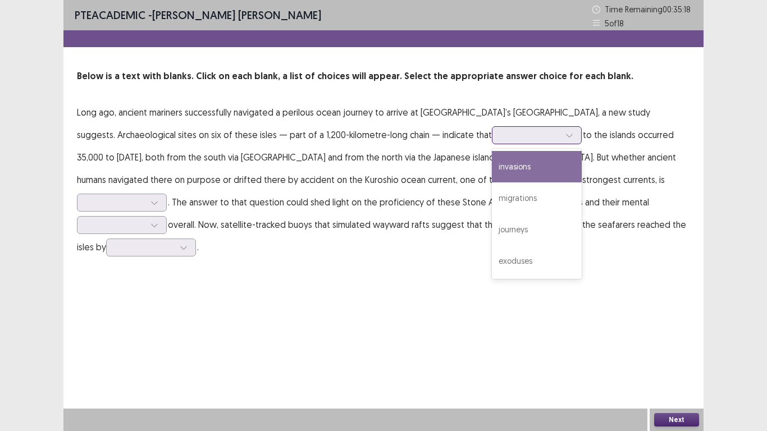
click at [561, 138] on div at bounding box center [569, 135] width 17 height 17
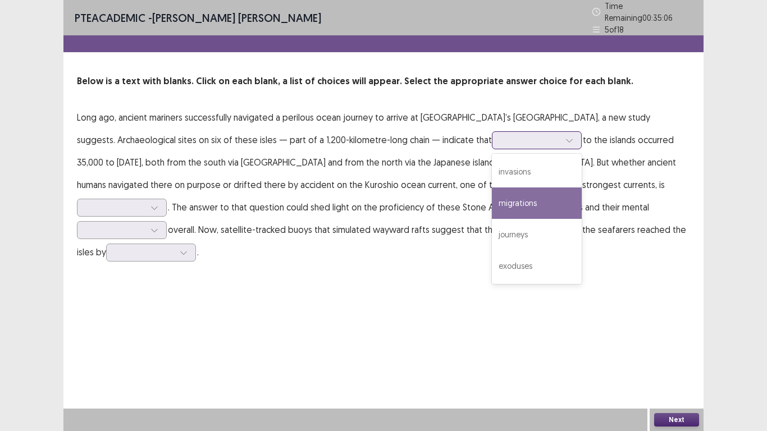
click at [492, 198] on div "migrations" at bounding box center [537, 203] width 90 height 31
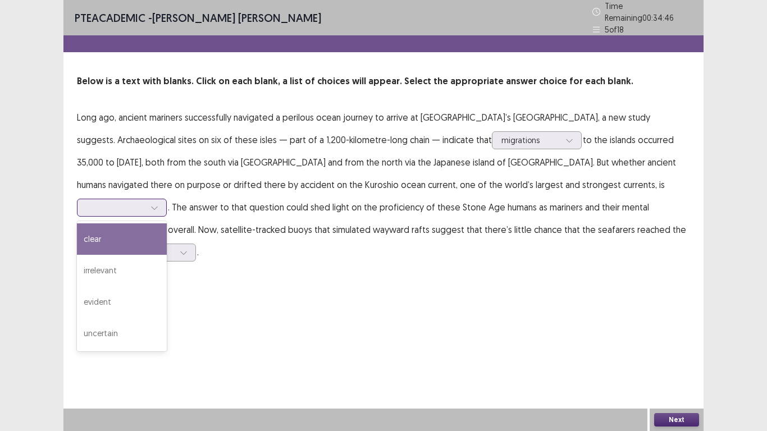
click at [158, 204] on icon at bounding box center [154, 208] width 8 height 8
click at [167, 223] on div "clear" at bounding box center [122, 238] width 90 height 31
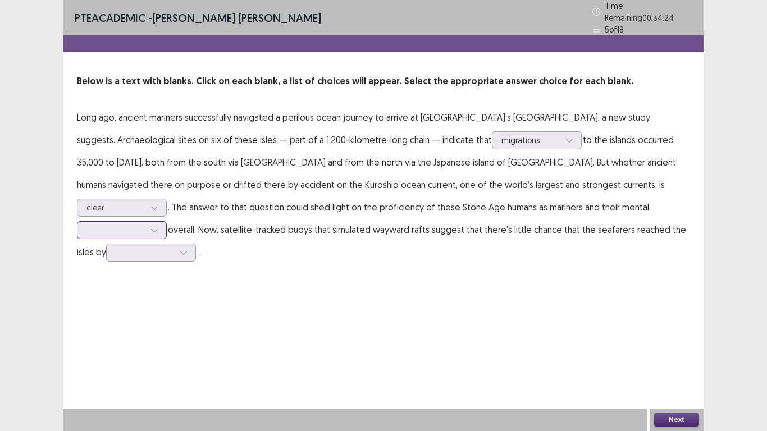
click at [146, 223] on div at bounding box center [115, 229] width 61 height 13
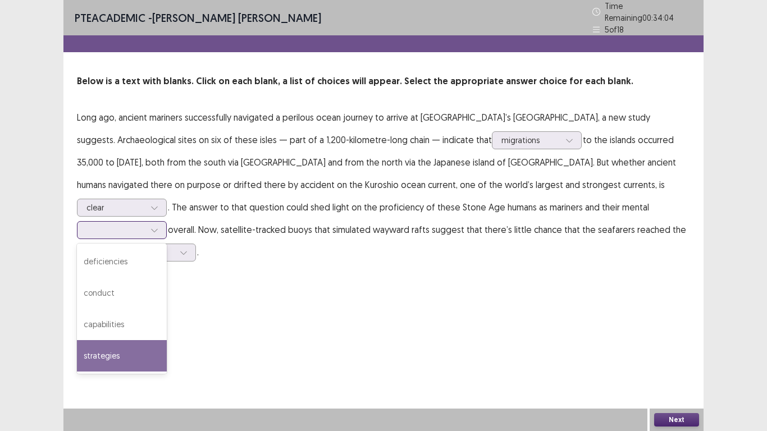
click at [167, 340] on div "strategies" at bounding box center [122, 355] width 90 height 31
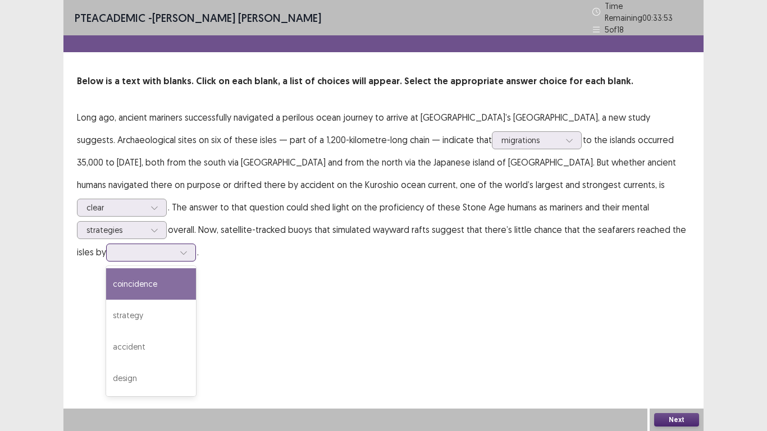
click at [174, 247] on div at bounding box center [145, 252] width 58 height 11
click at [196, 268] on div "coincidence" at bounding box center [151, 283] width 90 height 31
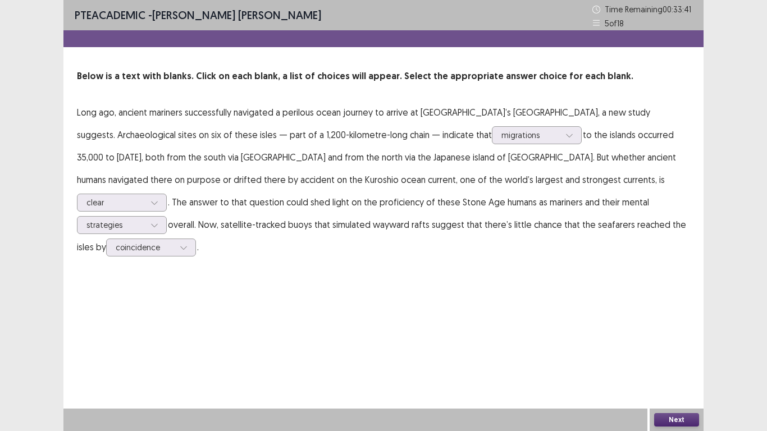
click at [690, 364] on button "Next" at bounding box center [676, 419] width 45 height 13
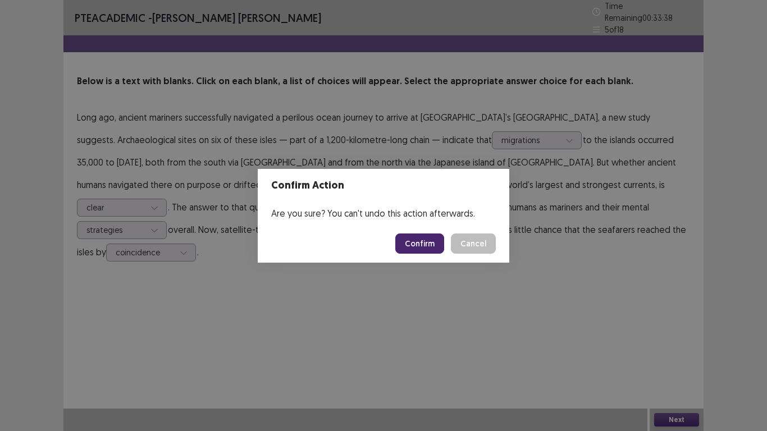
click at [433, 244] on button "Confirm" at bounding box center [419, 244] width 49 height 20
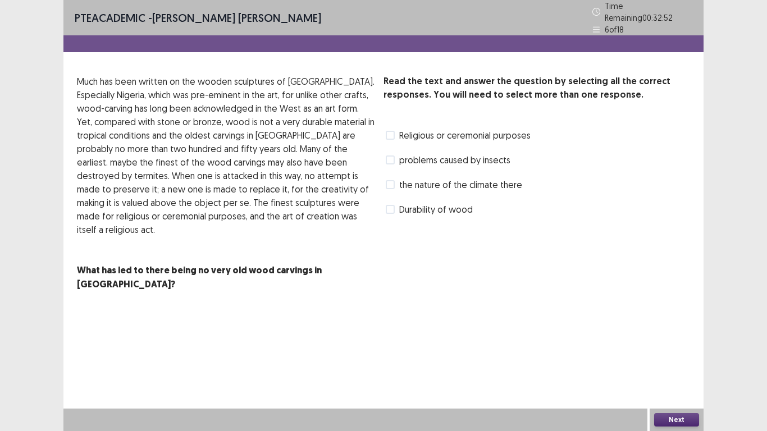
click at [391, 157] on span at bounding box center [390, 160] width 9 height 9
click at [665, 364] on button "Next" at bounding box center [676, 419] width 45 height 13
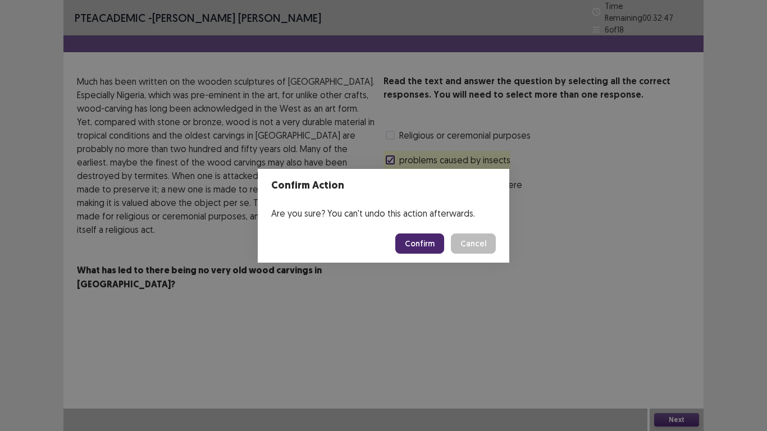
click at [411, 237] on button "Confirm" at bounding box center [419, 244] width 49 height 20
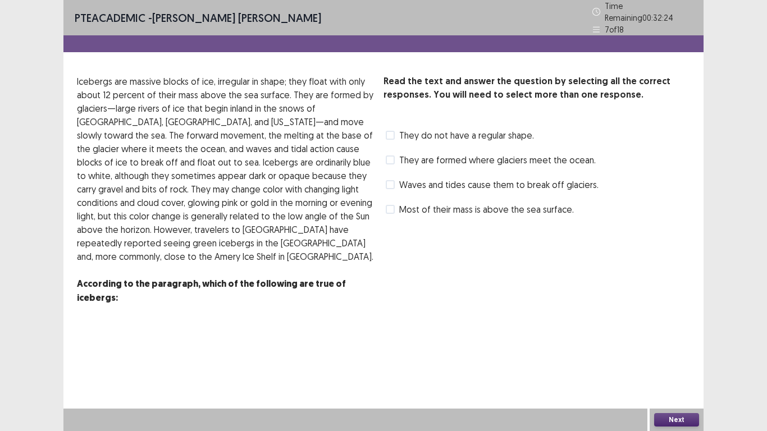
click at [399, 156] on span "They are formed where glaciers meet the ocean." at bounding box center [497, 159] width 196 height 13
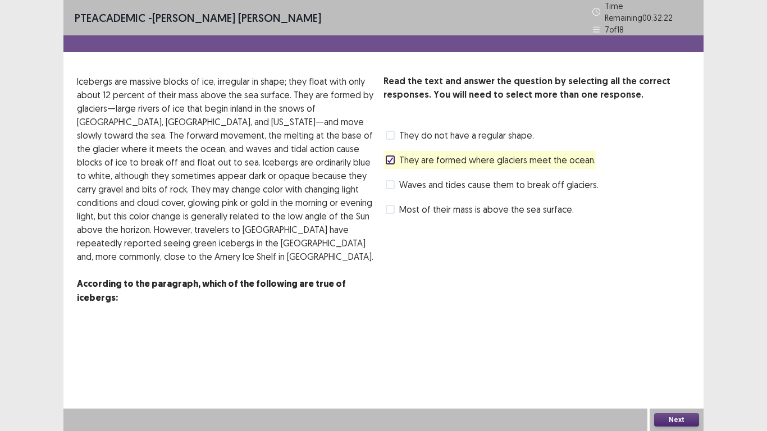
click at [678, 364] on button "Next" at bounding box center [676, 419] width 45 height 13
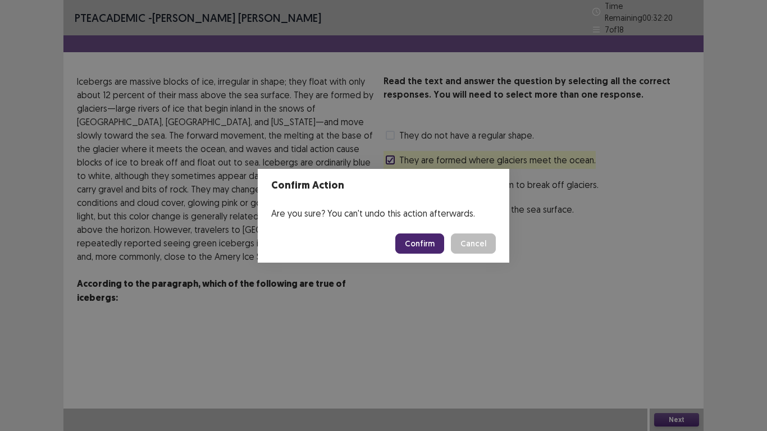
click at [426, 242] on button "Confirm" at bounding box center [419, 244] width 49 height 20
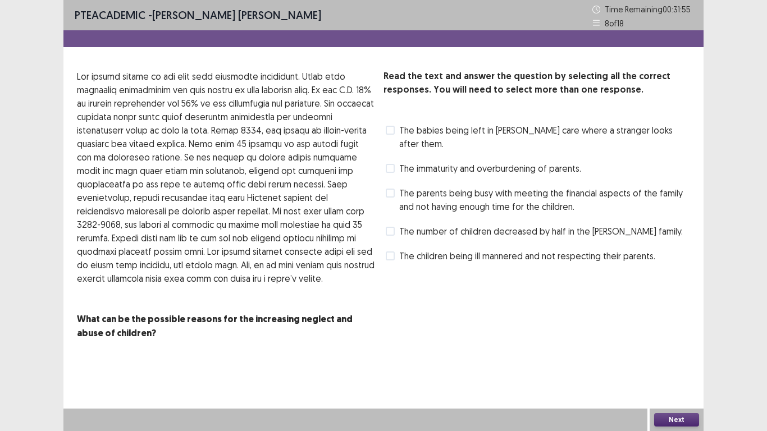
drag, startPoint x: 391, startPoint y: 182, endPoint x: 397, endPoint y: 183, distance: 6.3
click at [395, 186] on label "The parents being busy with meeting the financial aspects of the family and not…" at bounding box center [538, 199] width 304 height 27
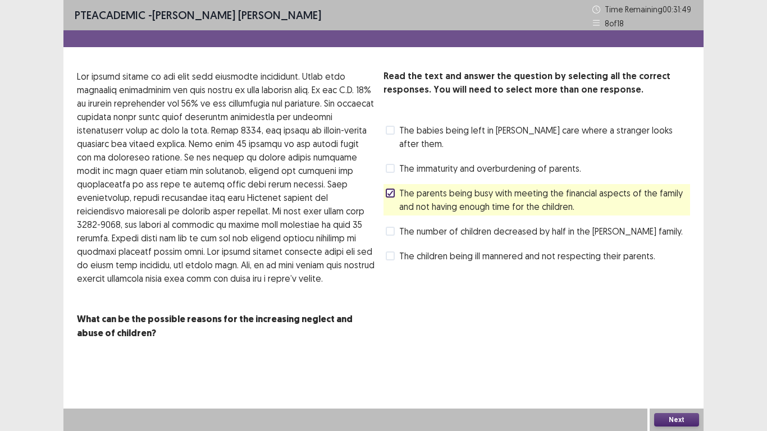
click at [690, 364] on button "Next" at bounding box center [676, 419] width 45 height 13
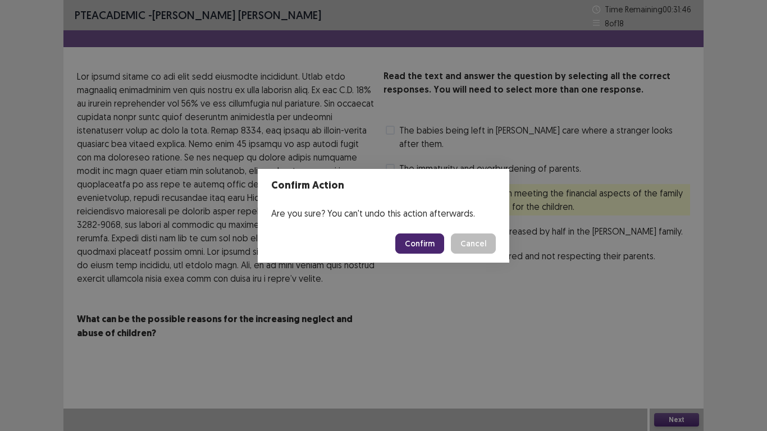
click at [413, 257] on footer "Confirm Cancel" at bounding box center [384, 244] width 252 height 38
click at [412, 241] on button "Confirm" at bounding box center [419, 244] width 49 height 20
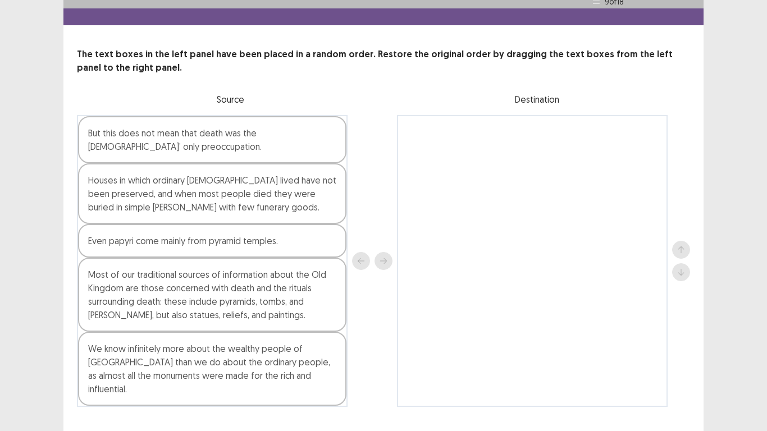
scroll to position [34, 0]
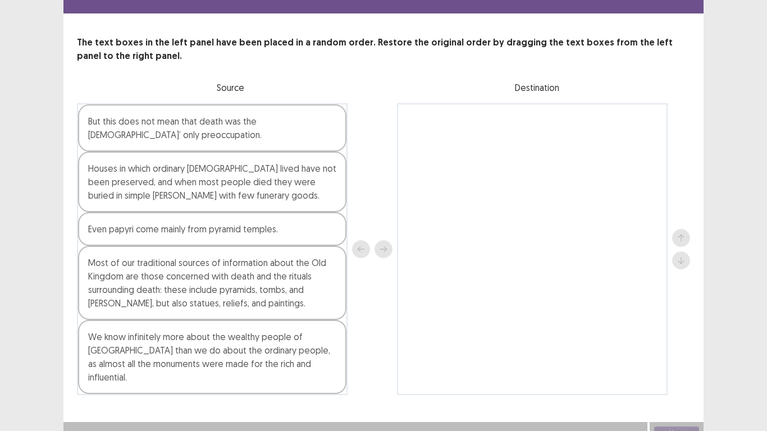
click at [118, 298] on div "Most of our traditional sources of information about the Old Kingdom are those …" at bounding box center [212, 283] width 268 height 74
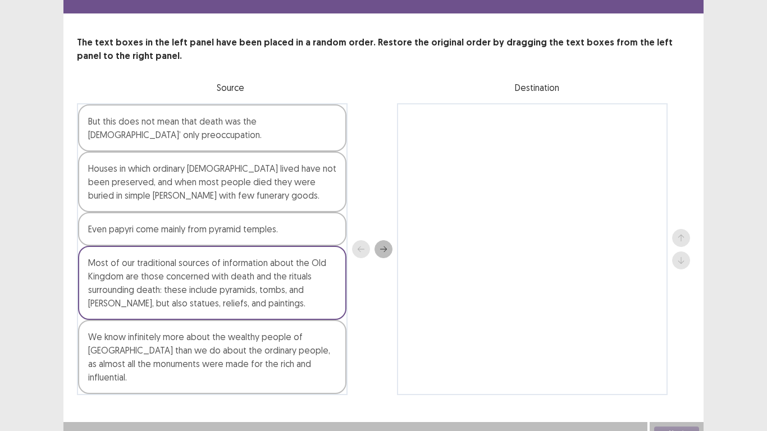
click at [386, 246] on icon "next" at bounding box center [383, 249] width 7 height 6
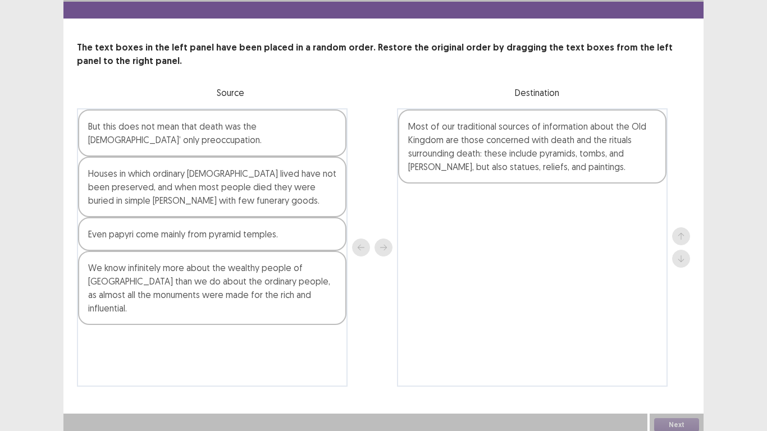
click at [253, 237] on div "Even papyri come mainly from pyramid temples." at bounding box center [212, 234] width 268 height 34
click at [381, 249] on button "next" at bounding box center [383, 248] width 18 height 18
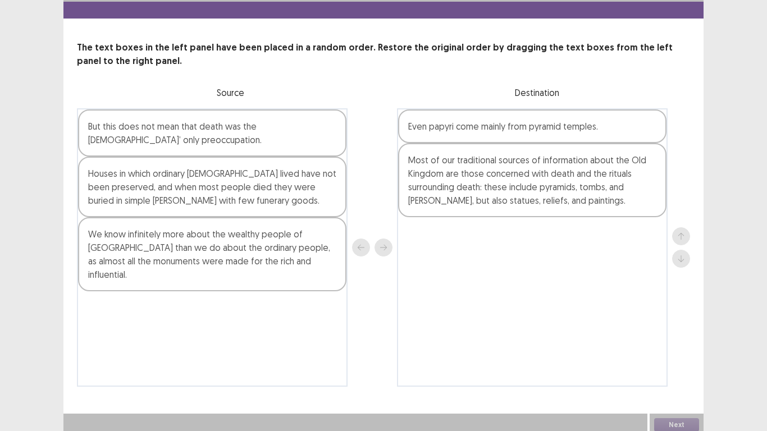
click at [615, 122] on div "Even papyri come mainly from pyramid temples." at bounding box center [532, 126] width 268 height 34
click at [680, 255] on icon "down" at bounding box center [681, 259] width 8 height 8
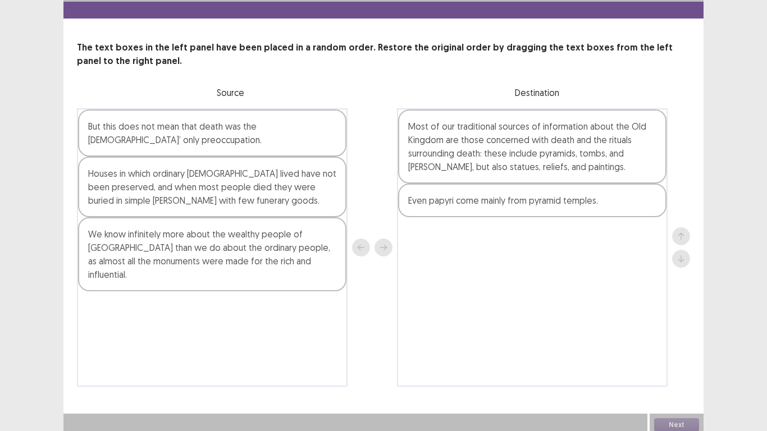
click at [197, 202] on div "Houses in which ordinary [DEMOGRAPHIC_DATA] lived have not been preserved, and …" at bounding box center [212, 187] width 268 height 61
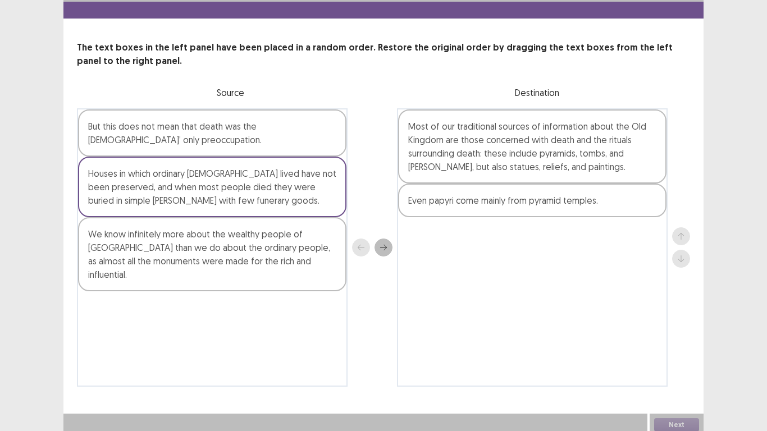
click at [381, 244] on icon "next" at bounding box center [384, 248] width 8 height 8
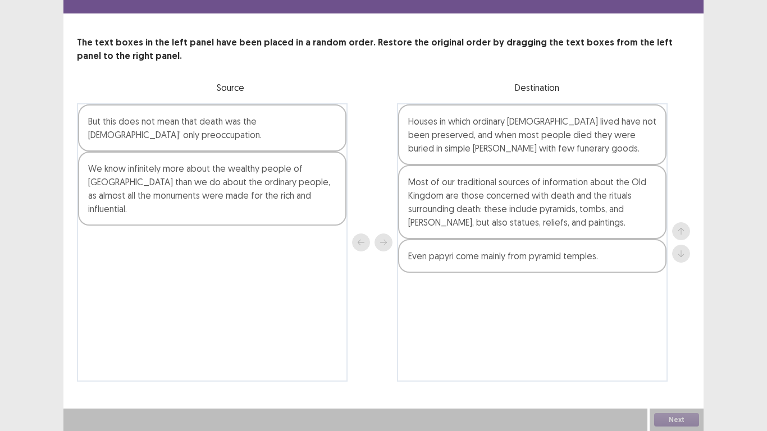
click at [478, 127] on div "Houses in which ordinary [DEMOGRAPHIC_DATA] lived have not been preserved, and …" at bounding box center [532, 134] width 268 height 61
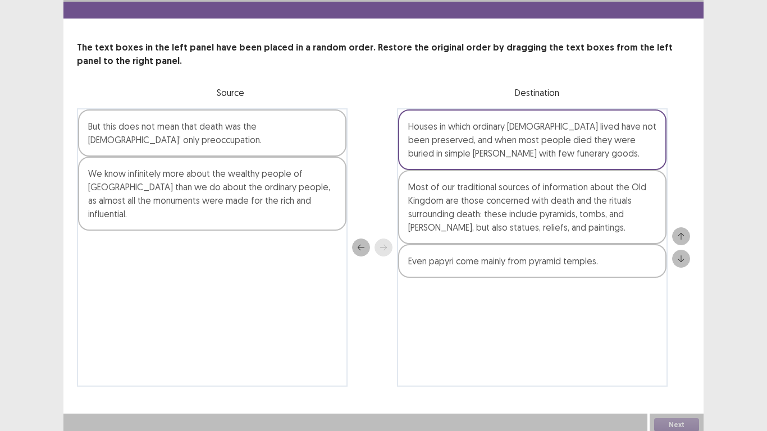
click at [683, 256] on icon "down" at bounding box center [681, 259] width 8 height 8
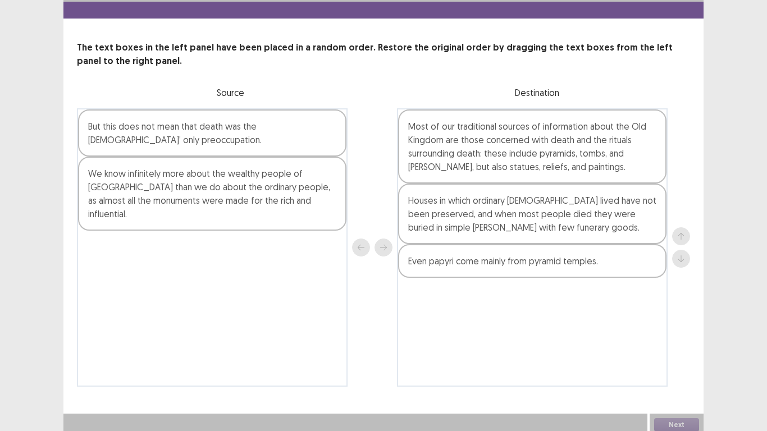
click at [626, 225] on div "Houses in which ordinary [DEMOGRAPHIC_DATA] lived have not been preserved, and …" at bounding box center [532, 214] width 268 height 61
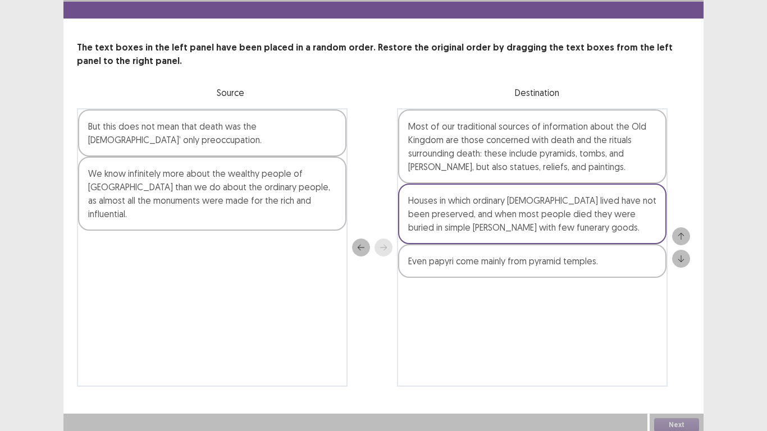
click at [682, 257] on icon "down" at bounding box center [681, 258] width 6 height 7
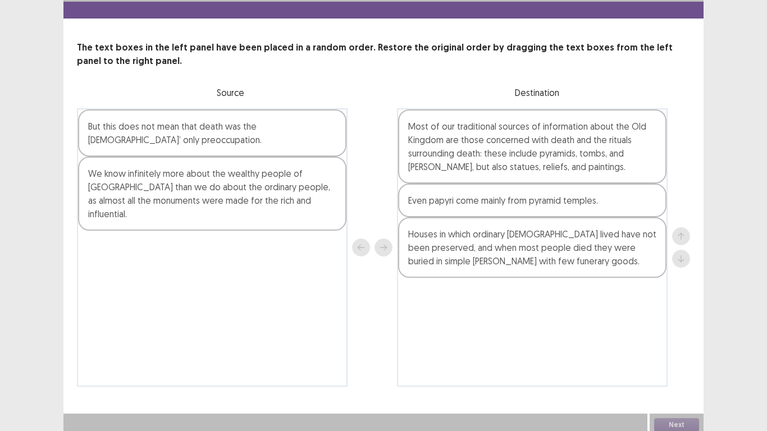
click at [262, 125] on div "But this does not mean that death was the [DEMOGRAPHIC_DATA]’ only preoccupatio…" at bounding box center [212, 132] width 268 height 47
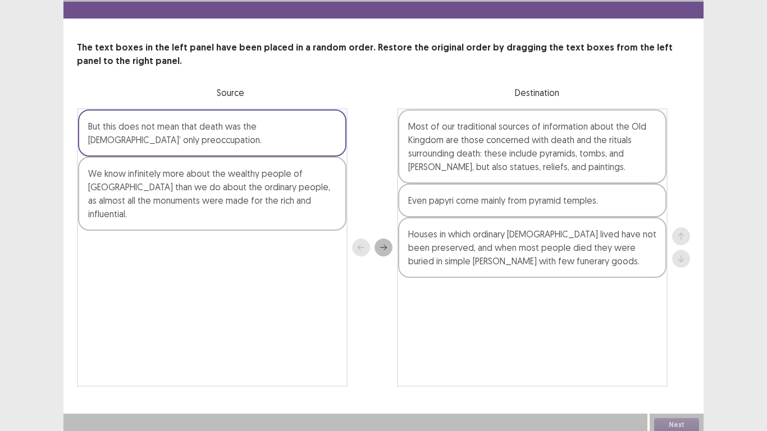
click at [381, 244] on icon "next" at bounding box center [384, 248] width 8 height 8
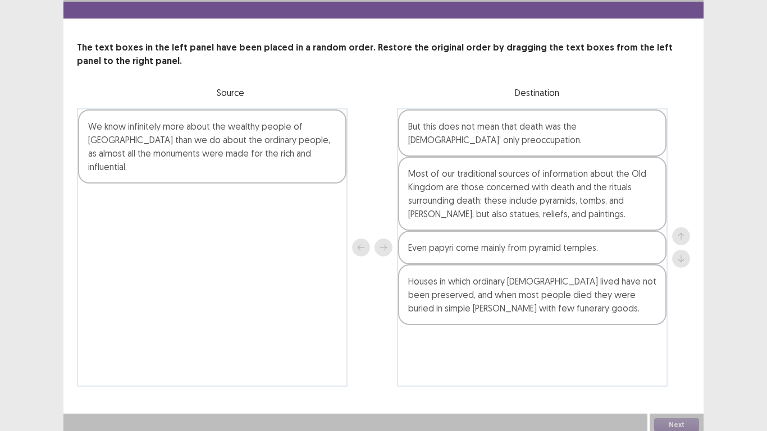
drag, startPoint x: 437, startPoint y: 136, endPoint x: 605, endPoint y: 184, distance: 174.0
click at [444, 138] on div "But this does not mean that death was the [DEMOGRAPHIC_DATA]’ only preoccupatio…" at bounding box center [532, 247] width 271 height 278
click at [601, 139] on div "But this does not mean that death was the [DEMOGRAPHIC_DATA]’ only preoccupatio…" at bounding box center [532, 132] width 268 height 47
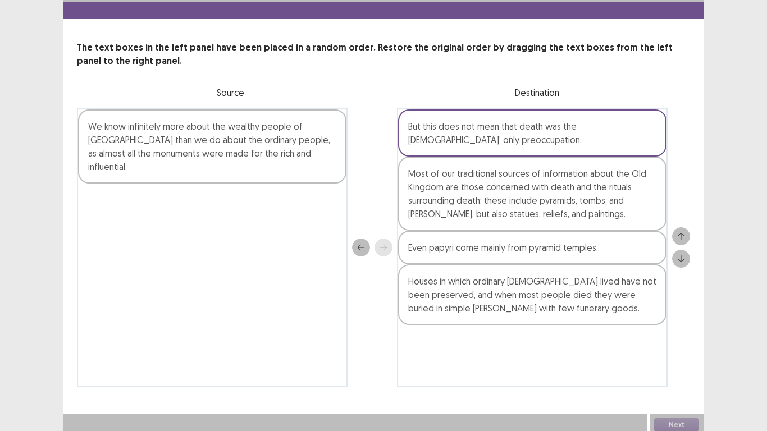
click at [682, 255] on icon "down" at bounding box center [681, 259] width 8 height 8
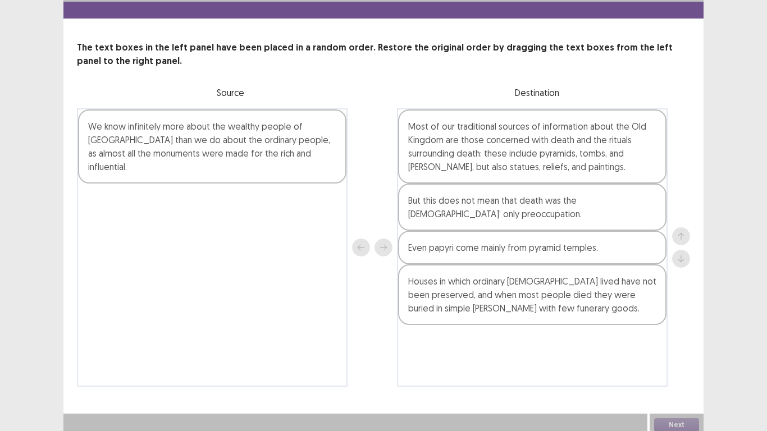
click at [607, 207] on div "But this does not mean that death was the [DEMOGRAPHIC_DATA]’ only preoccupatio…" at bounding box center [532, 207] width 268 height 47
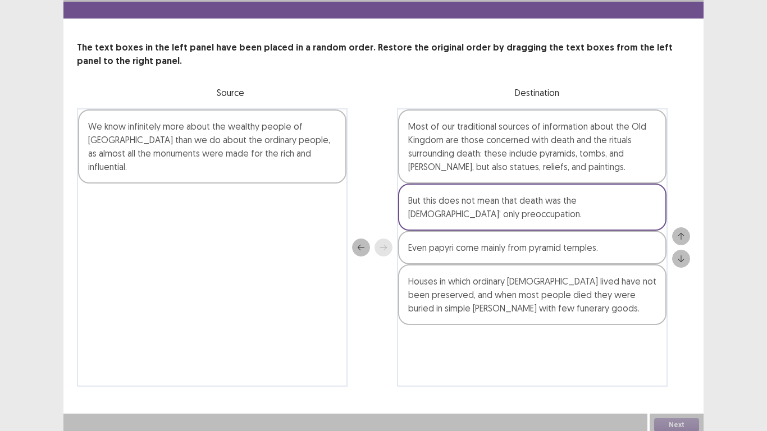
click at [679, 255] on icon "down" at bounding box center [681, 259] width 8 height 8
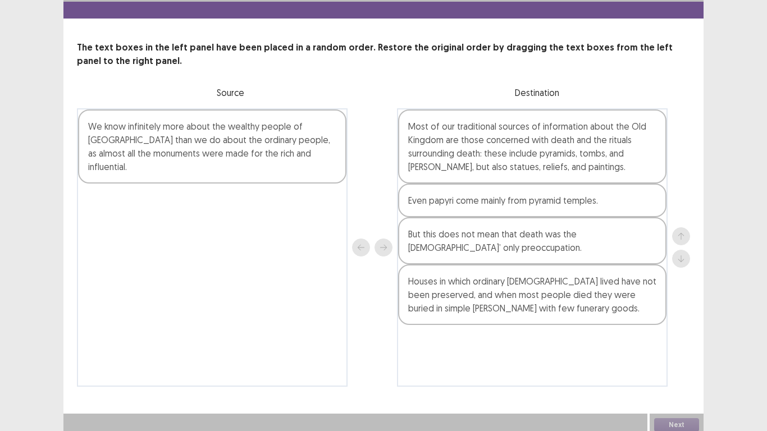
click at [586, 250] on div "But this does not mean that death was the [DEMOGRAPHIC_DATA]’ only preoccupatio…" at bounding box center [532, 240] width 268 height 47
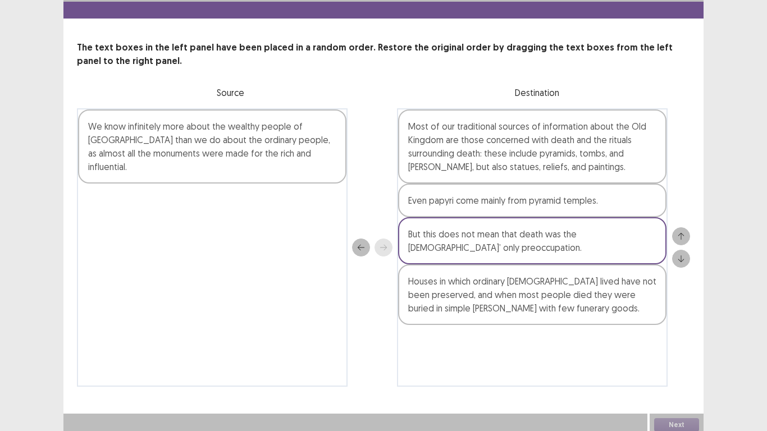
click at [682, 259] on button "down" at bounding box center [681, 259] width 18 height 18
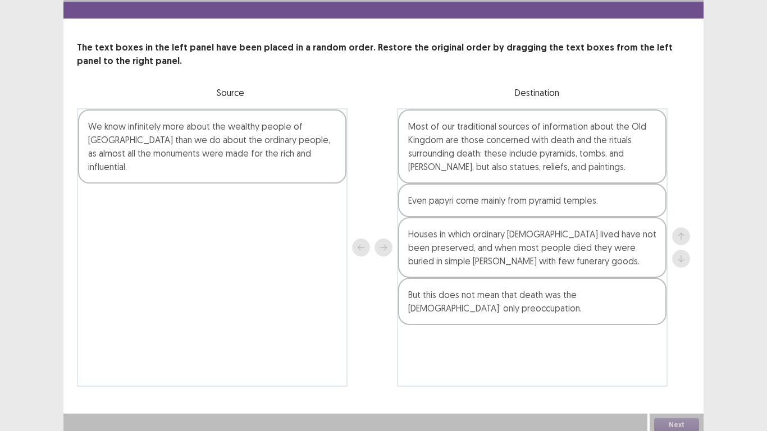
click at [253, 140] on div "We know infinitely more about the wealthy people of [GEOGRAPHIC_DATA] than we d…" at bounding box center [212, 146] width 268 height 74
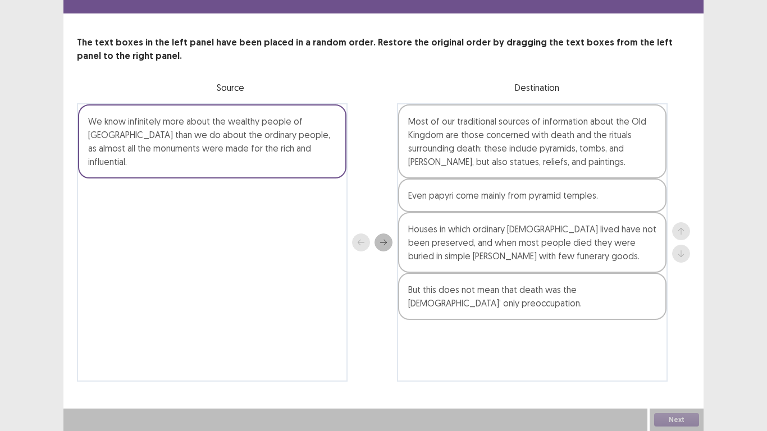
click at [445, 295] on div "But this does not mean that death was the [DEMOGRAPHIC_DATA]’ only preoccupatio…" at bounding box center [532, 296] width 268 height 47
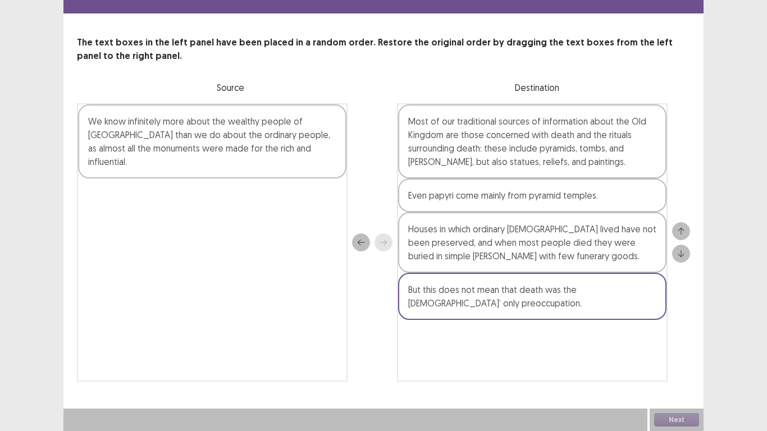
click at [683, 234] on icon "up" at bounding box center [681, 231] width 8 height 8
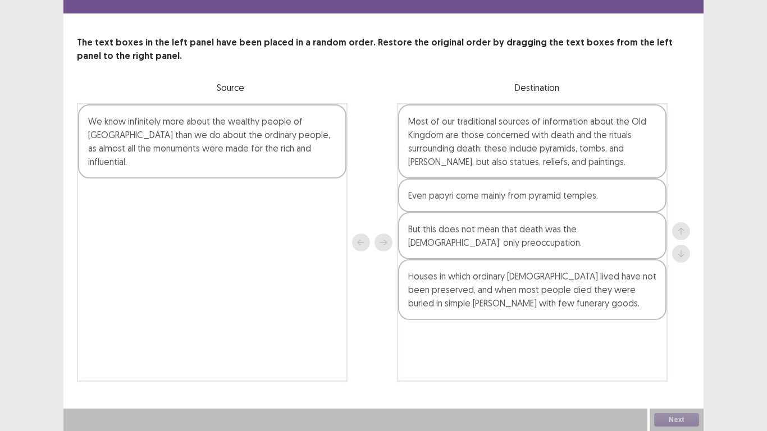
click at [574, 226] on div "But this does not mean that death was the [DEMOGRAPHIC_DATA]’ only preoccupatio…" at bounding box center [532, 235] width 268 height 47
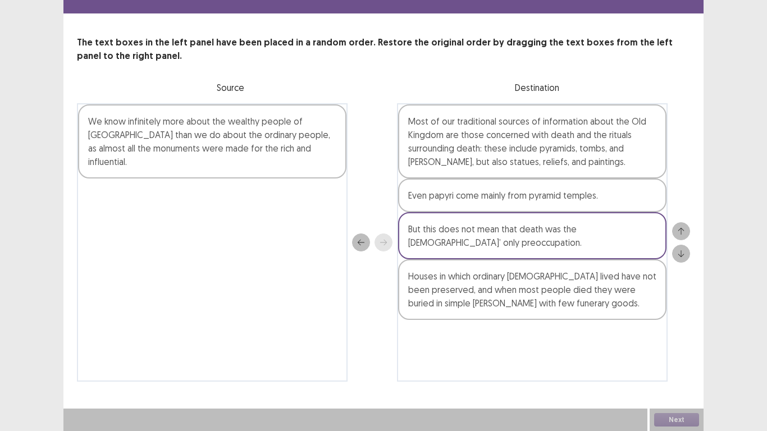
click at [682, 233] on icon "up" at bounding box center [681, 231] width 8 height 8
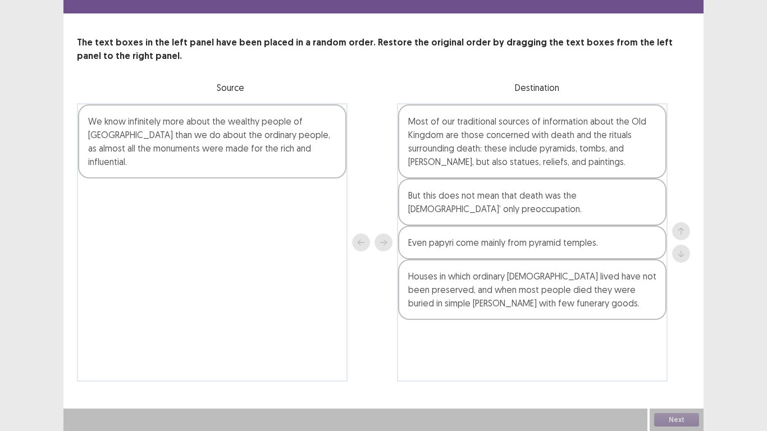
click at [433, 278] on div "Houses in which ordinary [DEMOGRAPHIC_DATA] lived have not been preserved, and …" at bounding box center [532, 289] width 268 height 61
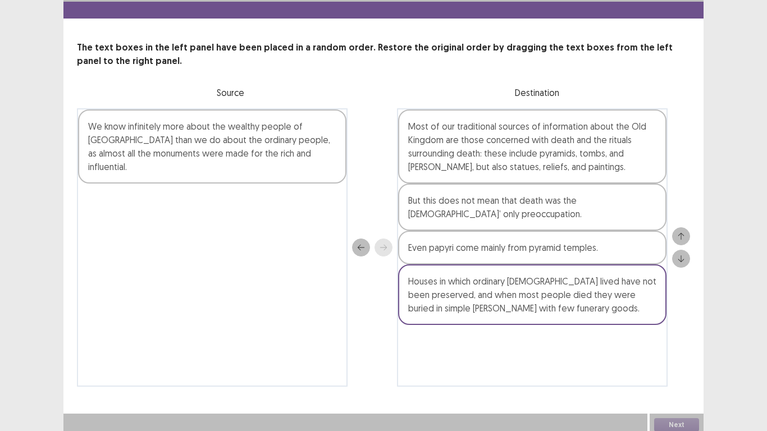
click at [679, 232] on icon "up" at bounding box center [681, 236] width 8 height 8
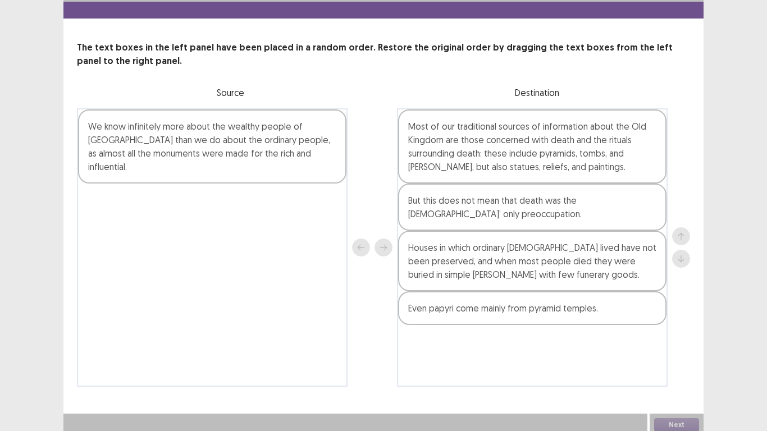
click at [152, 122] on div "We know infinitely more about the wealthy people of [GEOGRAPHIC_DATA] than we d…" at bounding box center [212, 146] width 268 height 74
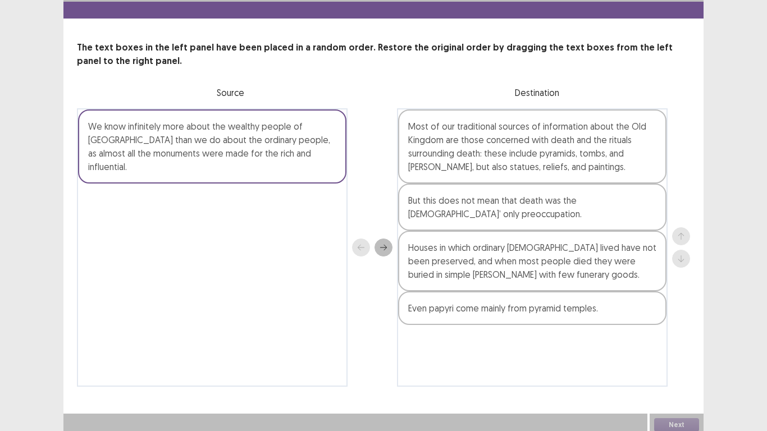
click at [386, 245] on icon "next" at bounding box center [383, 248] width 7 height 6
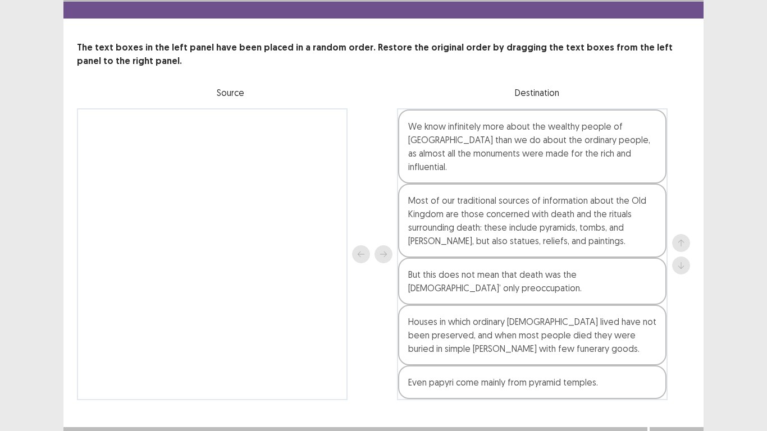
click at [536, 152] on div "We know infinitely more about the wealthy people of [GEOGRAPHIC_DATA] than we d…" at bounding box center [532, 146] width 268 height 74
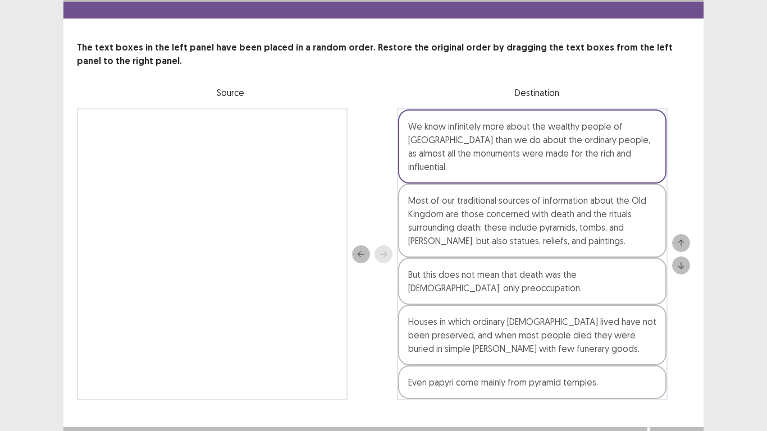
click at [682, 262] on icon "down" at bounding box center [681, 266] width 8 height 8
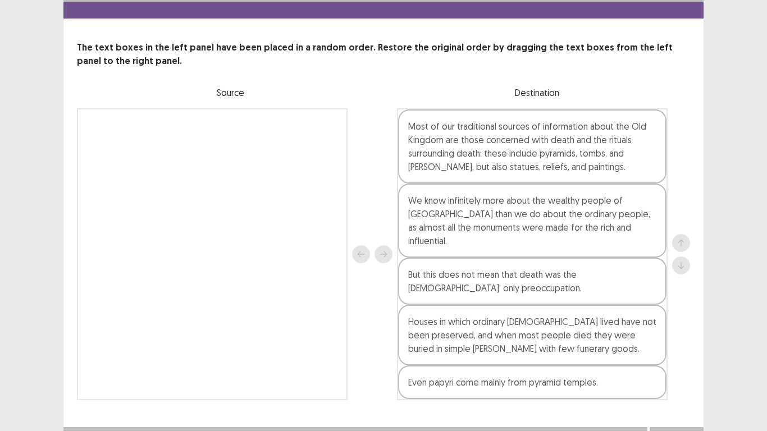
drag, startPoint x: 596, startPoint y: 214, endPoint x: 648, endPoint y: 241, distance: 58.3
click at [597, 214] on div "We know infinitely more about the wealthy people of [GEOGRAPHIC_DATA] than we d…" at bounding box center [532, 221] width 268 height 74
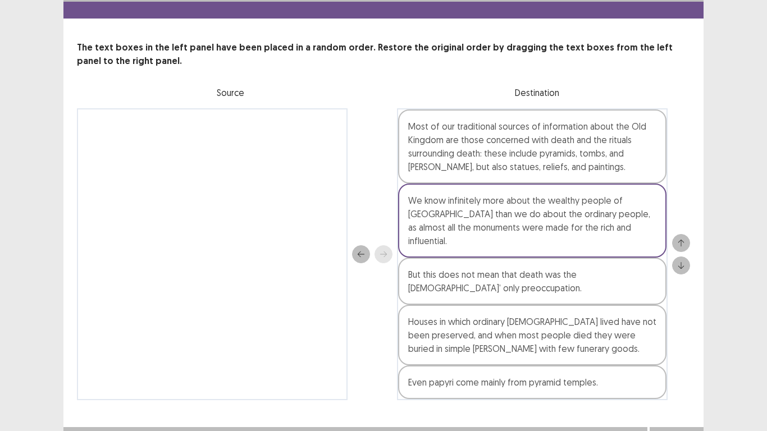
click at [683, 262] on icon "down" at bounding box center [681, 266] width 8 height 8
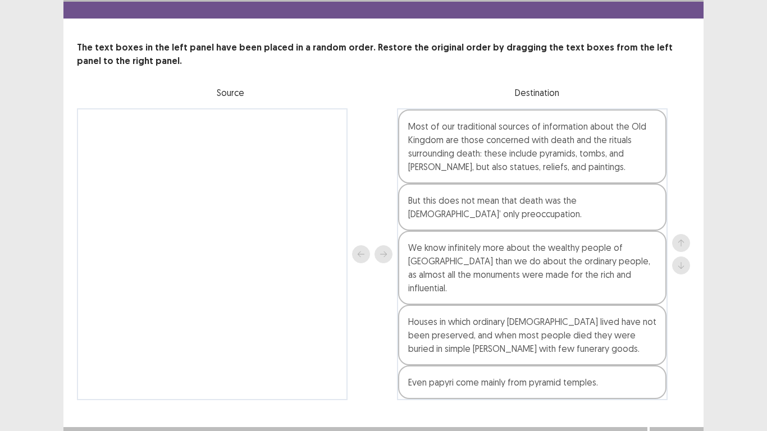
click at [574, 263] on div "We know infinitely more about the wealthy people of [GEOGRAPHIC_DATA] than we d…" at bounding box center [532, 268] width 268 height 74
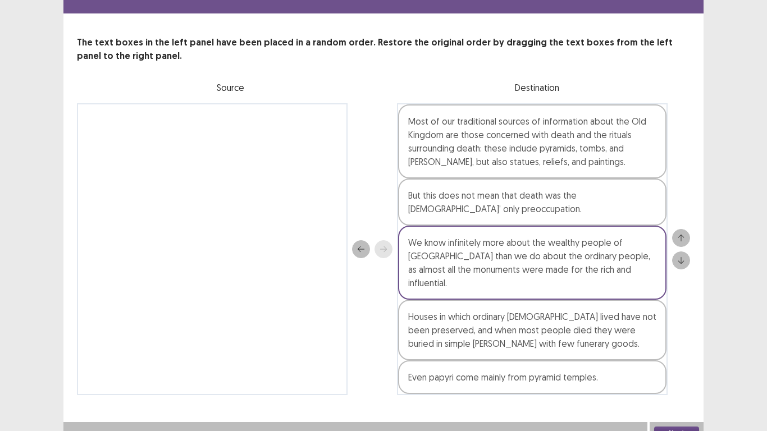
click at [686, 257] on button "down" at bounding box center [681, 261] width 18 height 18
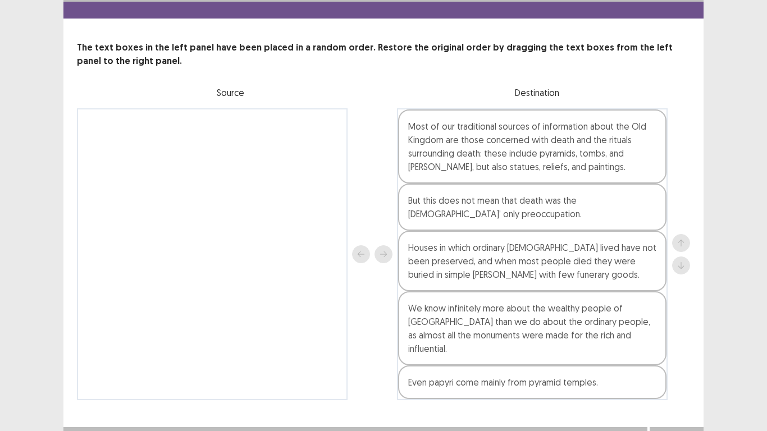
click at [518, 263] on div "Houses in which ordinary [DEMOGRAPHIC_DATA] lived have not been preserved, and …" at bounding box center [532, 261] width 268 height 61
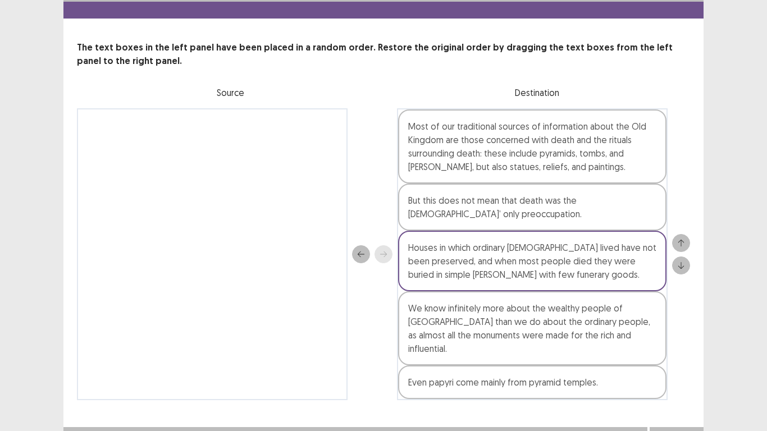
click at [683, 262] on icon "down" at bounding box center [681, 266] width 8 height 8
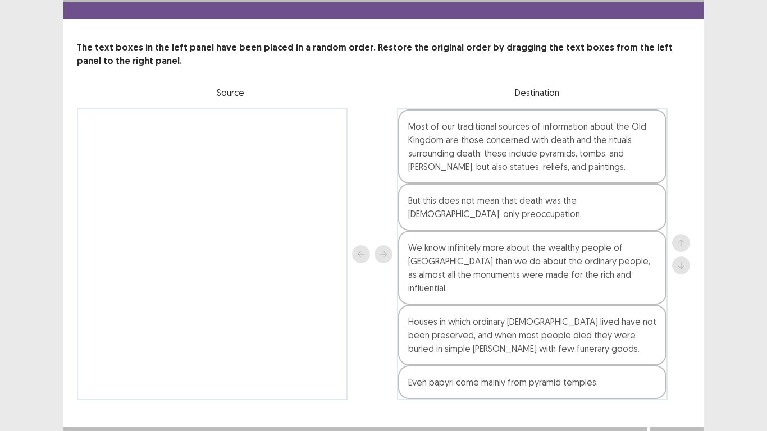
click at [609, 344] on div "Houses in which ordinary [DEMOGRAPHIC_DATA] lived have not been preserved, and …" at bounding box center [532, 335] width 268 height 61
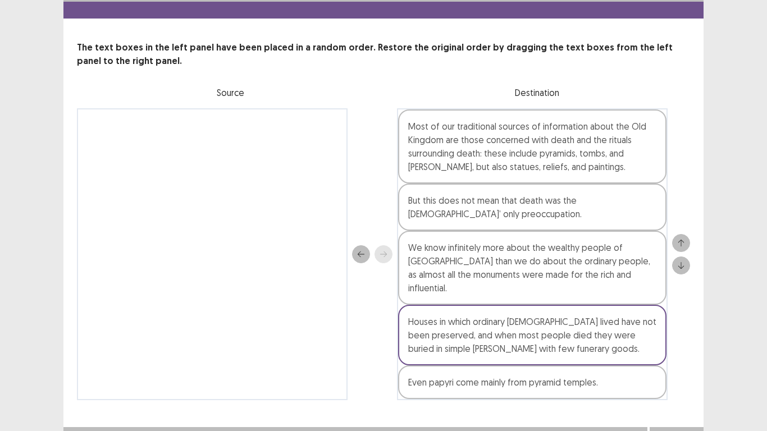
click at [683, 262] on icon "down" at bounding box center [681, 266] width 8 height 8
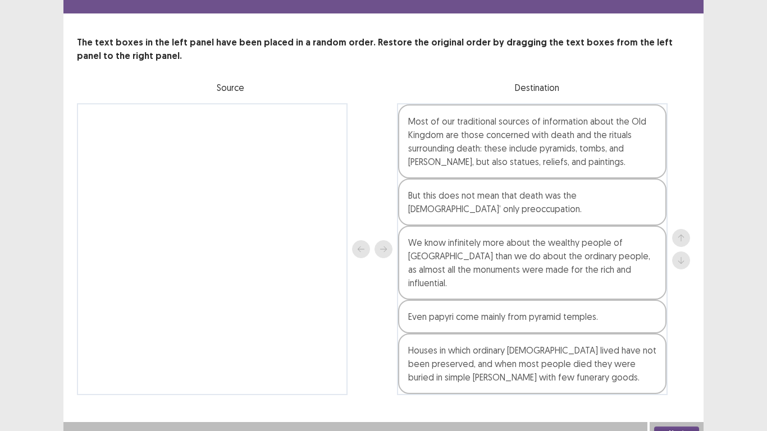
click at [574, 357] on div "Houses in which ordinary [DEMOGRAPHIC_DATA] lived have not been preserved, and …" at bounding box center [532, 363] width 268 height 61
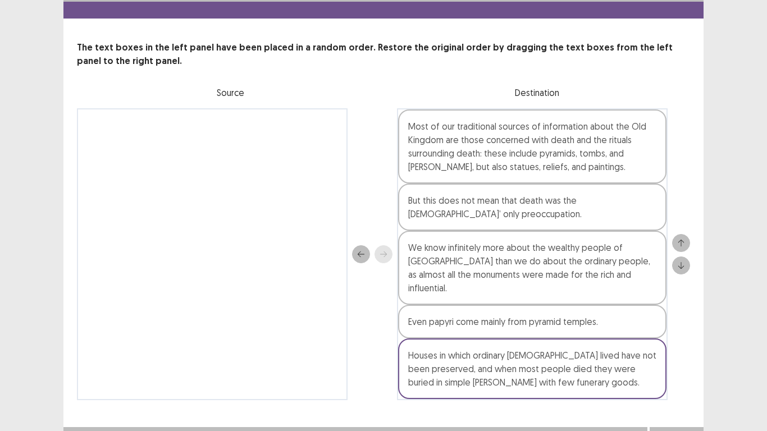
click at [687, 364] on button "Next" at bounding box center [676, 438] width 45 height 13
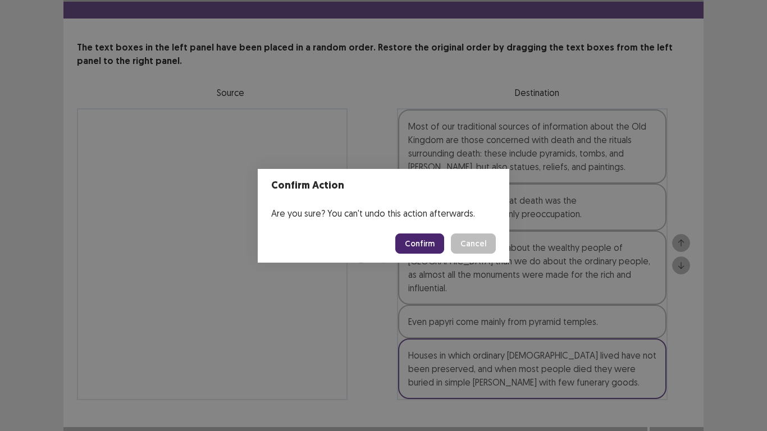
click at [414, 244] on button "Confirm" at bounding box center [419, 244] width 49 height 20
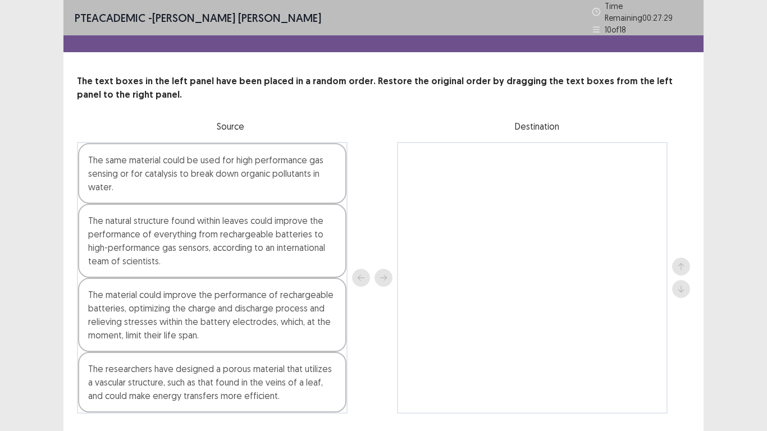
click at [246, 364] on div "The researchers have designed a porous material that utilizes a vascular struct…" at bounding box center [212, 382] width 268 height 61
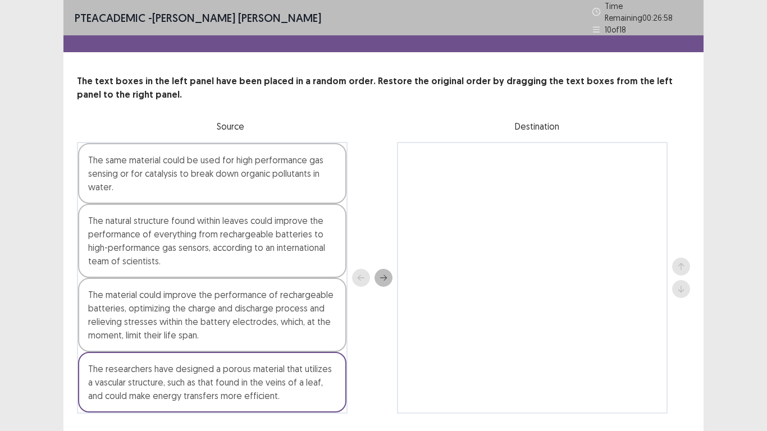
click at [135, 309] on div "The material could improve the performance of rechargeable batteries, optimizin…" at bounding box center [212, 315] width 268 height 74
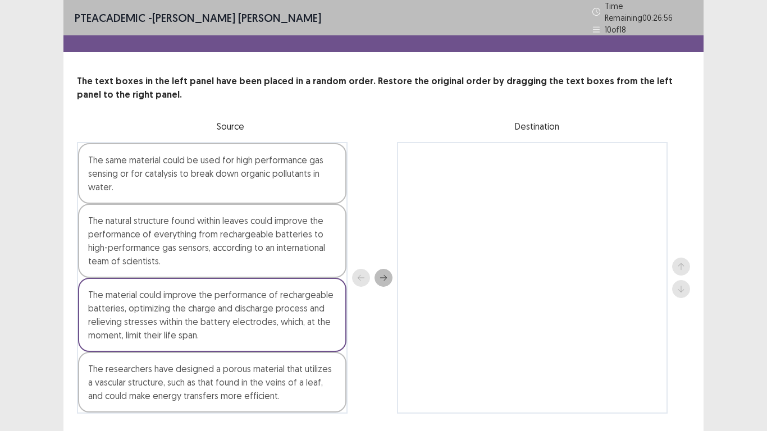
click at [385, 275] on icon "next" at bounding box center [383, 278] width 7 height 6
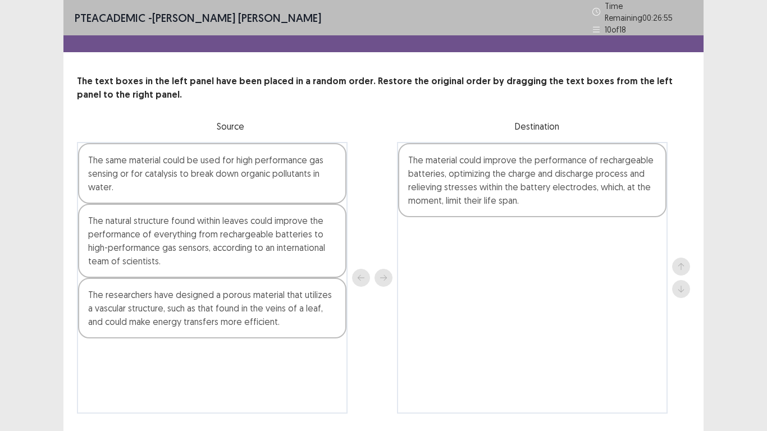
click at [281, 234] on div "The natural structure found within leaves could improve the performance of ever…" at bounding box center [212, 241] width 268 height 74
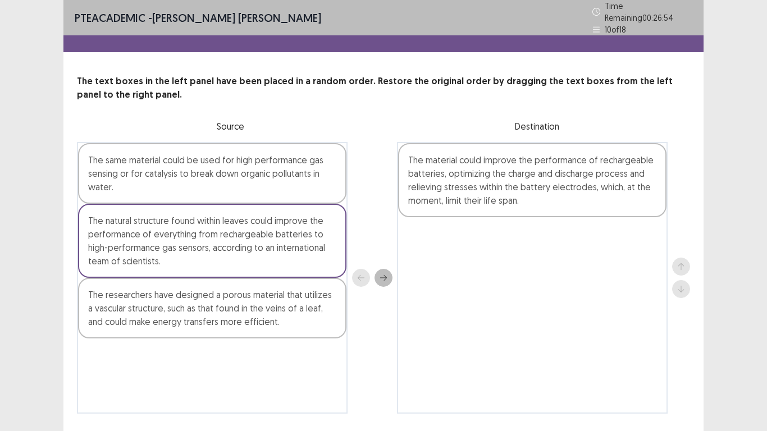
click at [386, 275] on icon "next" at bounding box center [383, 278] width 7 height 6
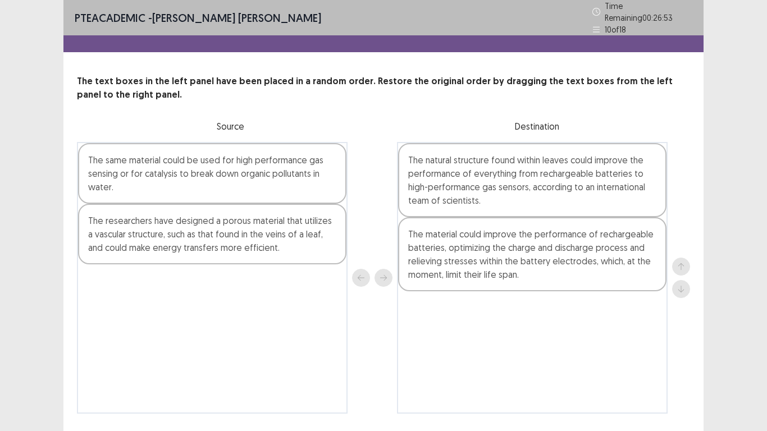
click at [267, 182] on div "The same material could be used for high performance gas sensing or for catalys…" at bounding box center [212, 173] width 268 height 61
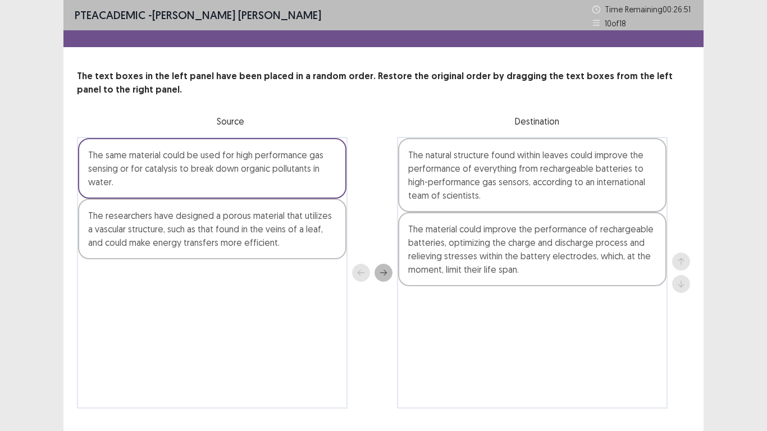
click at [380, 273] on icon "next" at bounding box center [384, 273] width 8 height 8
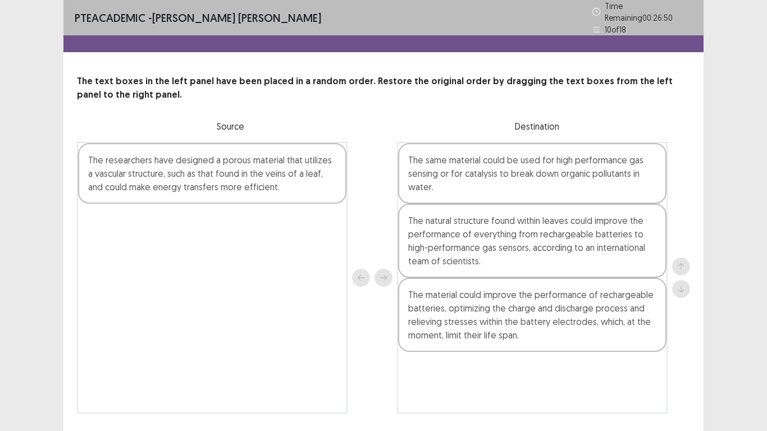
drag, startPoint x: 203, startPoint y: 168, endPoint x: 359, endPoint y: 267, distance: 184.2
click at [218, 177] on div "The researchers have designed a porous material that utilizes a vascular struct…" at bounding box center [212, 278] width 271 height 272
click at [278, 175] on div "The researchers have designed a porous material that utilizes a vascular struct…" at bounding box center [212, 173] width 268 height 61
click at [387, 274] on icon "next" at bounding box center [384, 278] width 8 height 8
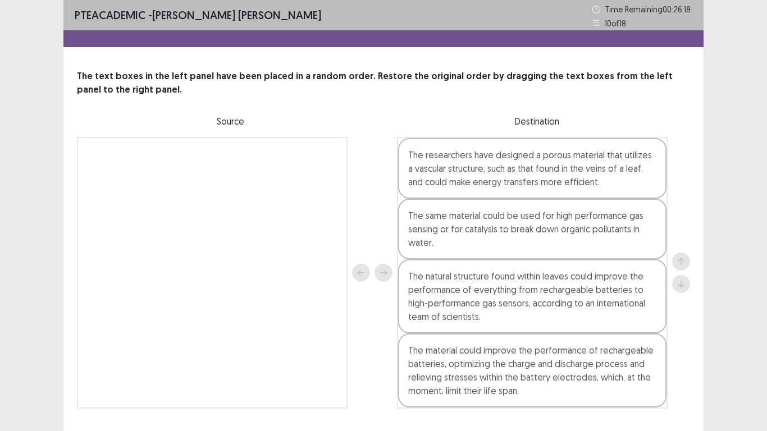
click at [629, 238] on div "The same material could be used for high performance gas sensing or for catalys…" at bounding box center [532, 229] width 268 height 61
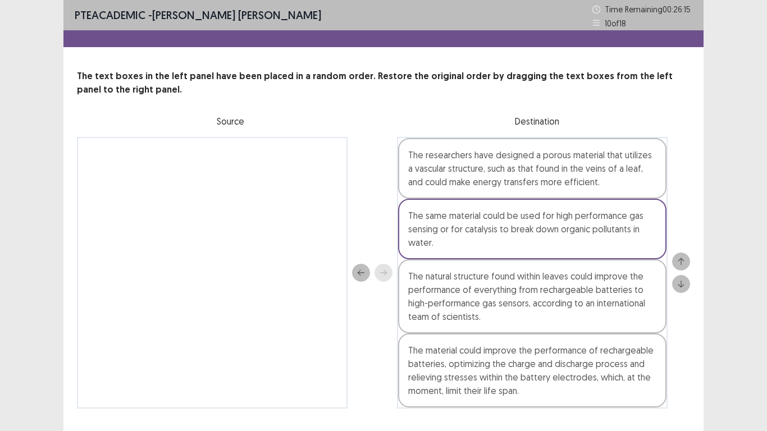
click at [680, 279] on button "down" at bounding box center [681, 284] width 18 height 18
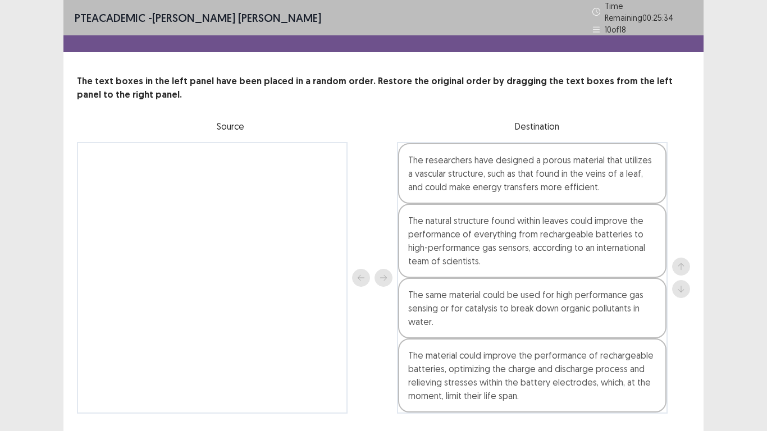
scroll to position [27, 0]
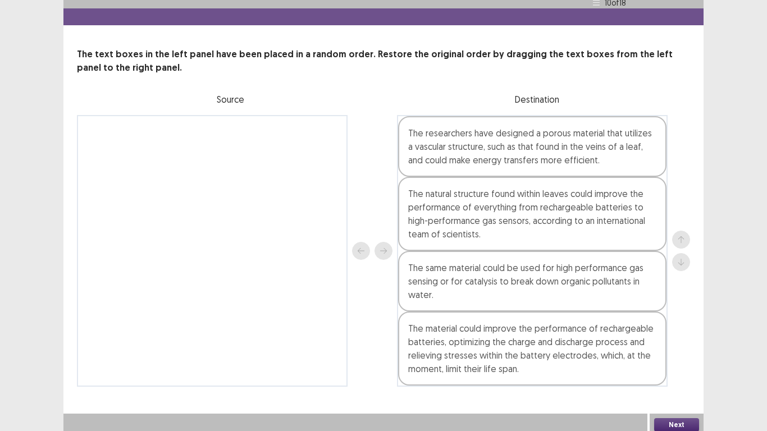
click at [686, 364] on button "Next" at bounding box center [676, 424] width 45 height 13
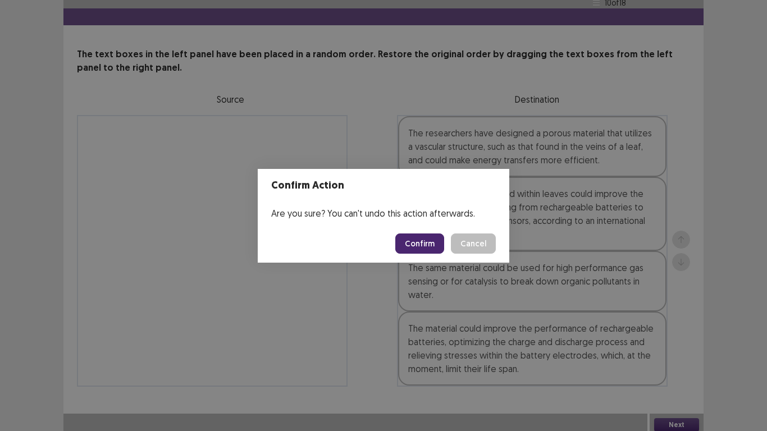
click at [418, 239] on button "Confirm" at bounding box center [419, 244] width 49 height 20
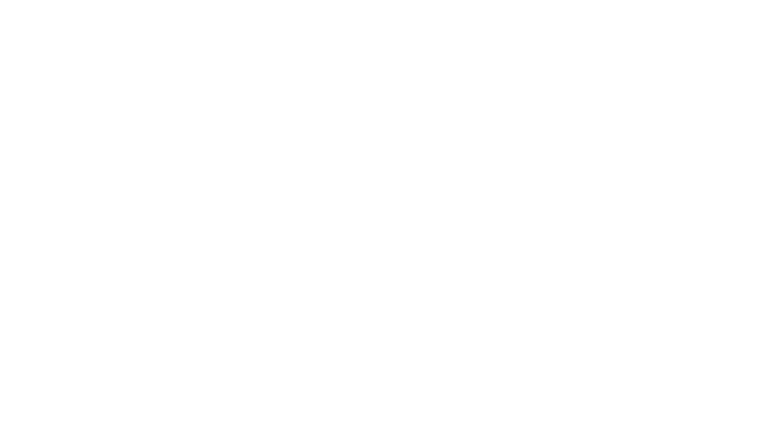
scroll to position [0, 0]
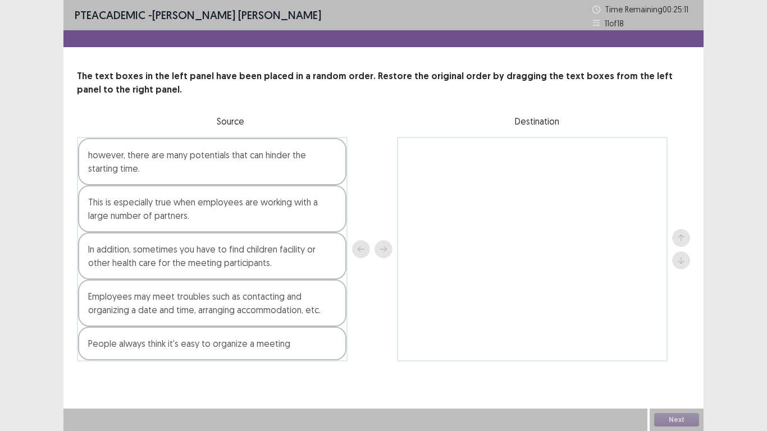
click at [235, 309] on div "Employees may meet troubles such as contacting and organizing a date and time, …" at bounding box center [212, 303] width 268 height 47
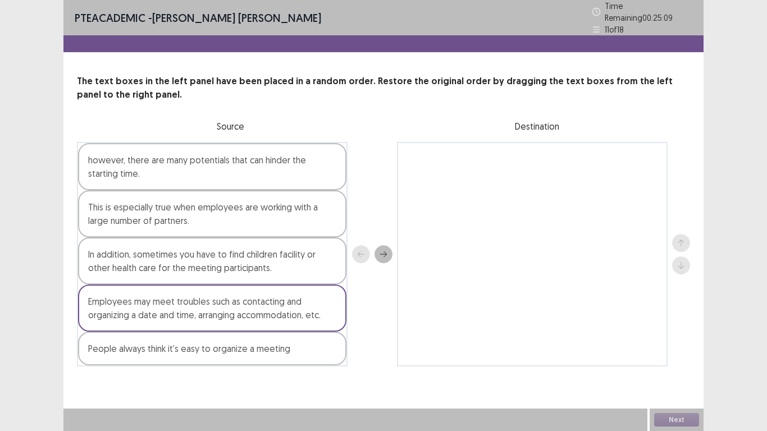
click at [378, 245] on button "next" at bounding box center [383, 254] width 18 height 18
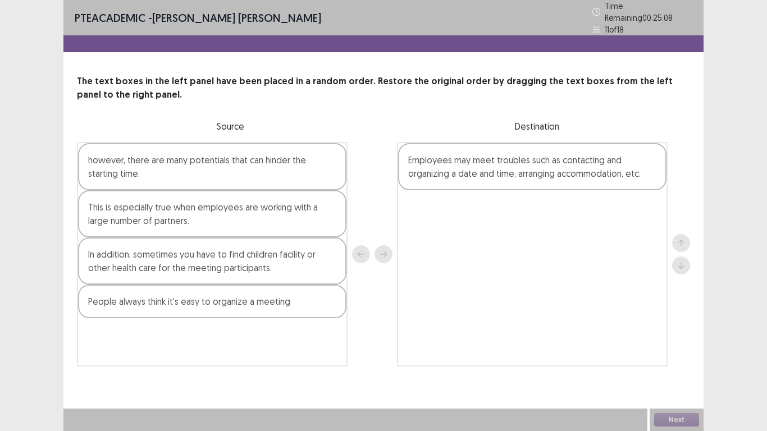
click at [300, 173] on div "however, there are many potentials that can hinder the starting time." at bounding box center [212, 166] width 268 height 47
click at [376, 245] on button "next" at bounding box center [383, 254] width 18 height 18
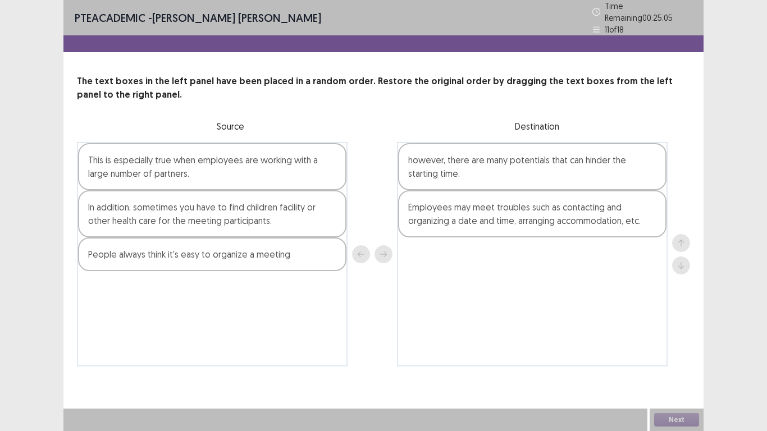
click at [458, 172] on div "however, there are many potentials that can hinder the starting time." at bounding box center [532, 166] width 268 height 47
drag, startPoint x: 680, startPoint y: 262, endPoint x: 670, endPoint y: 261, distance: 10.7
click at [679, 262] on icon "down" at bounding box center [681, 266] width 8 height 8
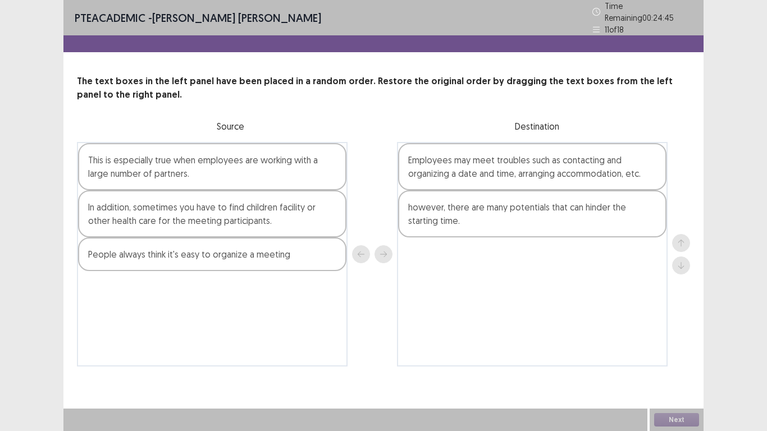
click at [271, 170] on div "This is especially true when employees are working with a large number of partn…" at bounding box center [212, 166] width 268 height 47
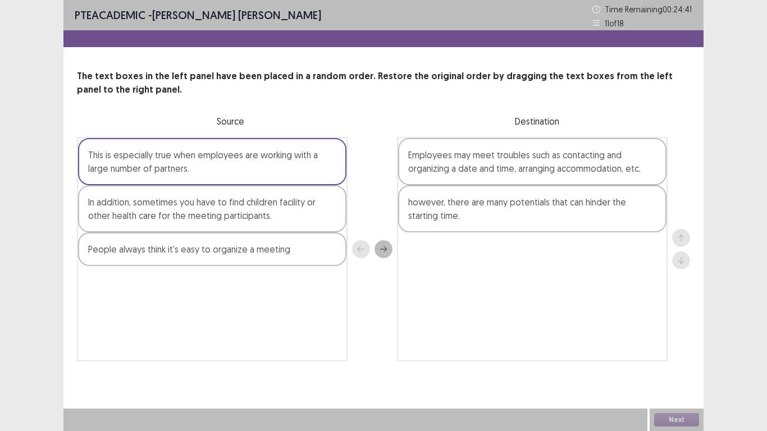
click at [389, 243] on button "next" at bounding box center [383, 249] width 18 height 18
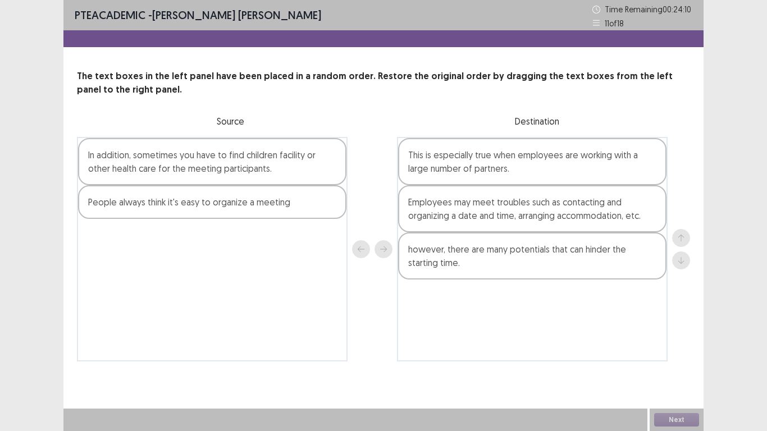
click at [325, 169] on div "In addition, sometimes you have to find children facility or other health care …" at bounding box center [212, 161] width 268 height 47
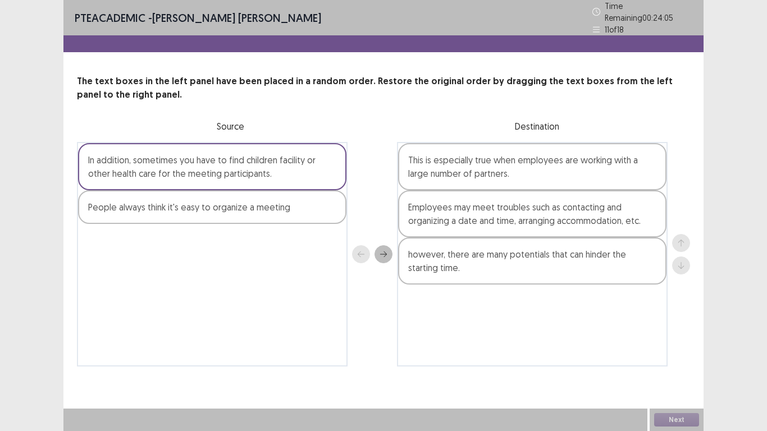
click at [378, 246] on button "next" at bounding box center [383, 254] width 18 height 18
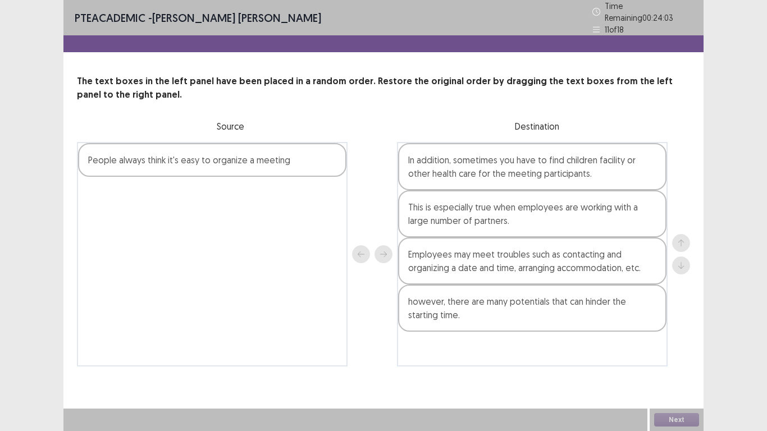
drag, startPoint x: 429, startPoint y: 166, endPoint x: 640, endPoint y: 219, distance: 217.0
click at [453, 171] on div "In addition, sometimes you have to find children facility or other health care …" at bounding box center [532, 254] width 271 height 225
drag, startPoint x: 570, startPoint y: 164, endPoint x: 621, endPoint y: 197, distance: 60.6
click at [578, 167] on div "In addition, sometimes you have to find children facility or other health care …" at bounding box center [532, 254] width 271 height 225
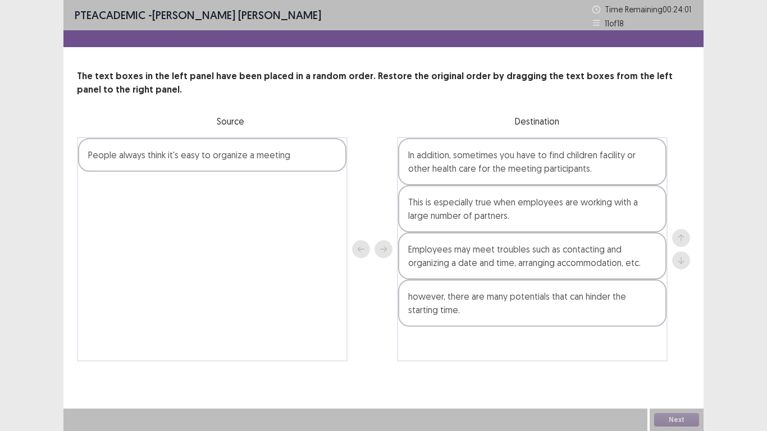
click at [587, 163] on div "In addition, sometimes you have to find children facility or other health care …" at bounding box center [532, 161] width 268 height 47
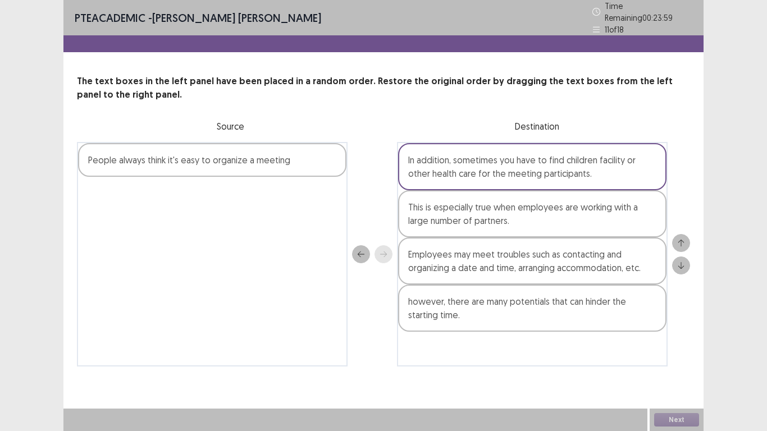
click at [683, 257] on button "down" at bounding box center [681, 266] width 18 height 18
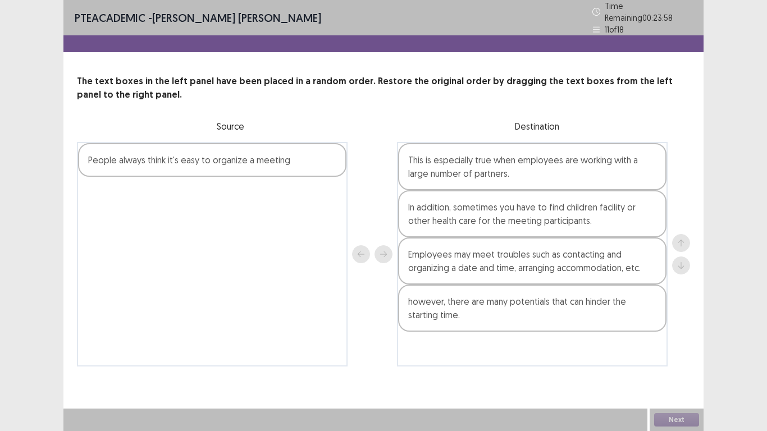
click at [616, 220] on div "In addition, sometimes you have to find children facility or other health care …" at bounding box center [532, 213] width 268 height 47
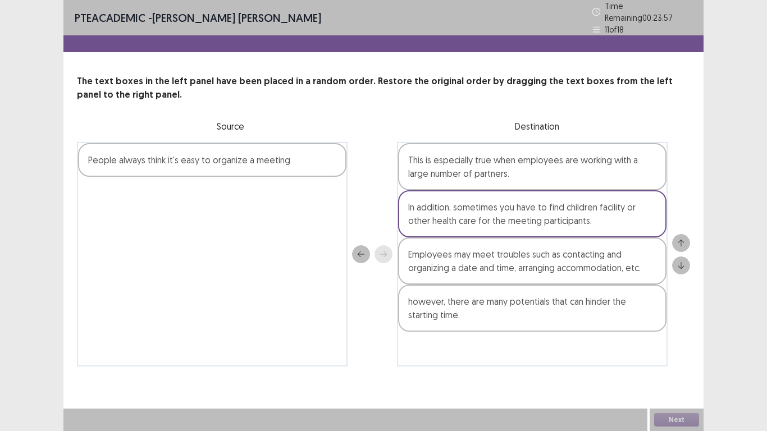
click at [679, 262] on icon "down" at bounding box center [681, 266] width 8 height 8
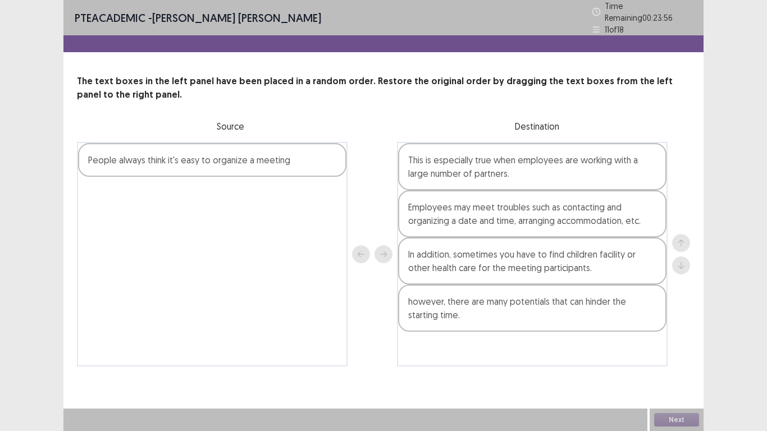
click at [610, 251] on div "In addition, sometimes you have to find children facility or other health care …" at bounding box center [532, 260] width 268 height 47
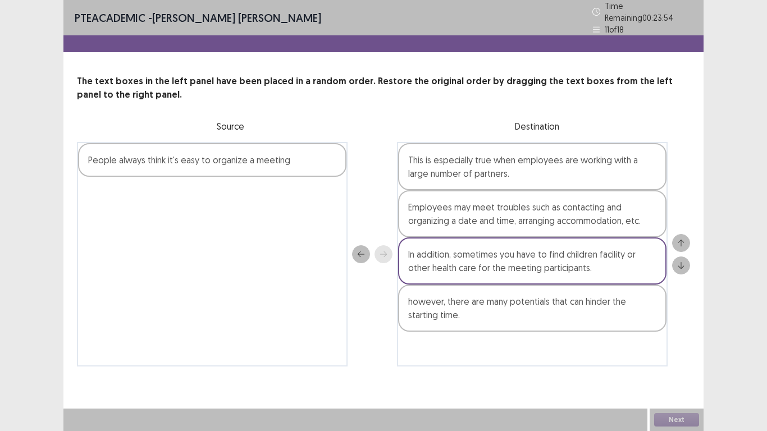
click at [679, 250] on div at bounding box center [681, 254] width 18 height 40
click at [679, 262] on icon "down" at bounding box center [681, 266] width 8 height 8
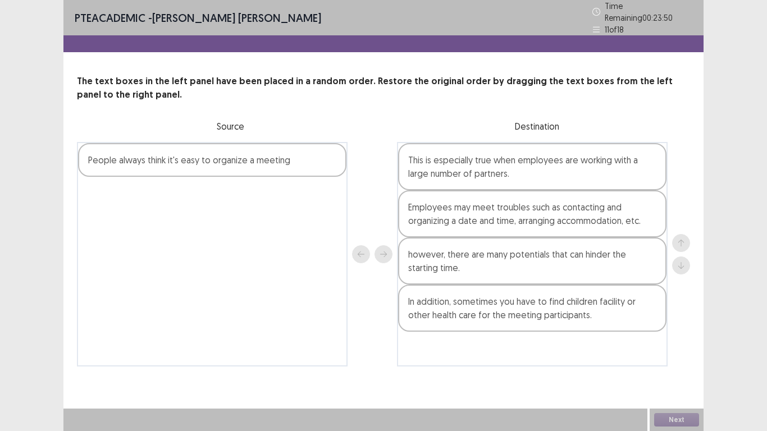
click at [263, 159] on div "People always think it's easy to organize a meeting" at bounding box center [212, 160] width 268 height 34
click at [386, 250] on icon "next" at bounding box center [384, 254] width 8 height 8
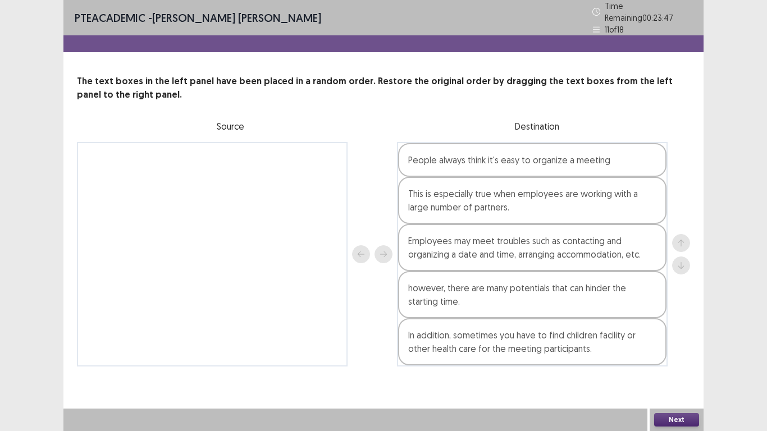
click at [433, 162] on div "People always think it's easy to organize a meeting" at bounding box center [532, 160] width 268 height 34
drag, startPoint x: 678, startPoint y: 259, endPoint x: 657, endPoint y: 247, distance: 23.9
click at [675, 257] on button "down" at bounding box center [681, 266] width 18 height 18
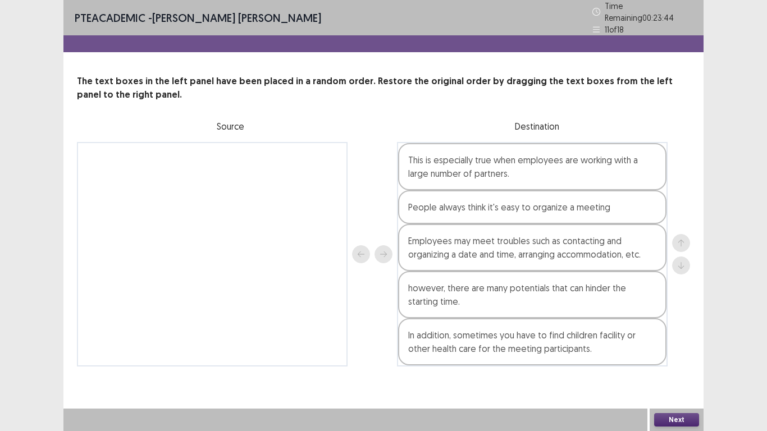
click at [586, 202] on div "People always think it's easy to organize a meeting" at bounding box center [532, 207] width 268 height 34
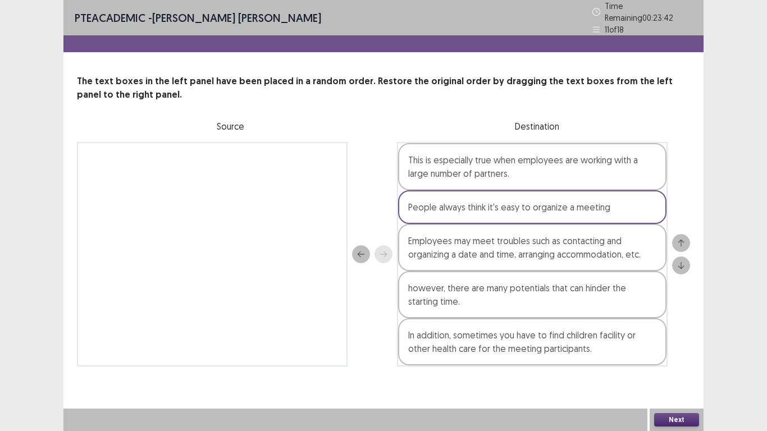
click at [680, 262] on icon "down" at bounding box center [681, 266] width 8 height 8
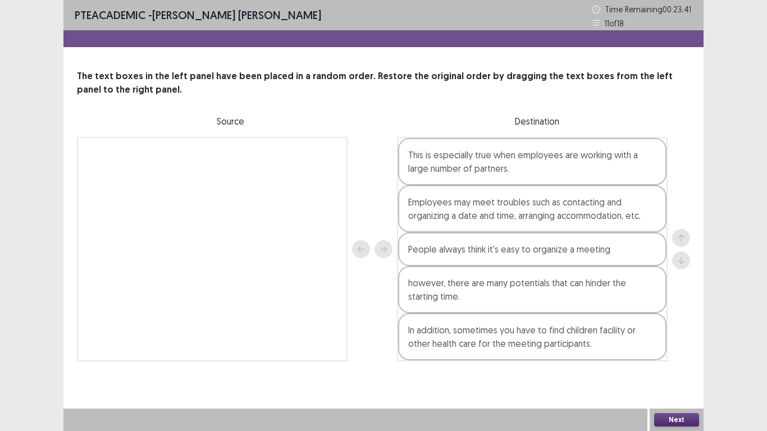
click at [588, 258] on div "People always think it's easy to organize a meeting" at bounding box center [532, 249] width 268 height 34
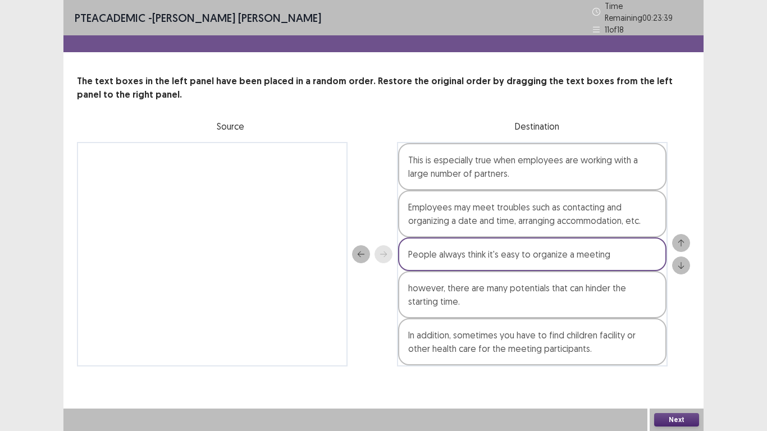
click at [680, 262] on icon "down" at bounding box center [681, 266] width 8 height 8
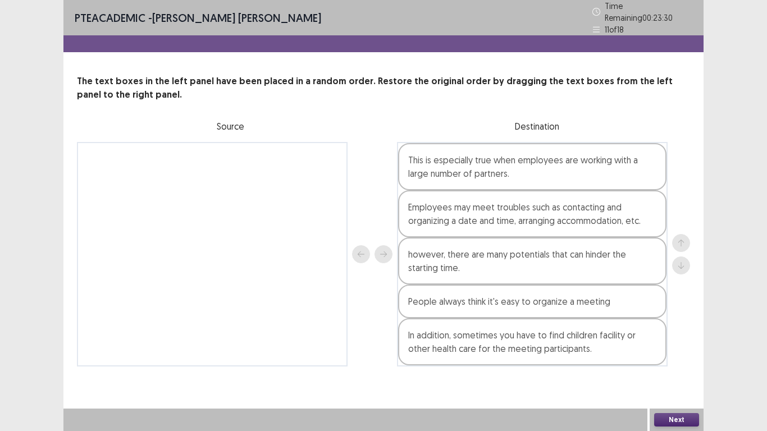
click at [501, 347] on div "In addition, sometimes you have to find children facility or other health care …" at bounding box center [532, 341] width 268 height 47
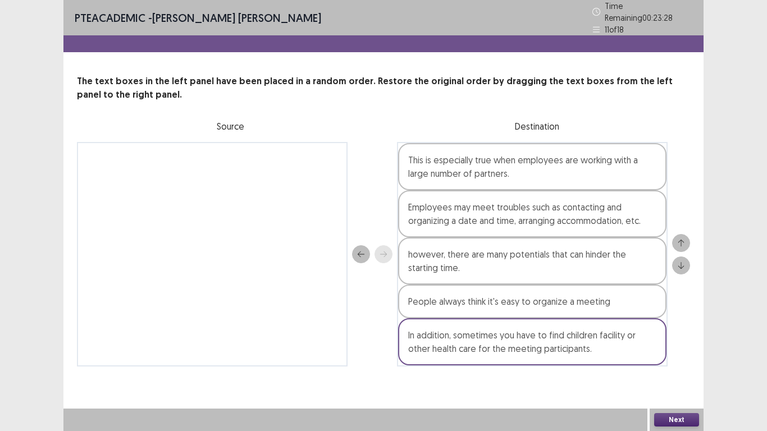
click at [683, 240] on icon "up" at bounding box center [681, 243] width 6 height 7
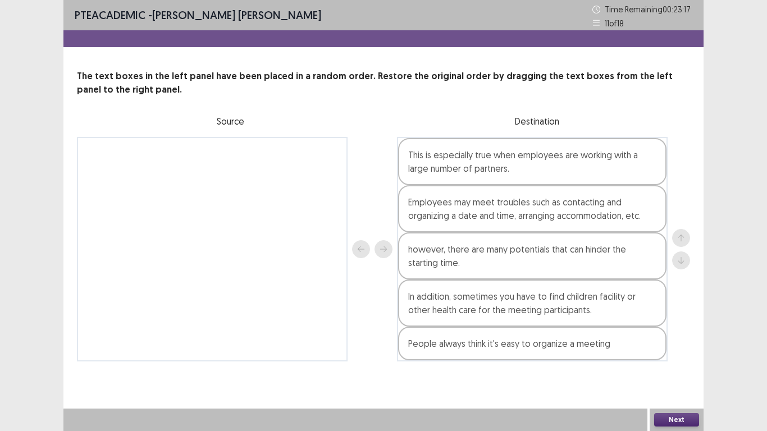
click at [669, 364] on button "Next" at bounding box center [676, 419] width 45 height 13
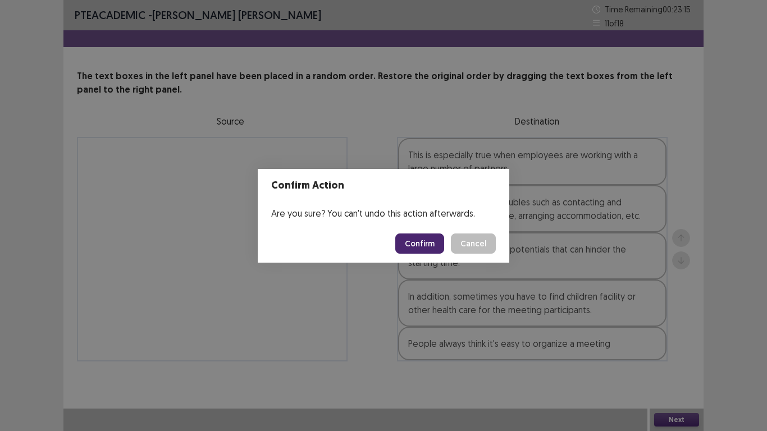
click at [416, 250] on button "Confirm" at bounding box center [419, 244] width 49 height 20
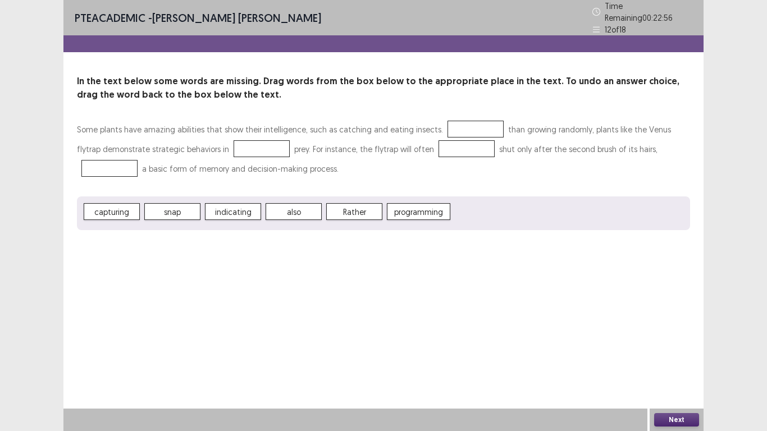
click at [360, 206] on span "Rather" at bounding box center [354, 211] width 56 height 17
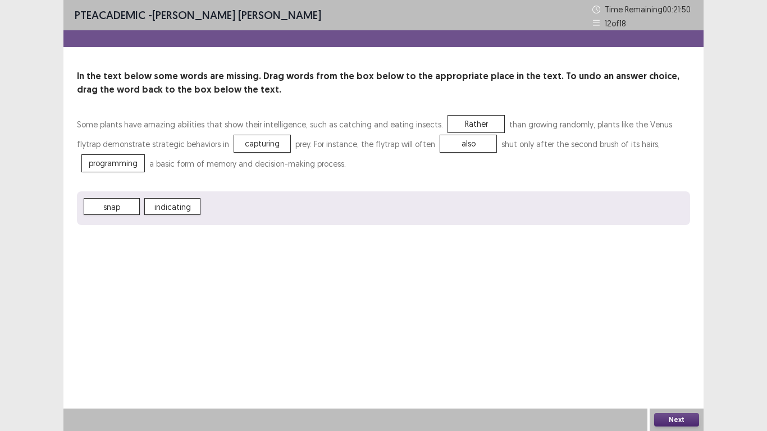
click at [689, 364] on button "Next" at bounding box center [676, 419] width 45 height 13
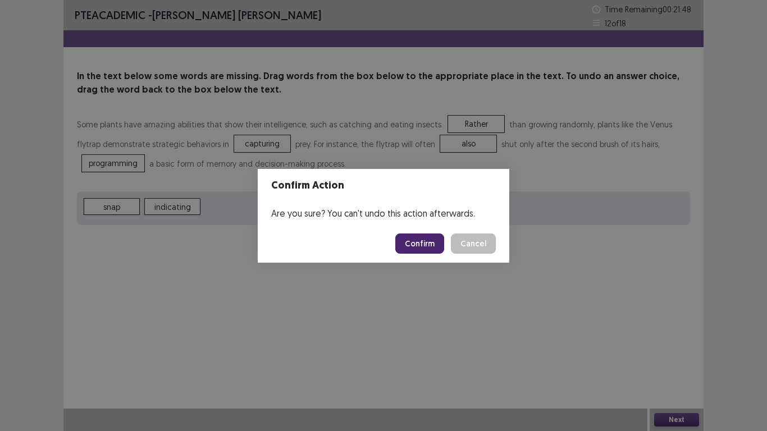
click at [422, 245] on button "Confirm" at bounding box center [419, 244] width 49 height 20
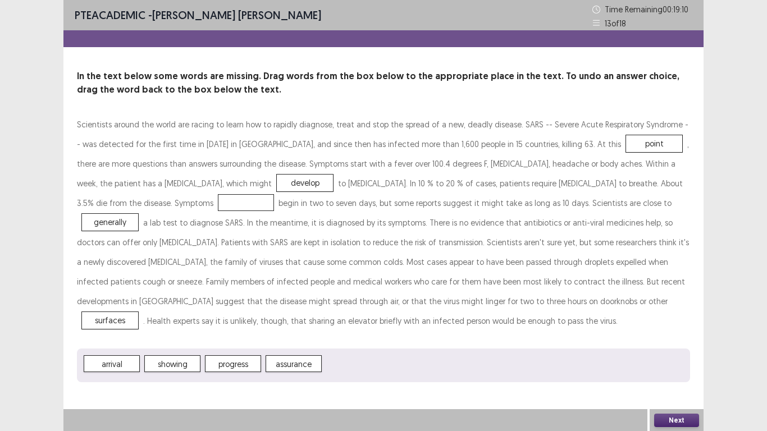
drag, startPoint x: 152, startPoint y: 173, endPoint x: 143, endPoint y: 186, distance: 15.7
click at [138, 189] on p "Scientists around the world are racing to learn how to rapidly diagnose, treat …" at bounding box center [383, 223] width 613 height 216
click at [687, 364] on button "Next" at bounding box center [676, 420] width 45 height 13
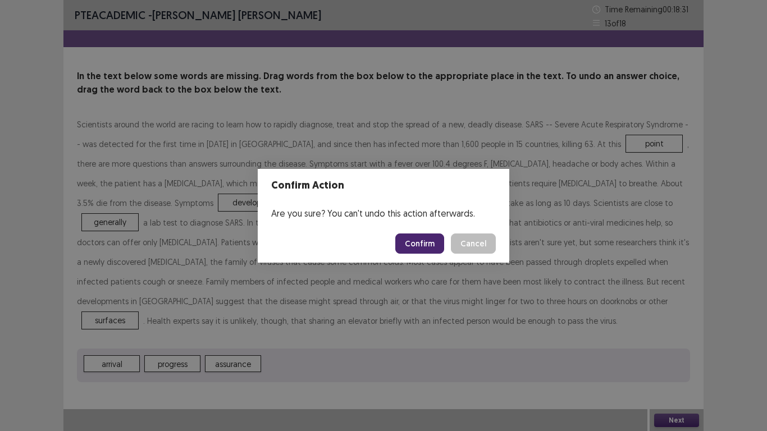
click at [421, 250] on button "Confirm" at bounding box center [419, 244] width 49 height 20
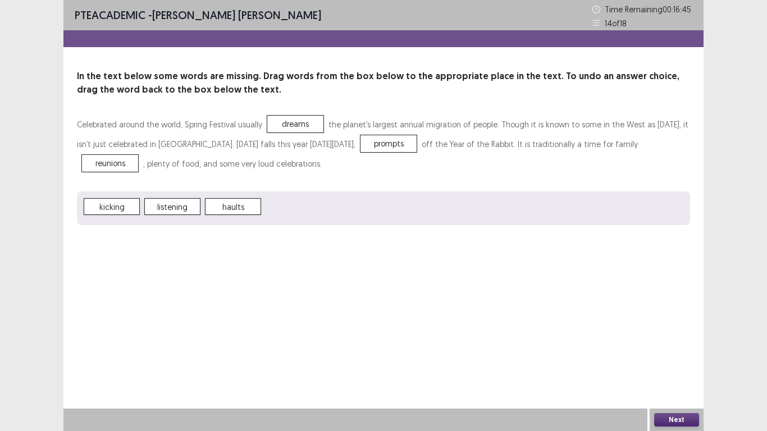
drag, startPoint x: 679, startPoint y: 415, endPoint x: 575, endPoint y: 337, distance: 129.8
click at [653, 364] on div "PTE academic - [PERSON_NAME] [PERSON_NAME] Time Remaining 00 : 16 : 45 14 of 18…" at bounding box center [383, 215] width 640 height 431
click at [685, 364] on button "Next" at bounding box center [676, 419] width 45 height 13
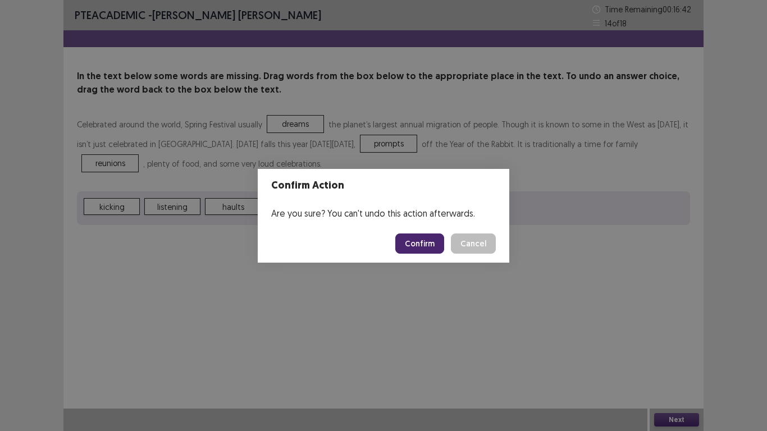
click at [422, 249] on button "Confirm" at bounding box center [419, 244] width 49 height 20
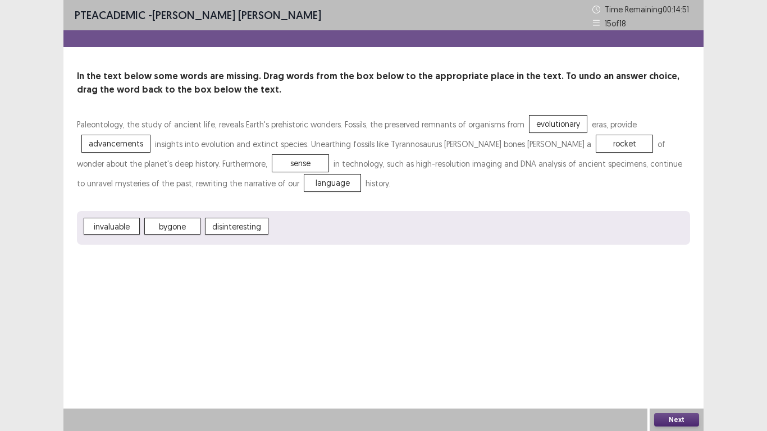
click at [675, 364] on button "Next" at bounding box center [676, 419] width 45 height 13
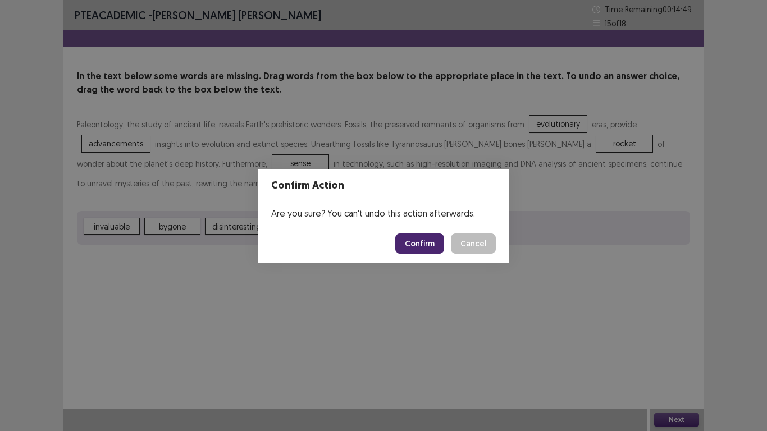
click at [423, 245] on button "Confirm" at bounding box center [419, 244] width 49 height 20
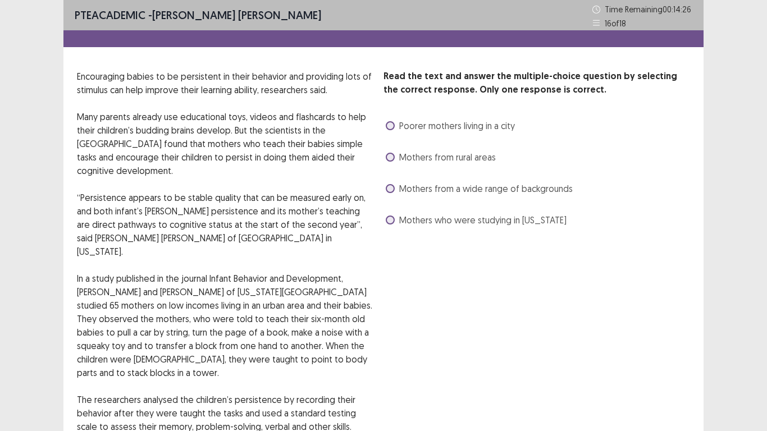
click at [393, 186] on span at bounding box center [390, 188] width 9 height 9
click at [393, 220] on span at bounding box center [390, 220] width 9 height 9
click at [395, 194] on label "Mothers from a wide range of backgrounds" at bounding box center [479, 188] width 187 height 13
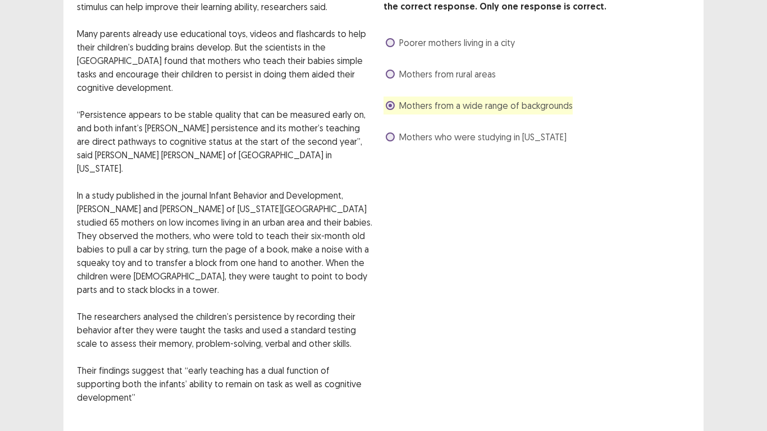
scroll to position [112, 0]
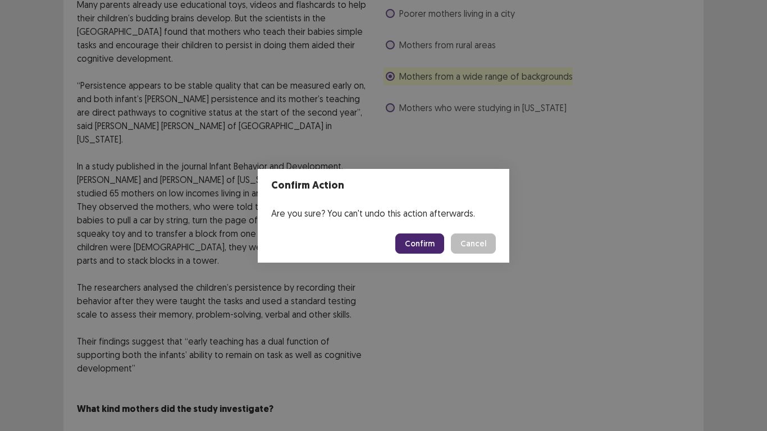
click at [421, 236] on button "Confirm" at bounding box center [419, 244] width 49 height 20
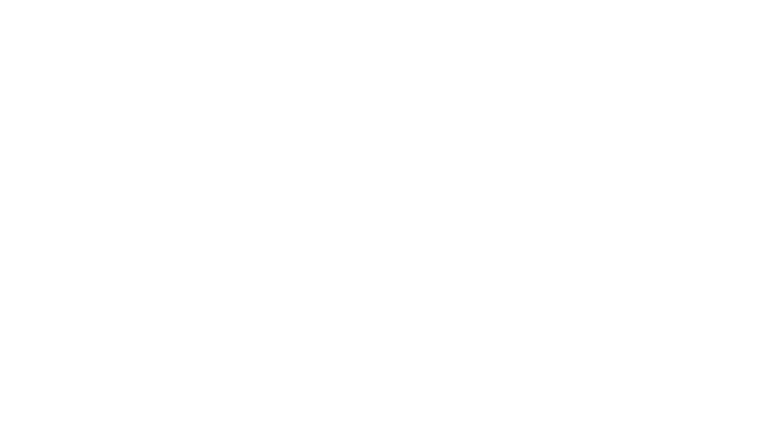
scroll to position [0, 0]
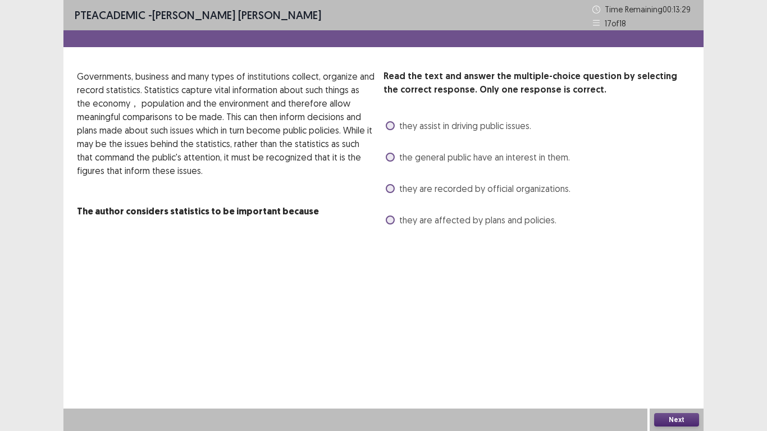
click at [395, 217] on label "they are affected by plans and policies." at bounding box center [471, 219] width 171 height 13
click at [676, 364] on button "Next" at bounding box center [676, 419] width 45 height 13
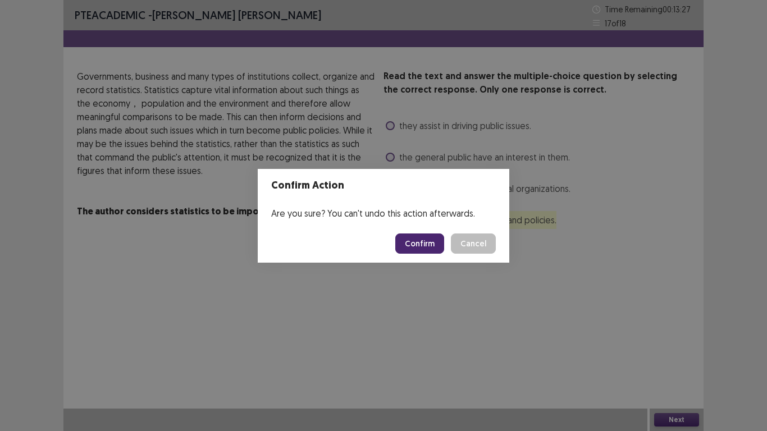
click at [431, 240] on button "Confirm" at bounding box center [419, 244] width 49 height 20
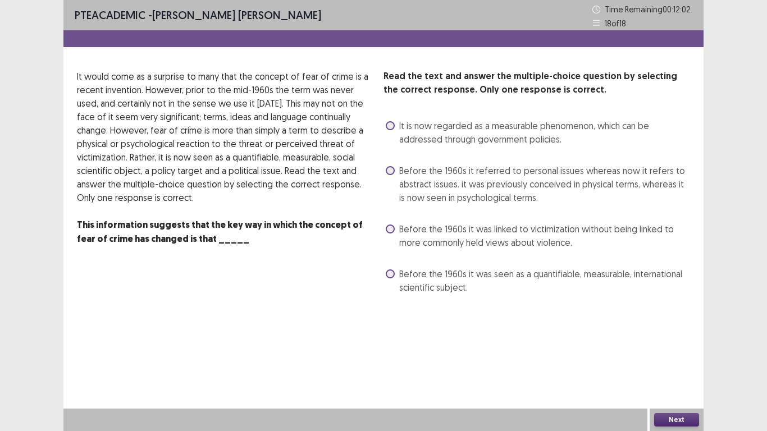
click at [397, 175] on label "Before the 1960s it referred to personal issues whereas now it refers to abstra…" at bounding box center [538, 184] width 304 height 40
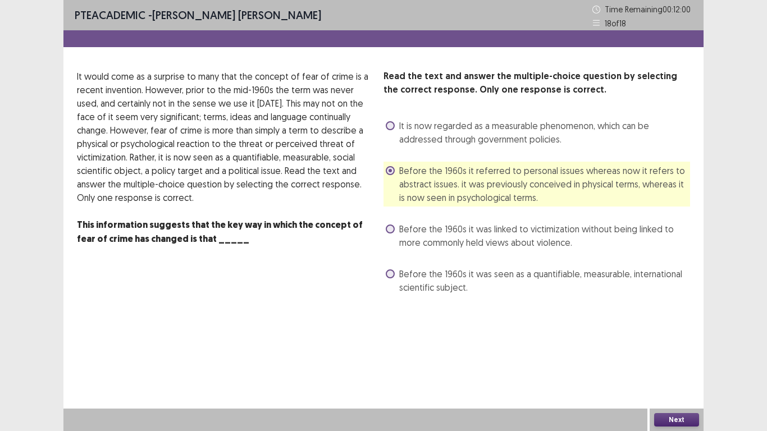
click at [680, 420] on button "Next" at bounding box center [676, 419] width 45 height 13
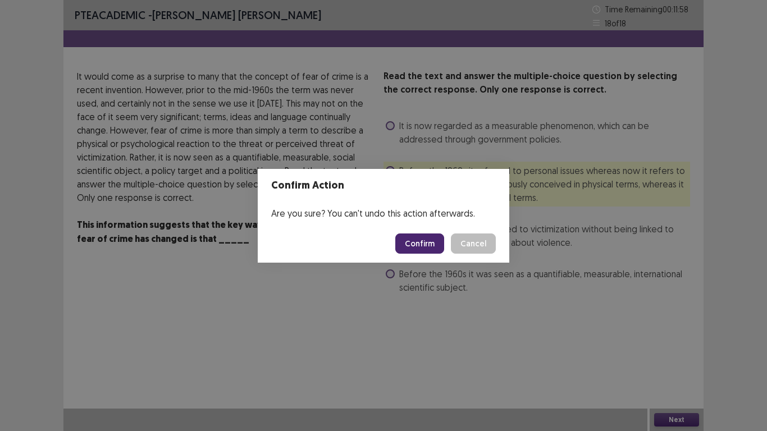
click at [430, 243] on button "Confirm" at bounding box center [419, 244] width 49 height 20
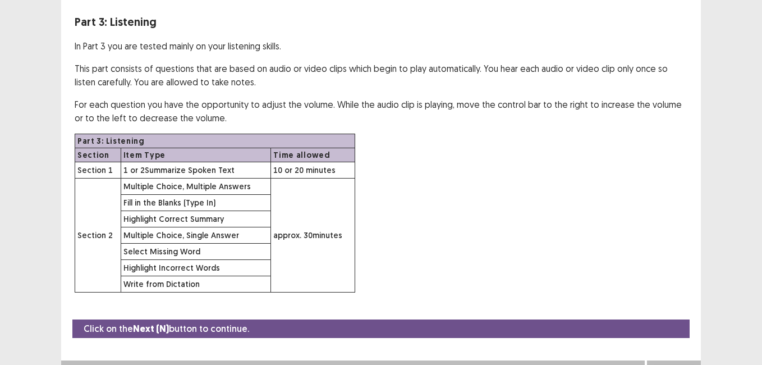
scroll to position [74, 0]
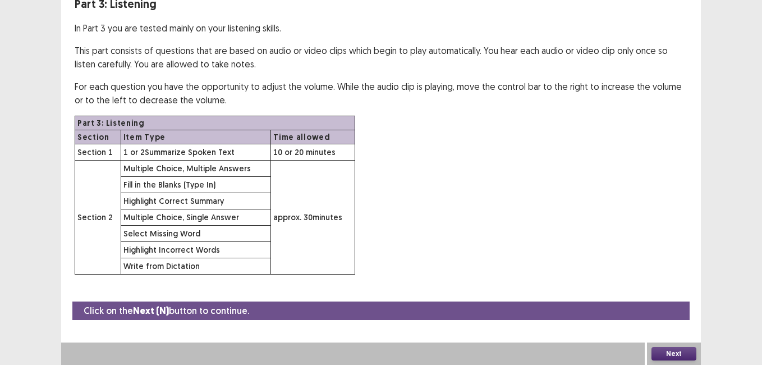
click at [678, 352] on button "Next" at bounding box center [674, 353] width 45 height 13
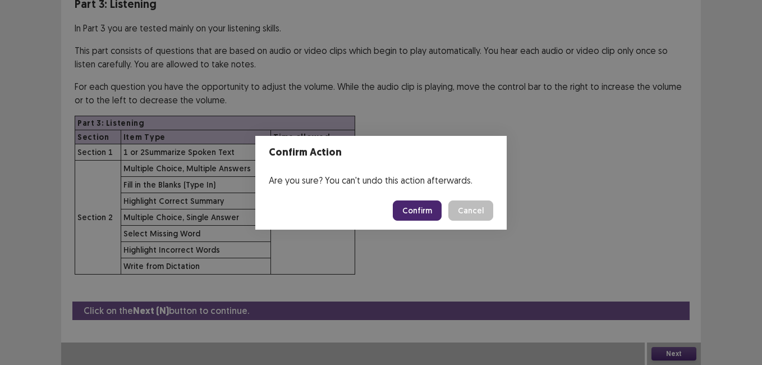
click at [426, 205] on button "Confirm" at bounding box center [417, 210] width 49 height 20
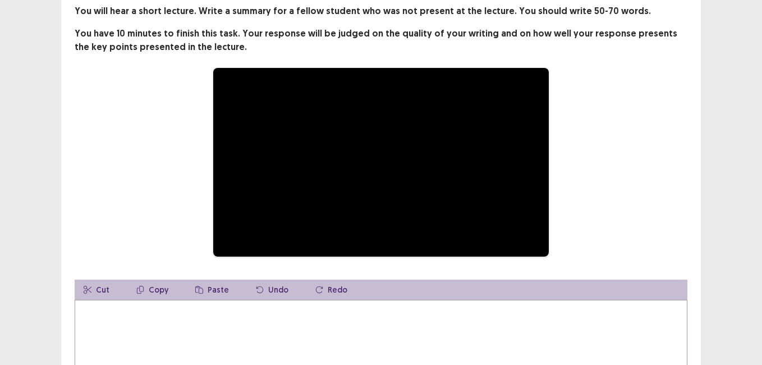
scroll to position [159, 0]
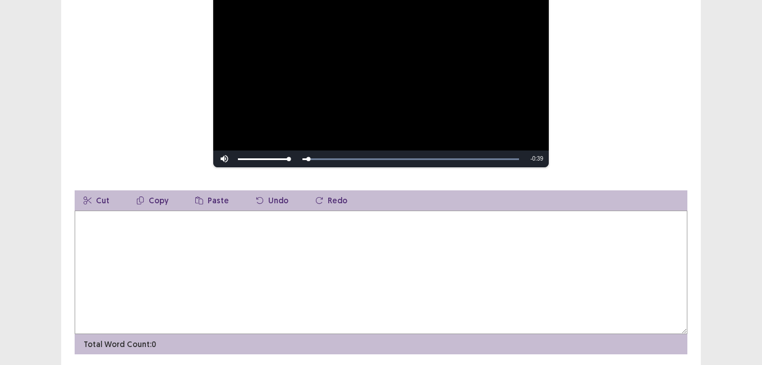
click at [198, 168] on div "**********" at bounding box center [381, 73] width 523 height 190
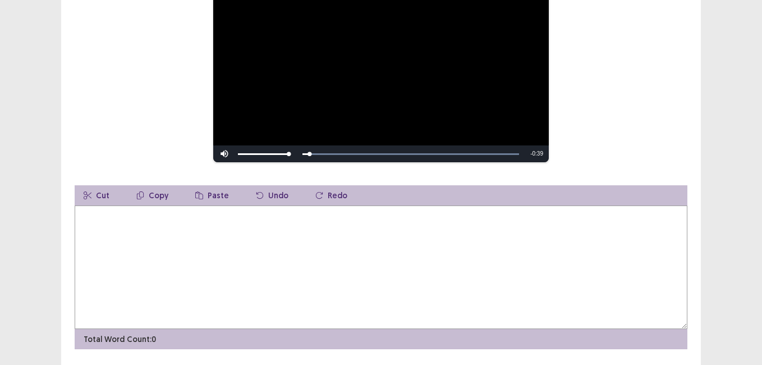
scroll to position [0, 0]
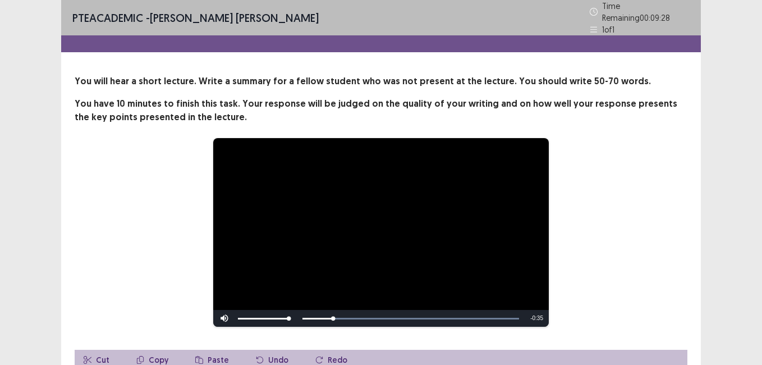
click at [344, 196] on video "Video Player" at bounding box center [381, 232] width 336 height 189
